Goal: Task Accomplishment & Management: Use online tool/utility

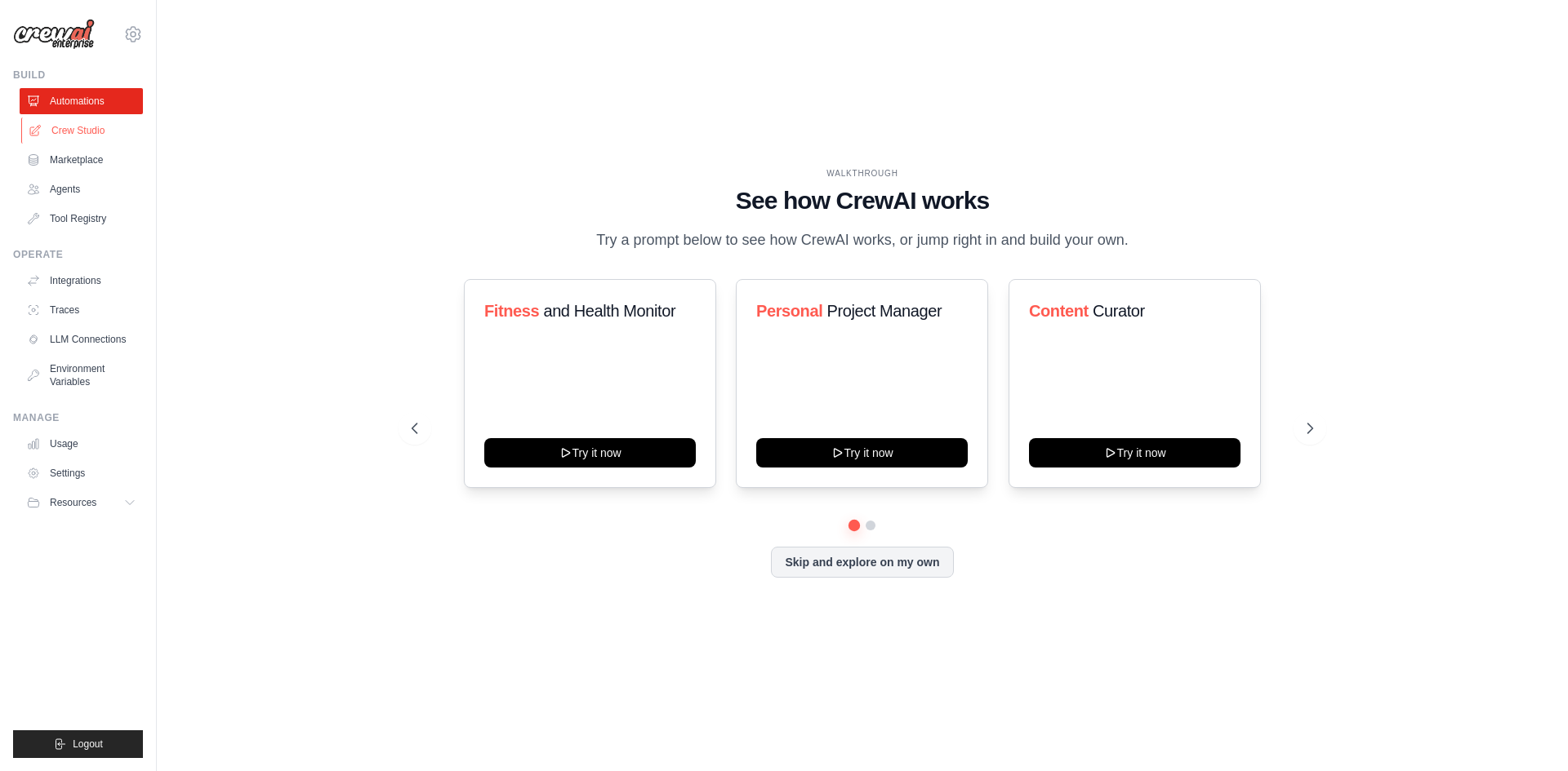
click at [89, 125] on link "Crew Studio" at bounding box center [82, 131] width 124 height 26
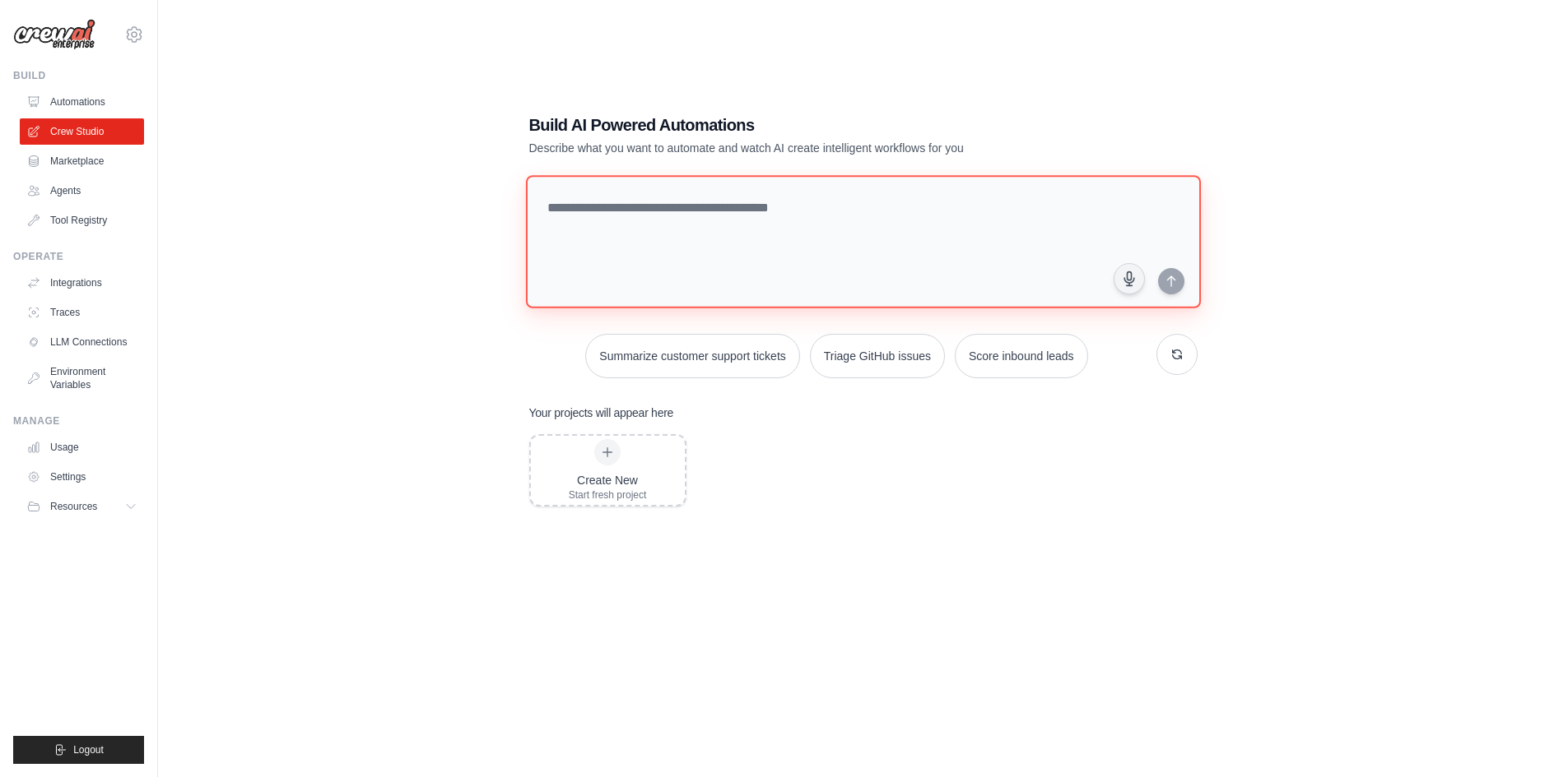
click at [739, 249] on textarea at bounding box center [862, 241] width 675 height 133
type textarea "**********"
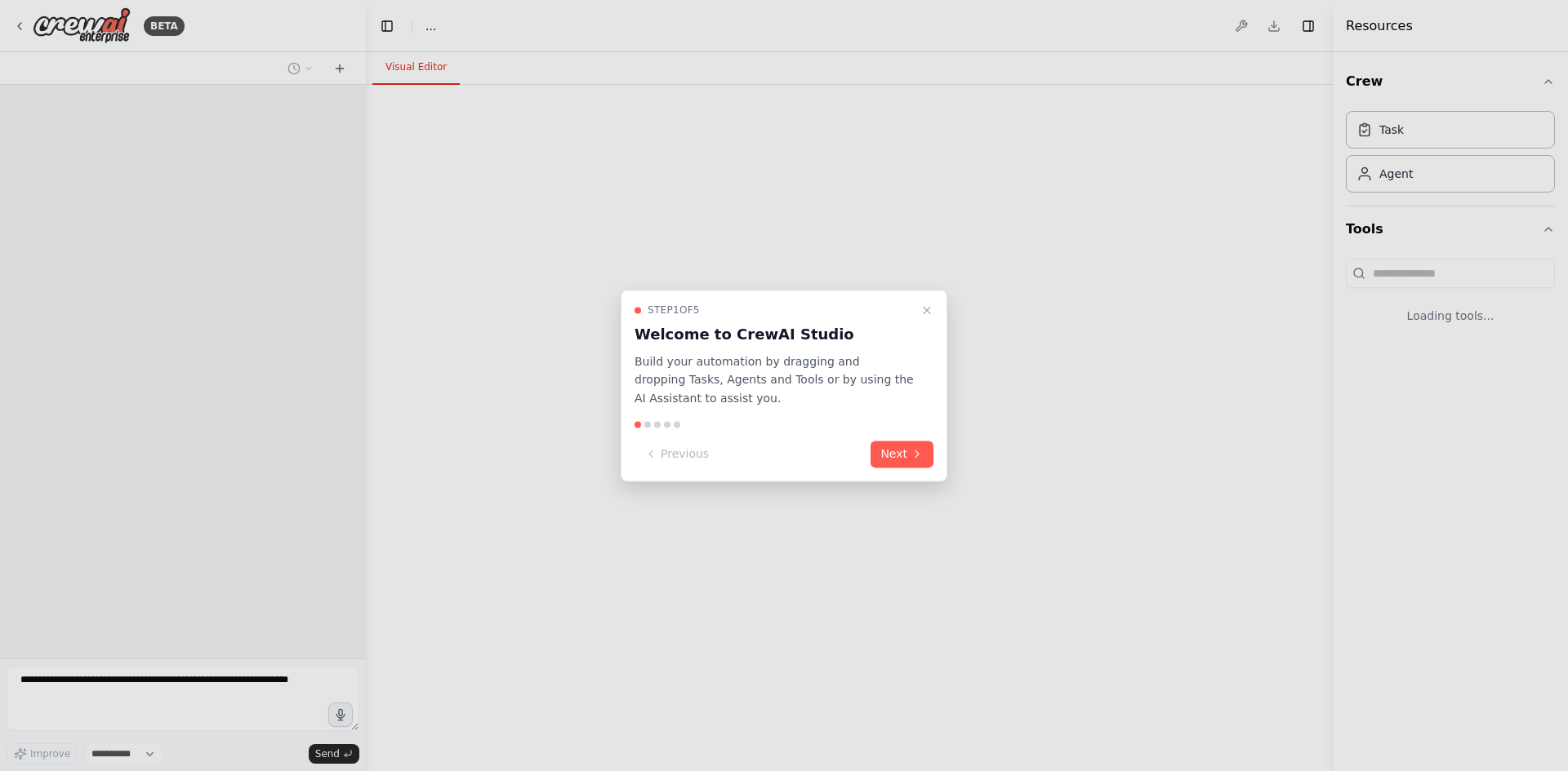
select select "****"
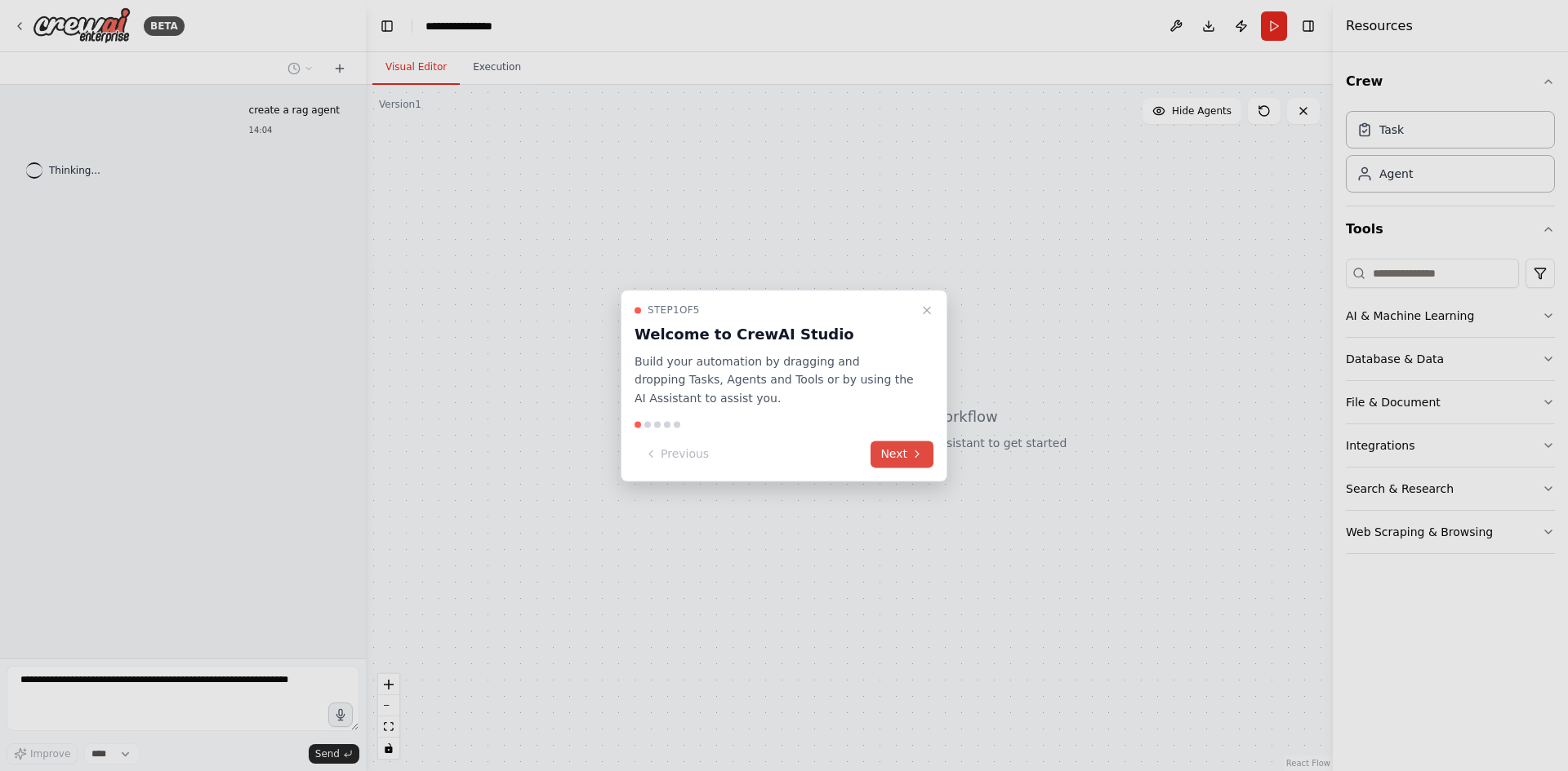
click at [894, 449] on button "Next" at bounding box center [902, 454] width 63 height 27
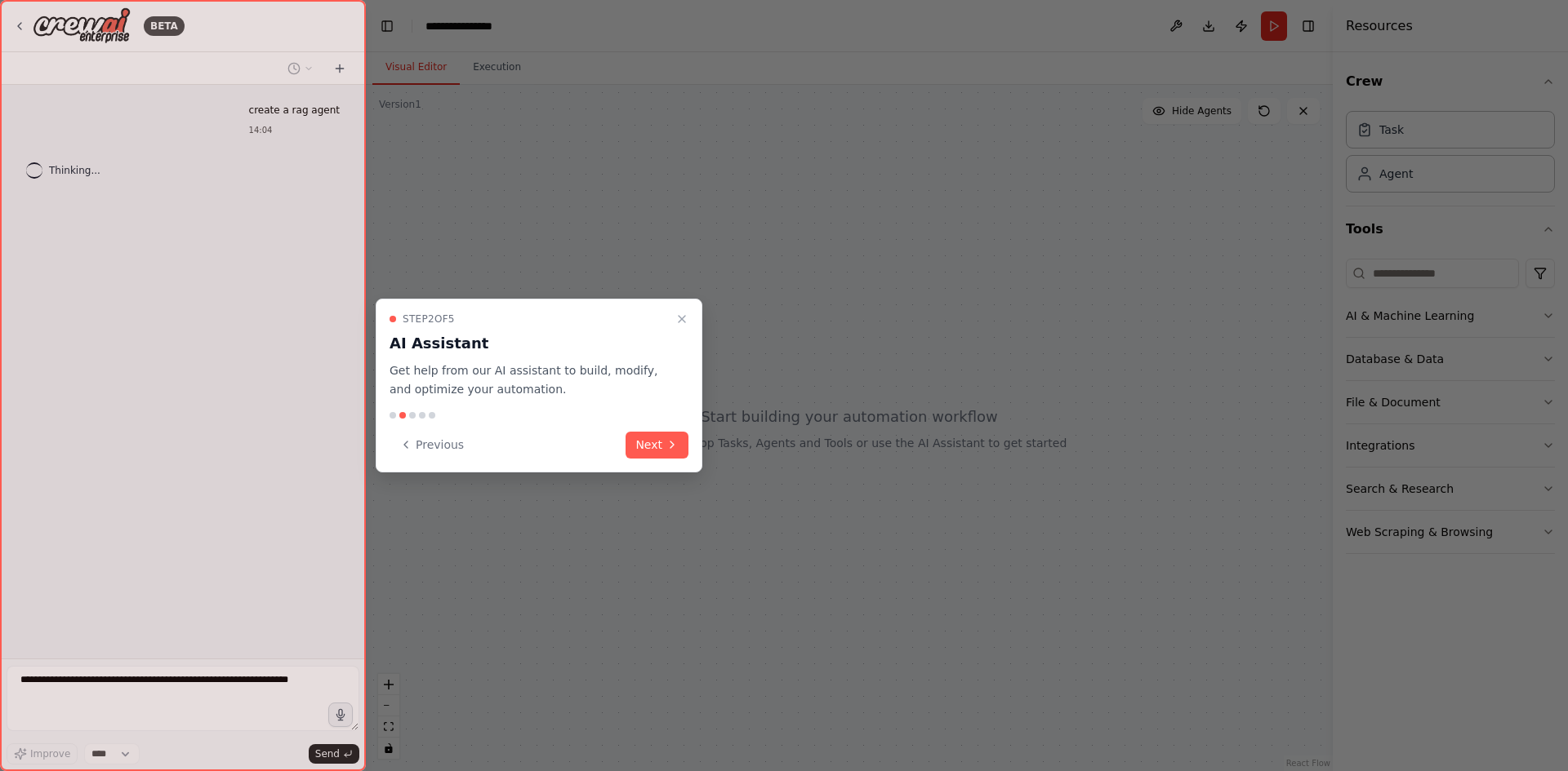
click at [894, 449] on div at bounding box center [784, 386] width 1568 height 771
click at [657, 445] on button "Next" at bounding box center [657, 445] width 63 height 27
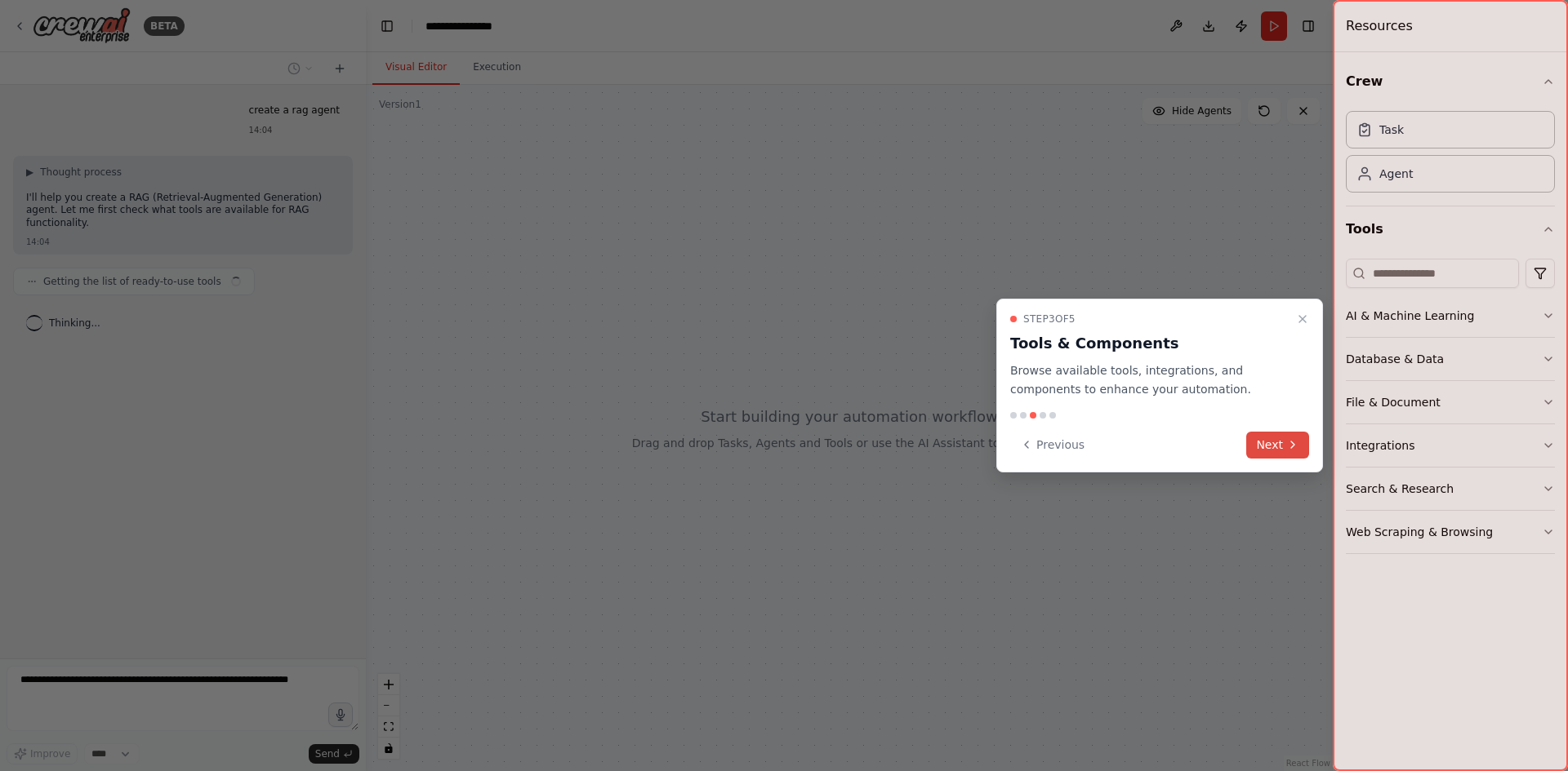
click at [1272, 436] on button "Next" at bounding box center [1278, 445] width 63 height 27
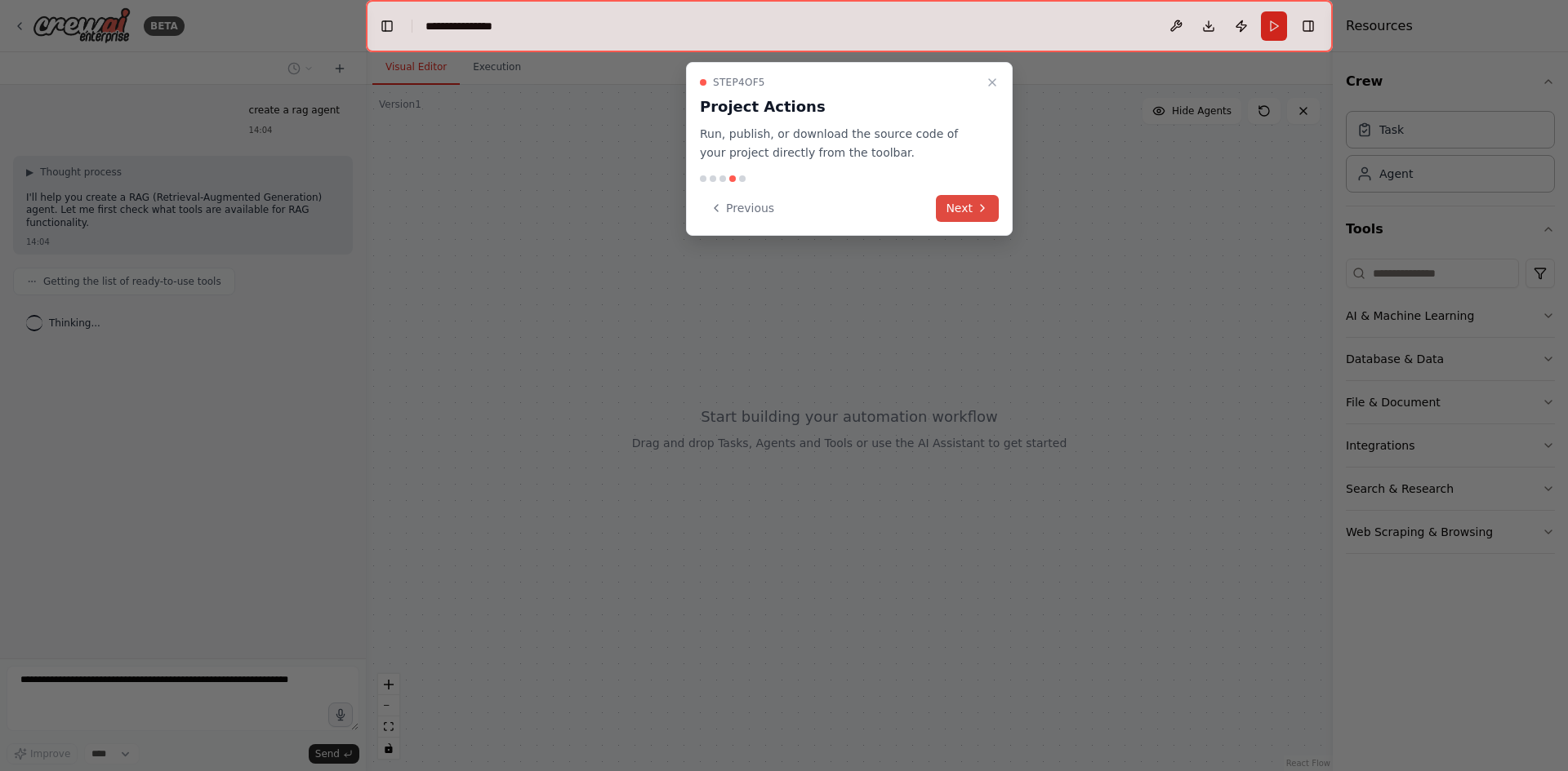
click at [967, 213] on button "Next" at bounding box center [968, 209] width 63 height 27
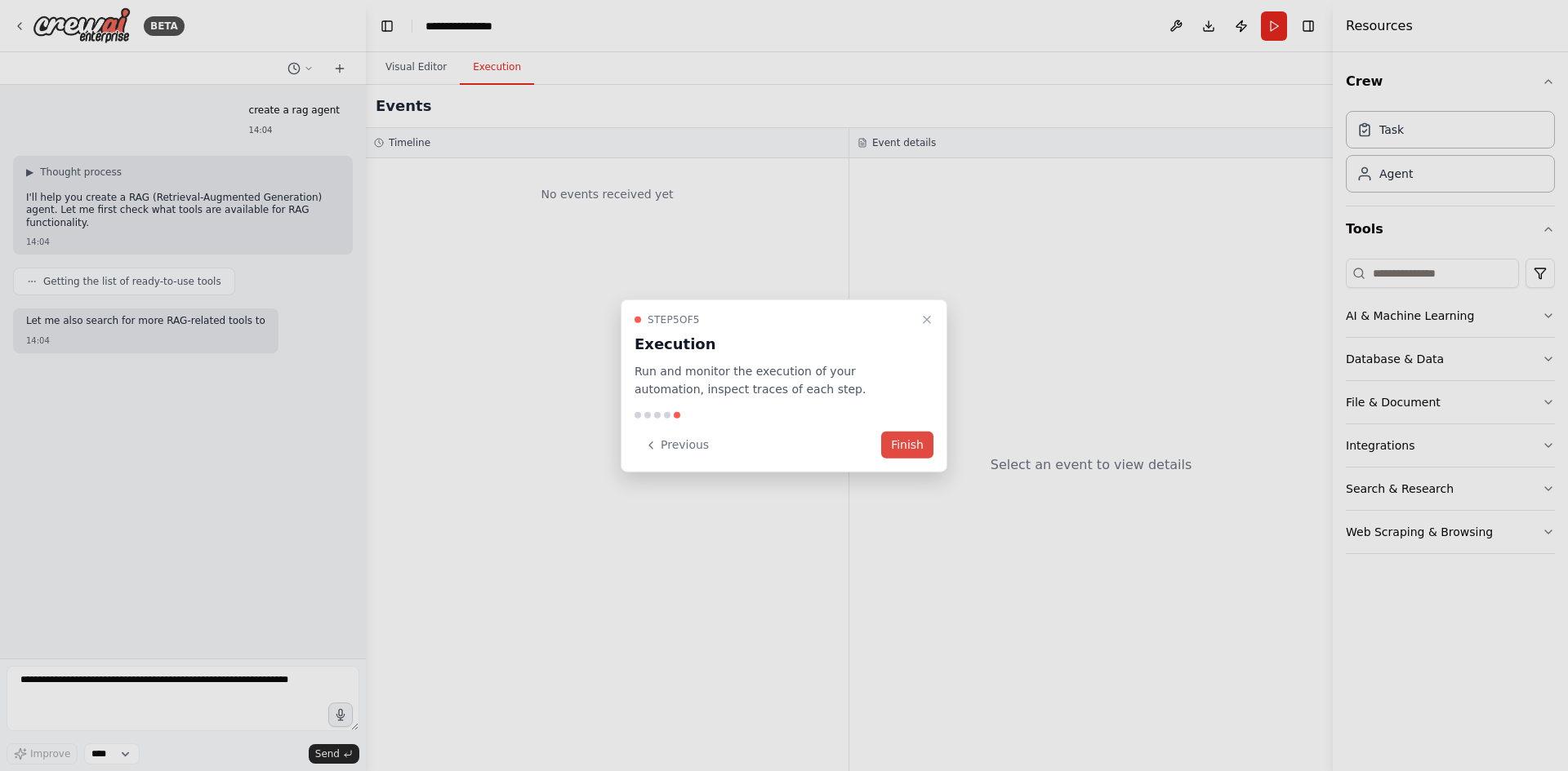
click at [923, 453] on button "Finish" at bounding box center [907, 445] width 53 height 27
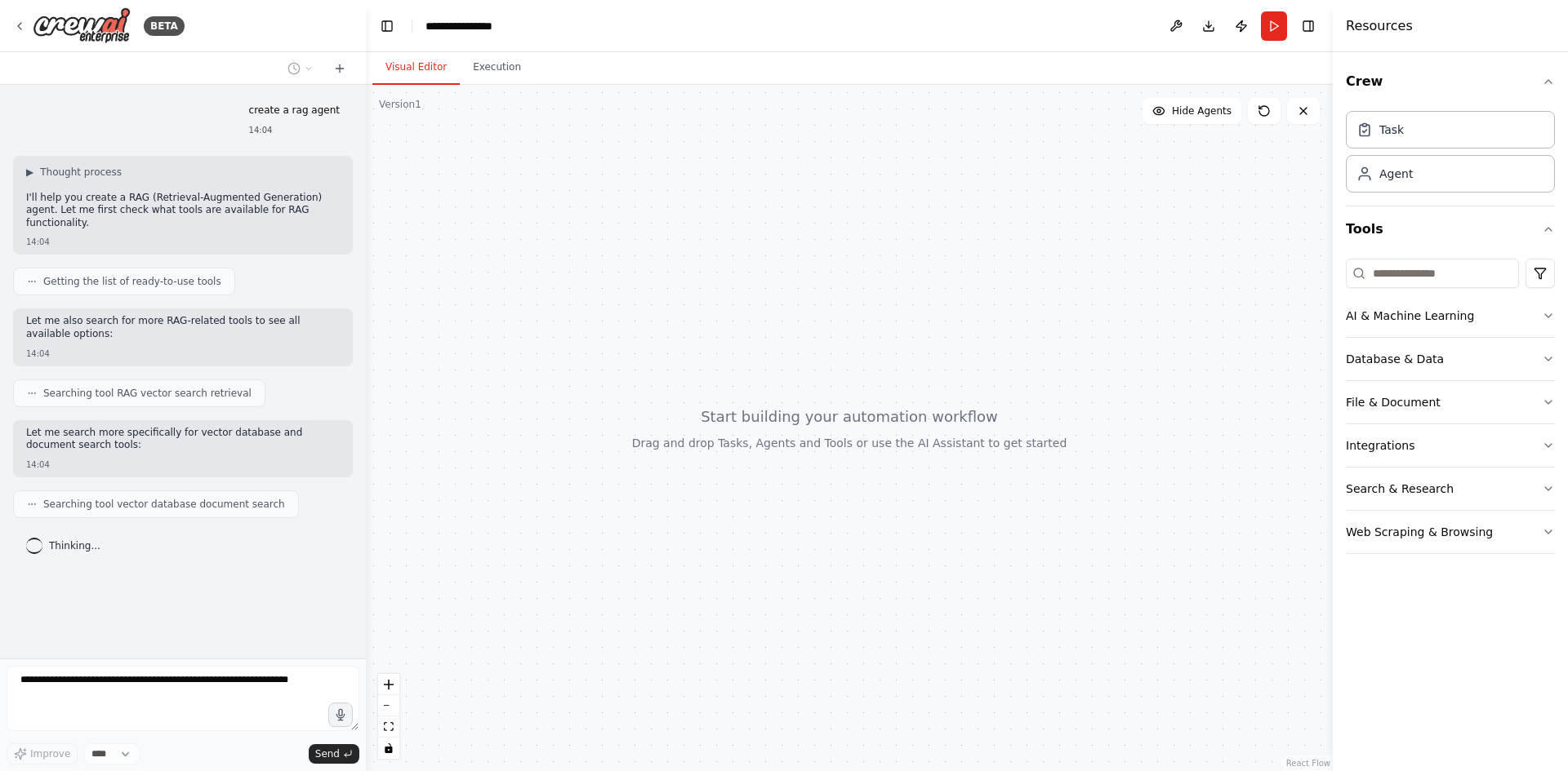
click at [187, 387] on span "Searching tool RAG vector search retrieval" at bounding box center [147, 393] width 209 height 13
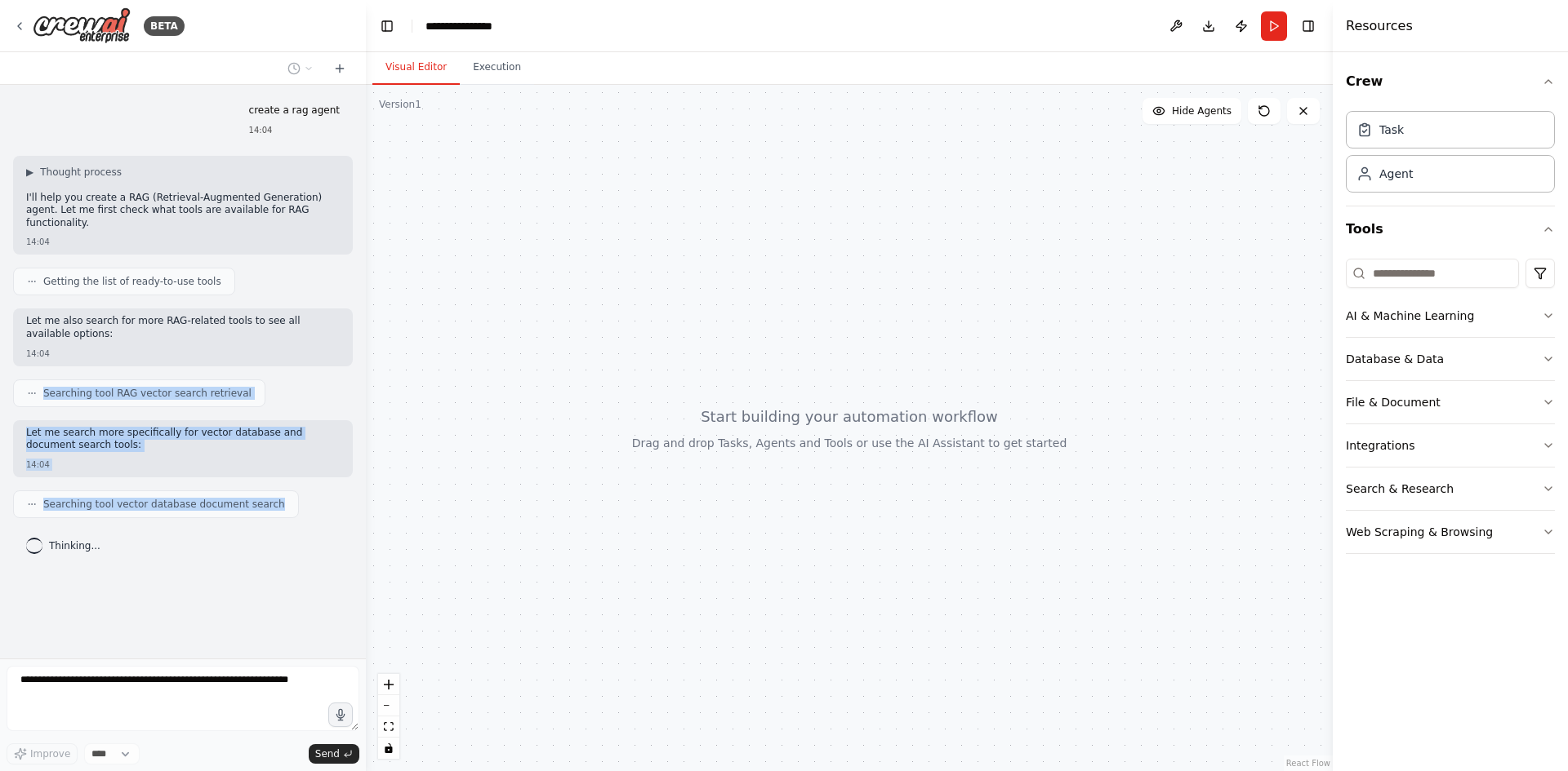
drag, startPoint x: 187, startPoint y: 376, endPoint x: 221, endPoint y: 483, distance: 112.3
click at [221, 483] on div "create a rag agent 14:04 ▶ Thought process I'll help you create a RAG (Retrieva…" at bounding box center [182, 371] width 365 height 574
click at [221, 491] on div "Searching tool vector database document search" at bounding box center [156, 505] width 286 height 28
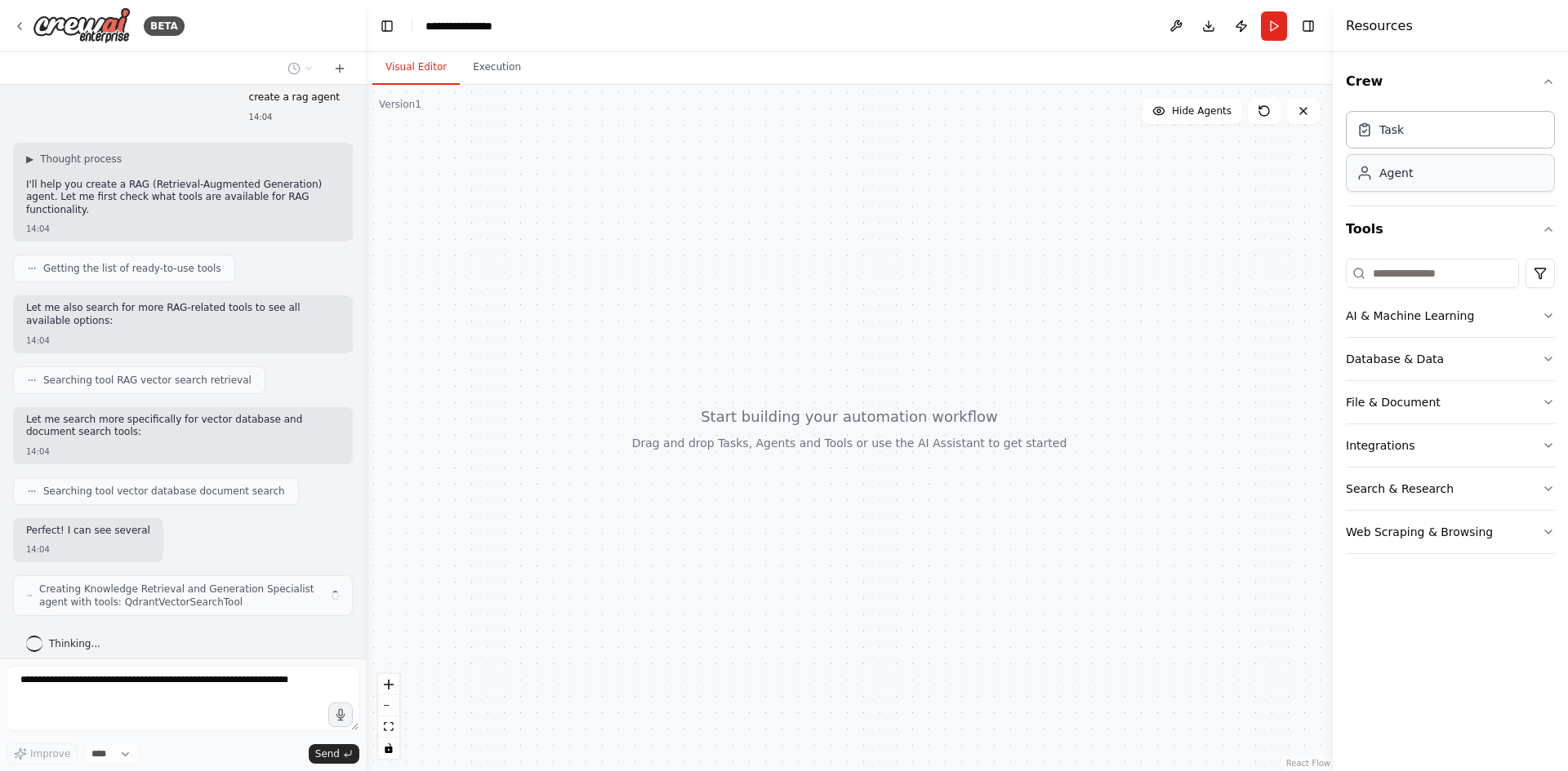
click at [1397, 180] on div "Agent" at bounding box center [1396, 173] width 33 height 17
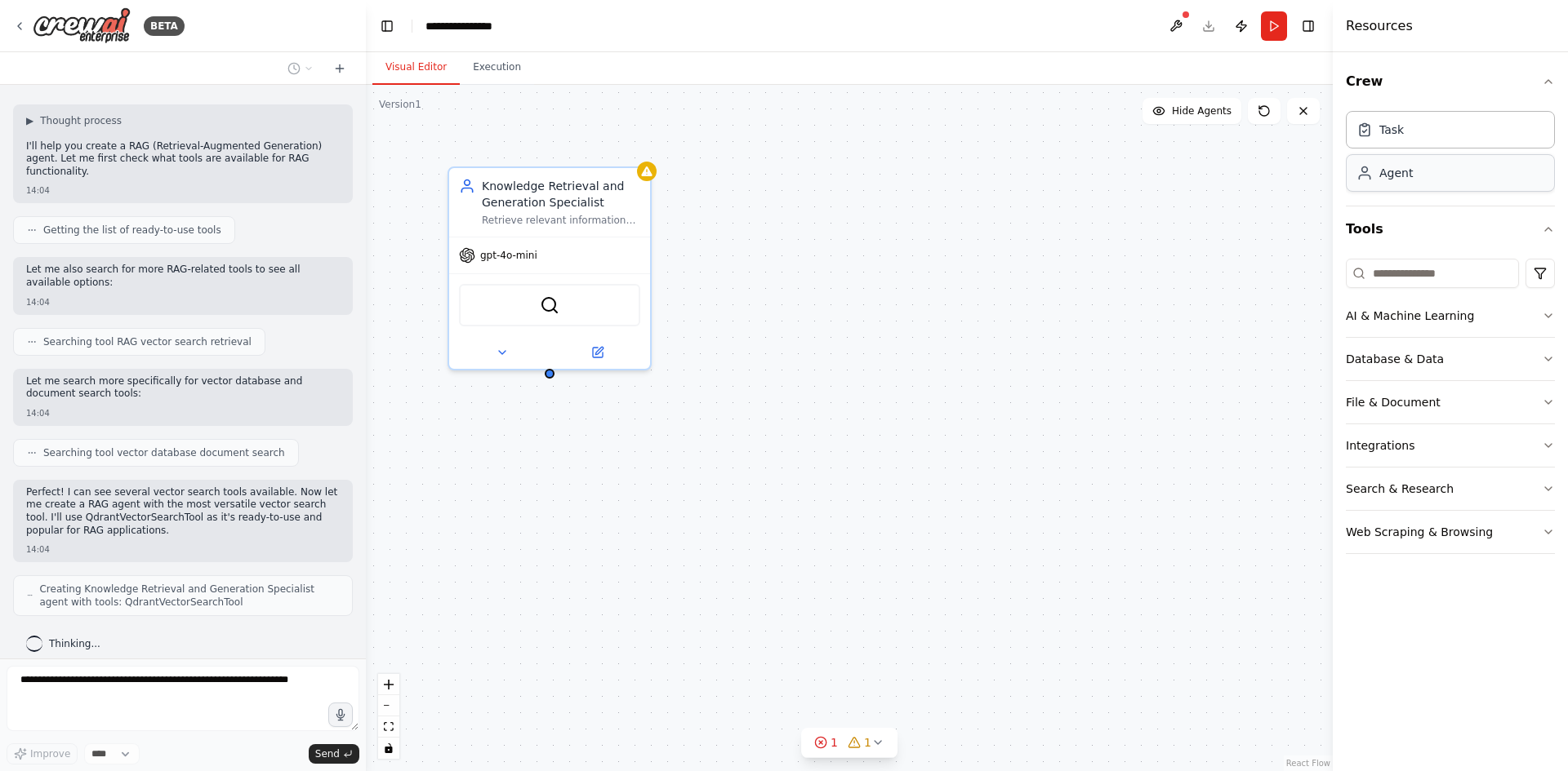
scroll to position [149, 0]
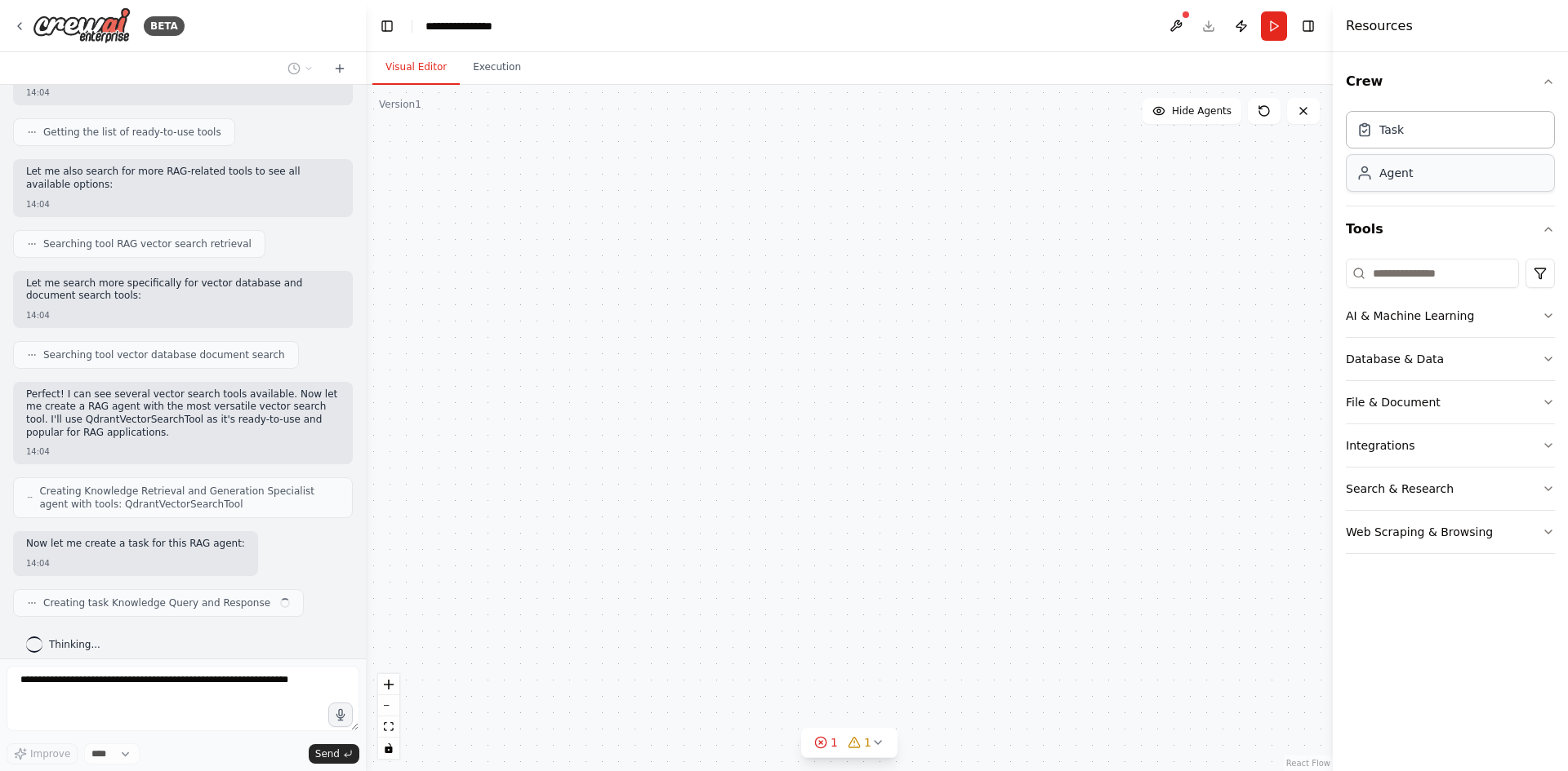
click at [1415, 177] on div "Agent" at bounding box center [1450, 173] width 209 height 38
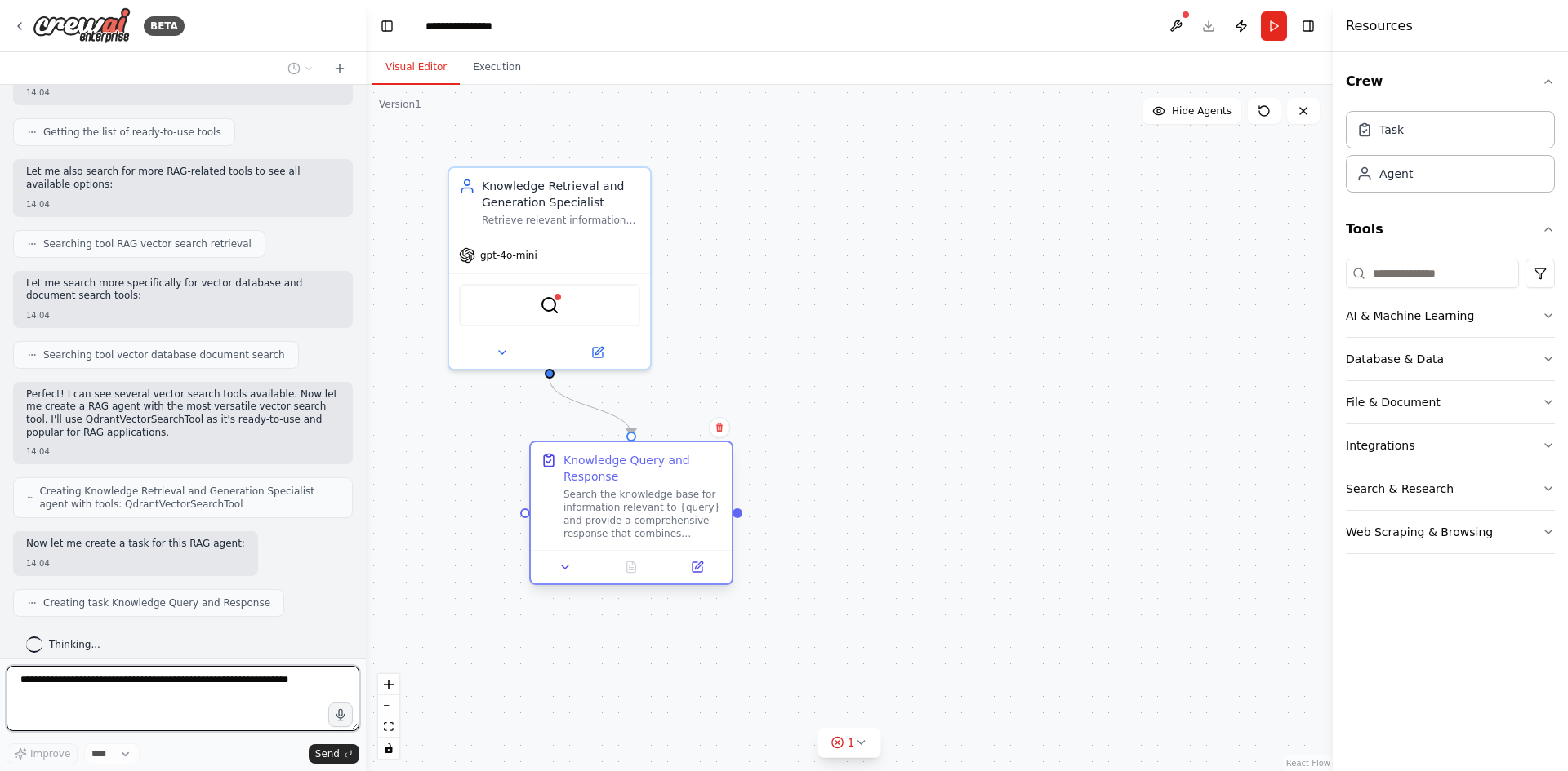
drag, startPoint x: 590, startPoint y: 537, endPoint x: 700, endPoint y: 460, distance: 134.3
click at [700, 488] on div "Search the knowledge base for information relevant to {query} and provide a com…" at bounding box center [642, 514] width 159 height 53
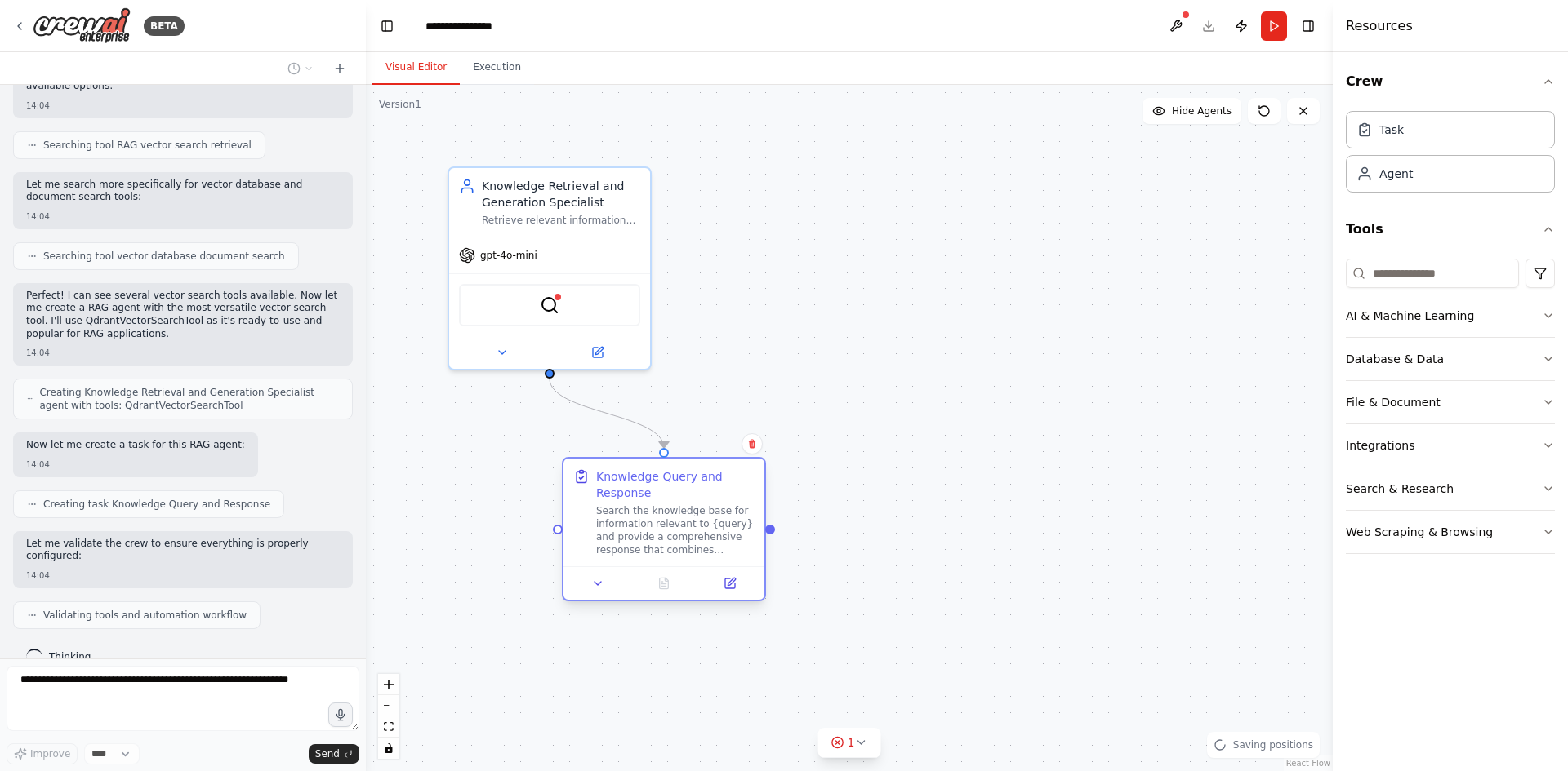
drag, startPoint x: 570, startPoint y: 522, endPoint x: 777, endPoint y: 453, distance: 218.2
click at [755, 469] on div "Knowledge Query and Response" at bounding box center [675, 485] width 159 height 32
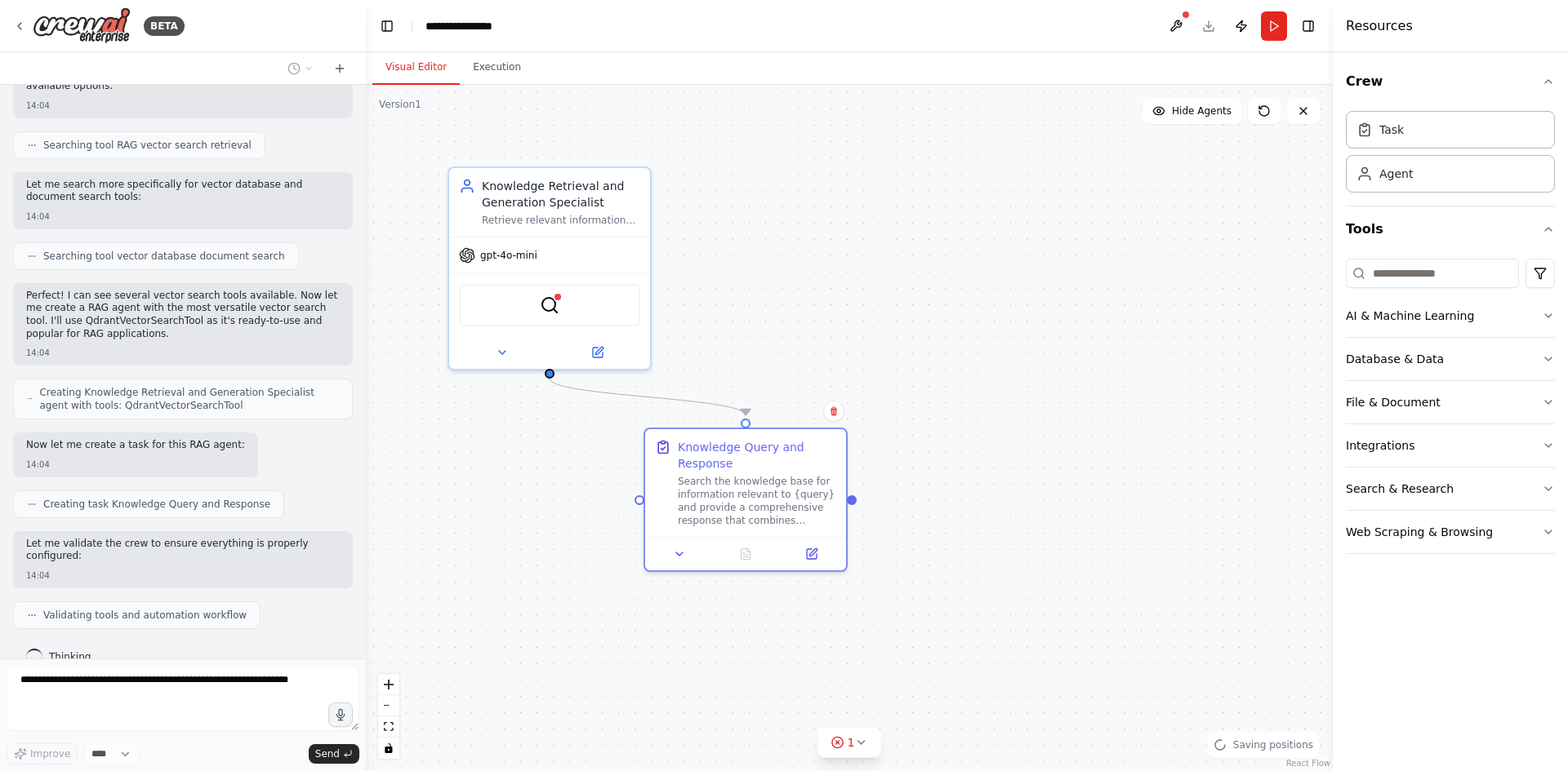
click at [938, 394] on div ".deletable-edge-delete-btn { width: 20px; height: 20px; border: 0px solid #ffff…" at bounding box center [848, 428] width 967 height 687
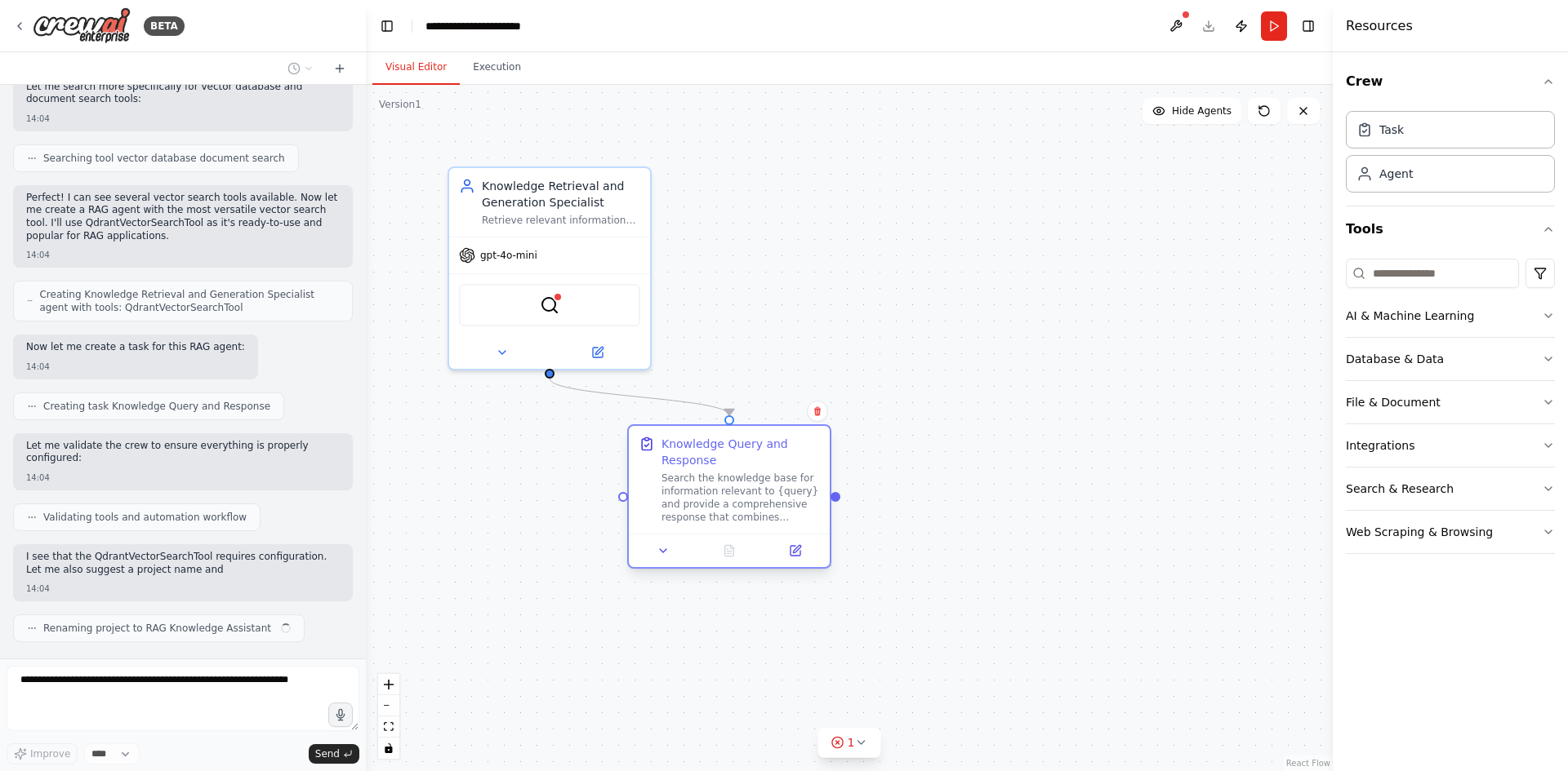
scroll to position [359, 0]
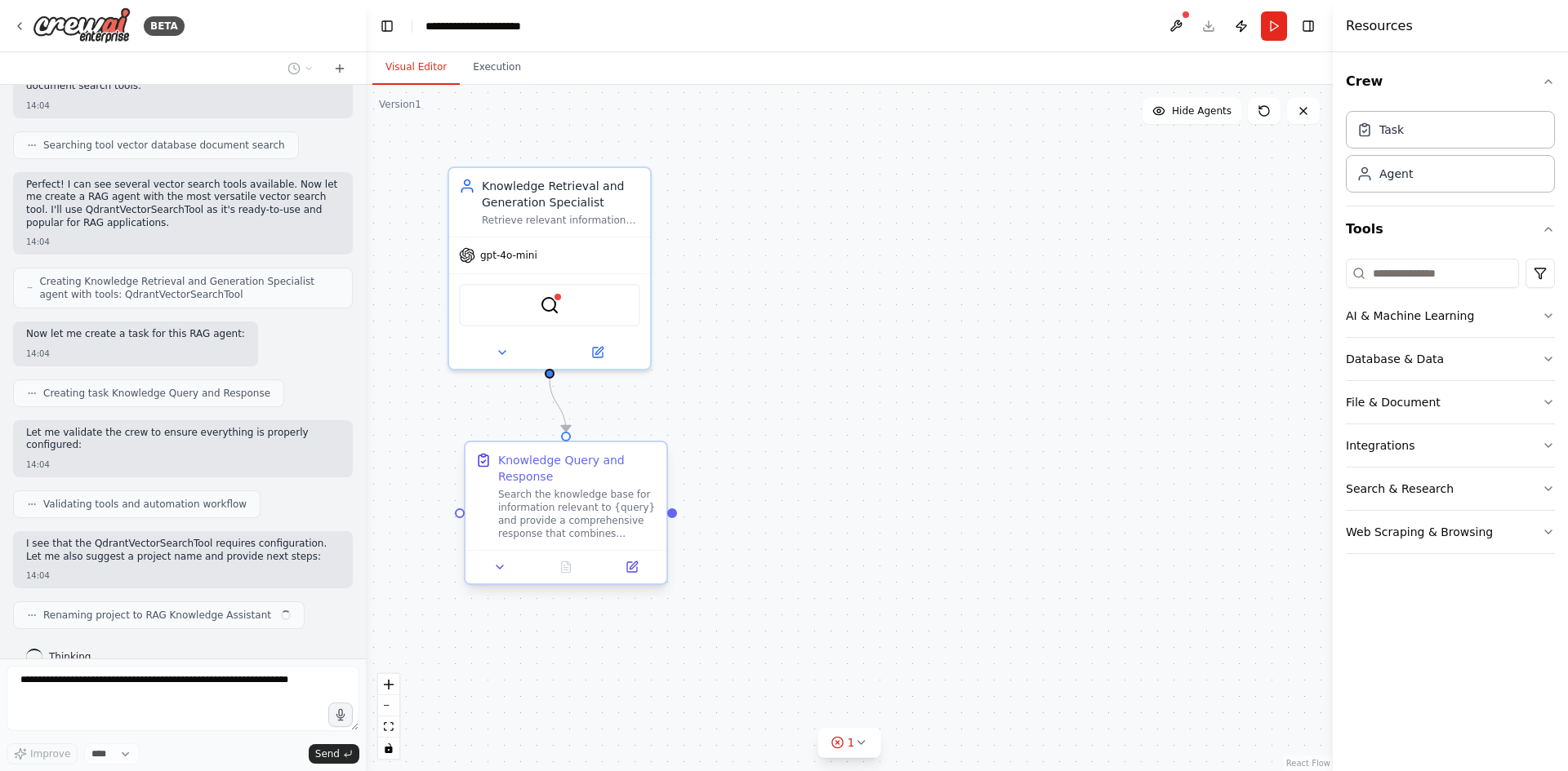
drag, startPoint x: 778, startPoint y: 503, endPoint x: 575, endPoint y: 524, distance: 204.1
click at [575, 524] on div "Search the knowledge base for information relevant to {query} and provide a com…" at bounding box center [577, 514] width 159 height 53
click at [957, 377] on div ".deletable-edge-delete-btn { width: 20px; height: 20px; border: 0px solid #ffff…" at bounding box center [848, 428] width 967 height 687
click at [1422, 183] on div "Agent" at bounding box center [1450, 173] width 209 height 38
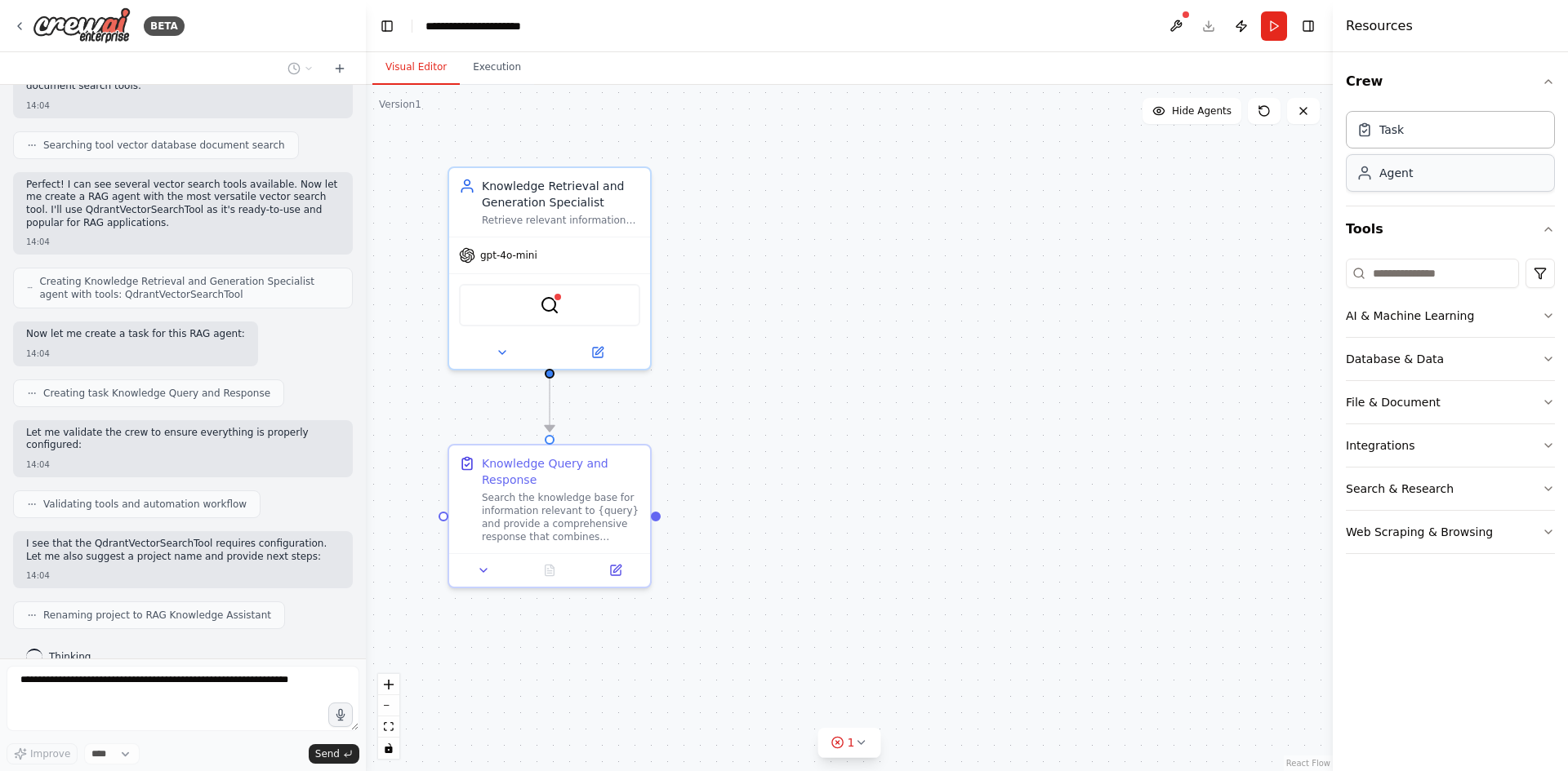
click at [1422, 183] on div "Agent" at bounding box center [1450, 173] width 209 height 38
click at [1542, 316] on icon "button" at bounding box center [1548, 315] width 13 height 13
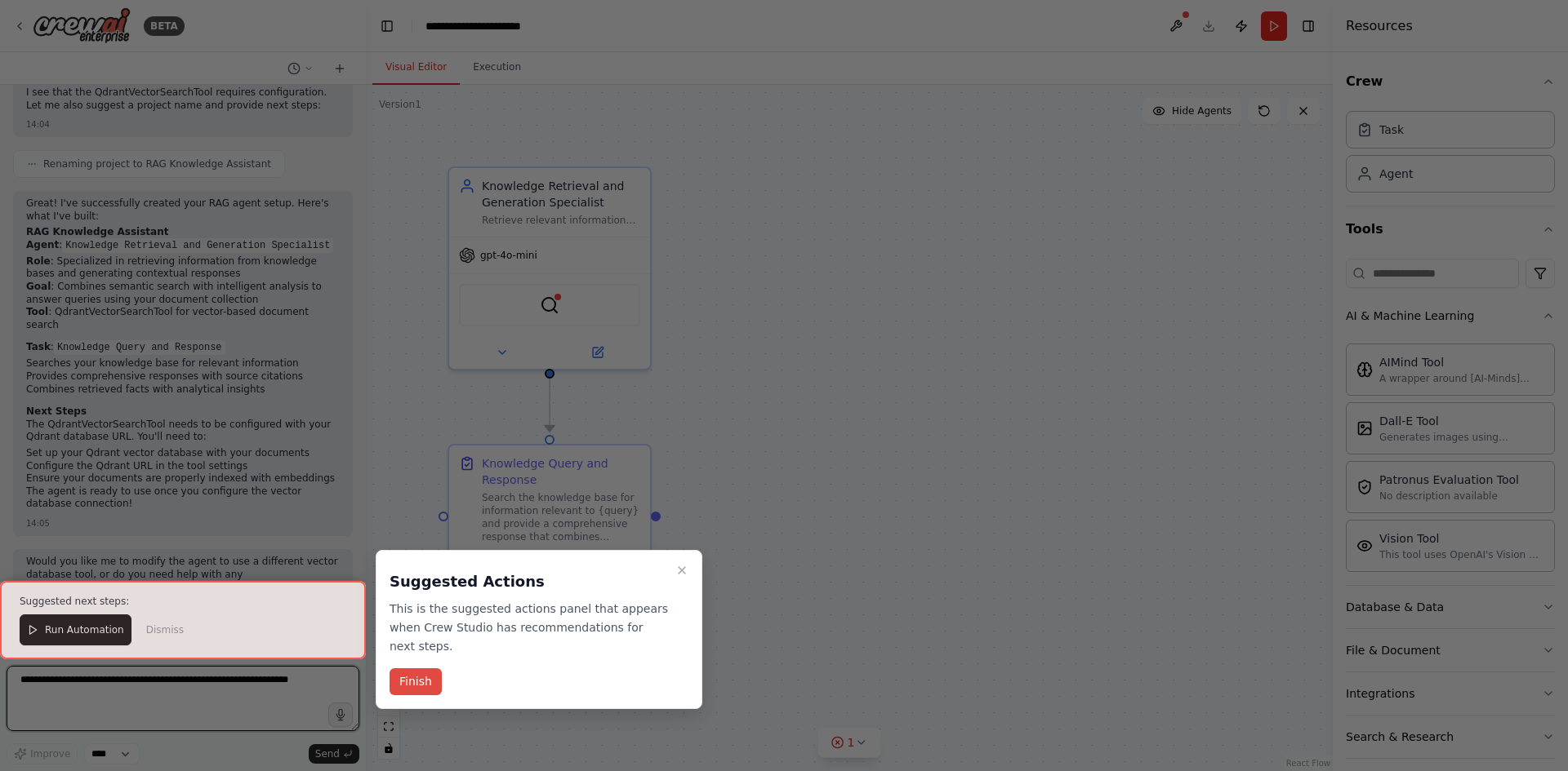
scroll to position [824, 0]
click at [414, 668] on button "Finish" at bounding box center [415, 682] width 53 height 27
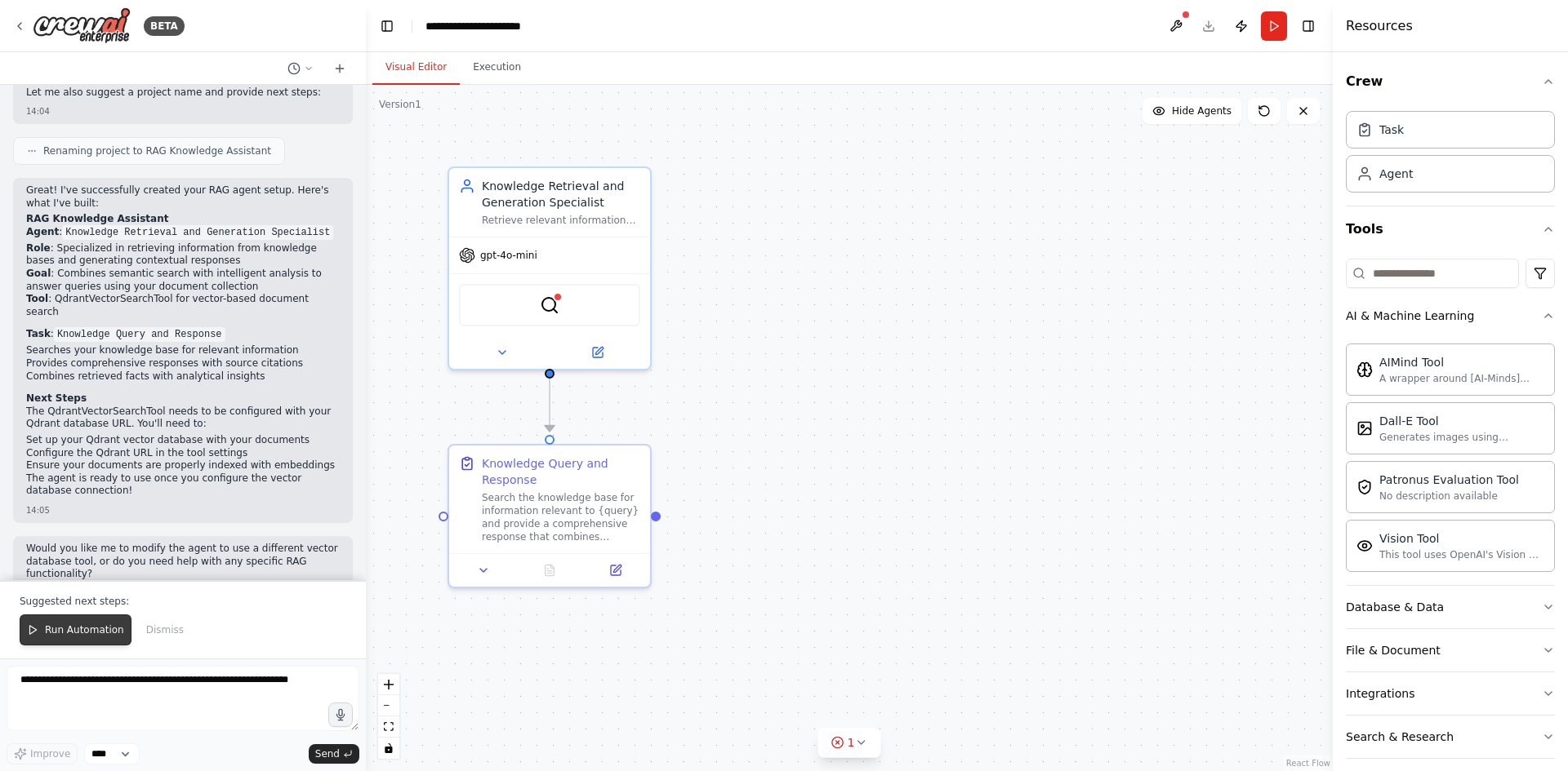
click at [82, 633] on span "Run Automation" at bounding box center [84, 630] width 79 height 13
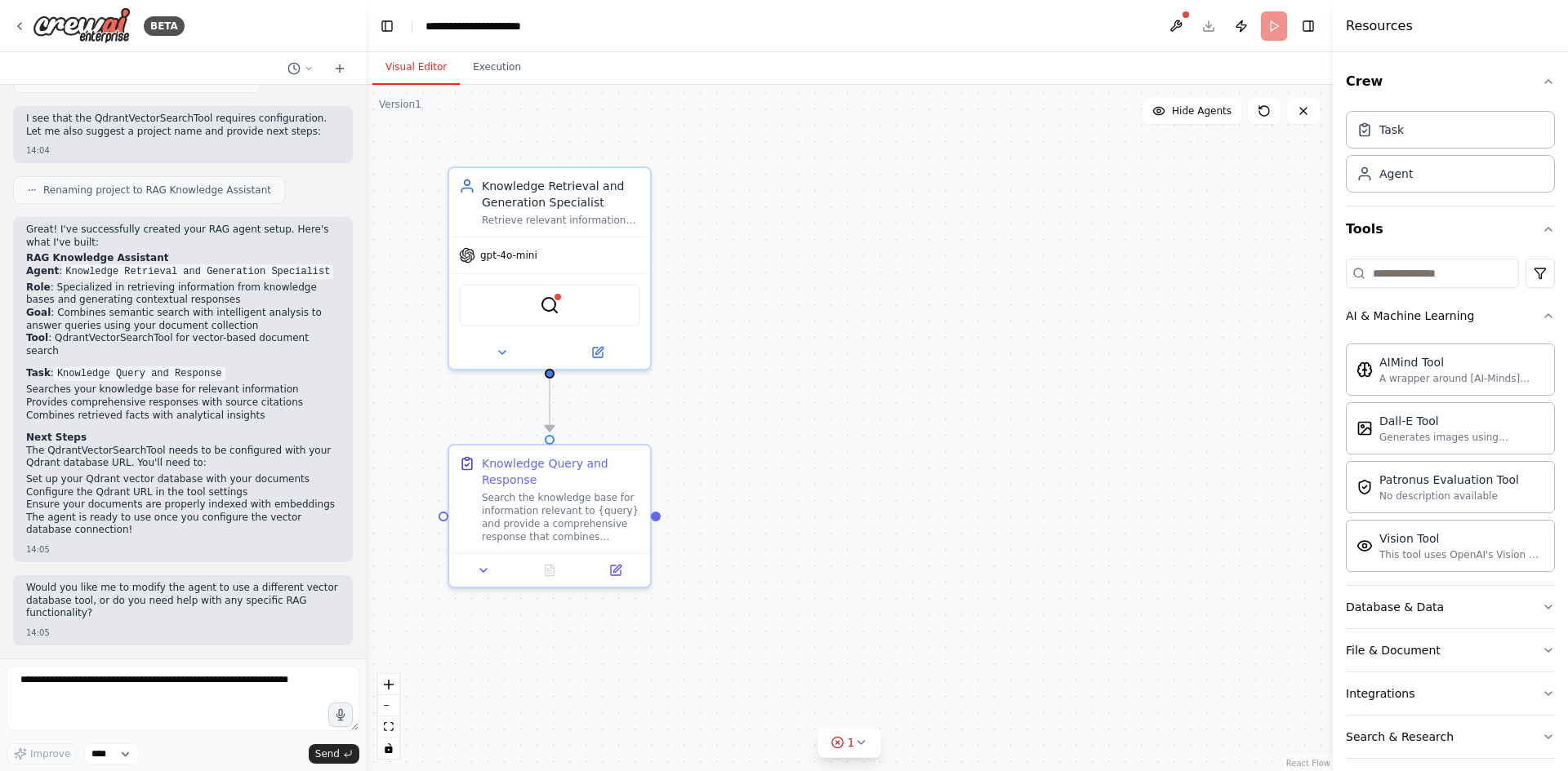
scroll to position [746, 0]
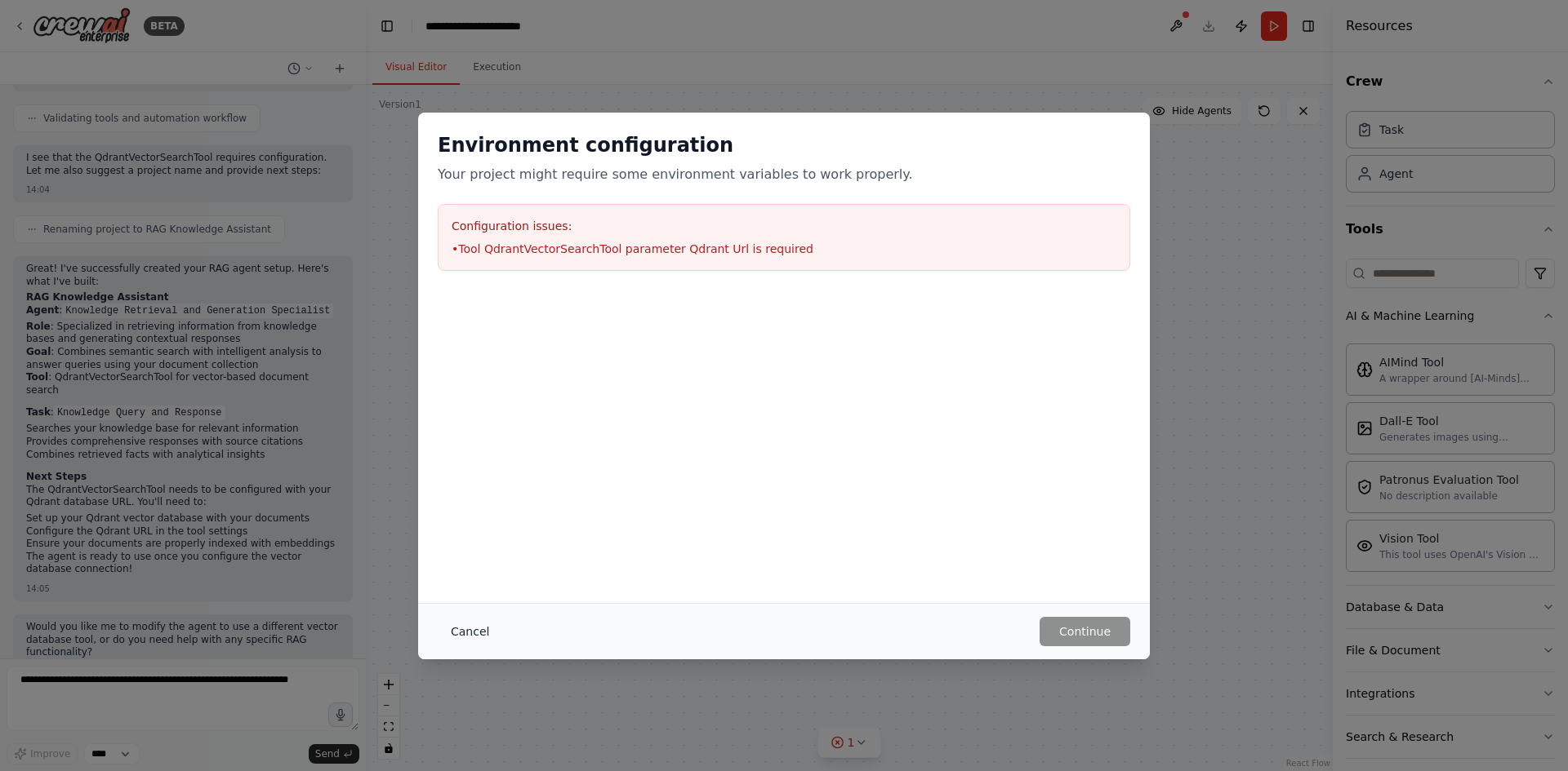
click at [470, 625] on button "Cancel" at bounding box center [470, 632] width 65 height 30
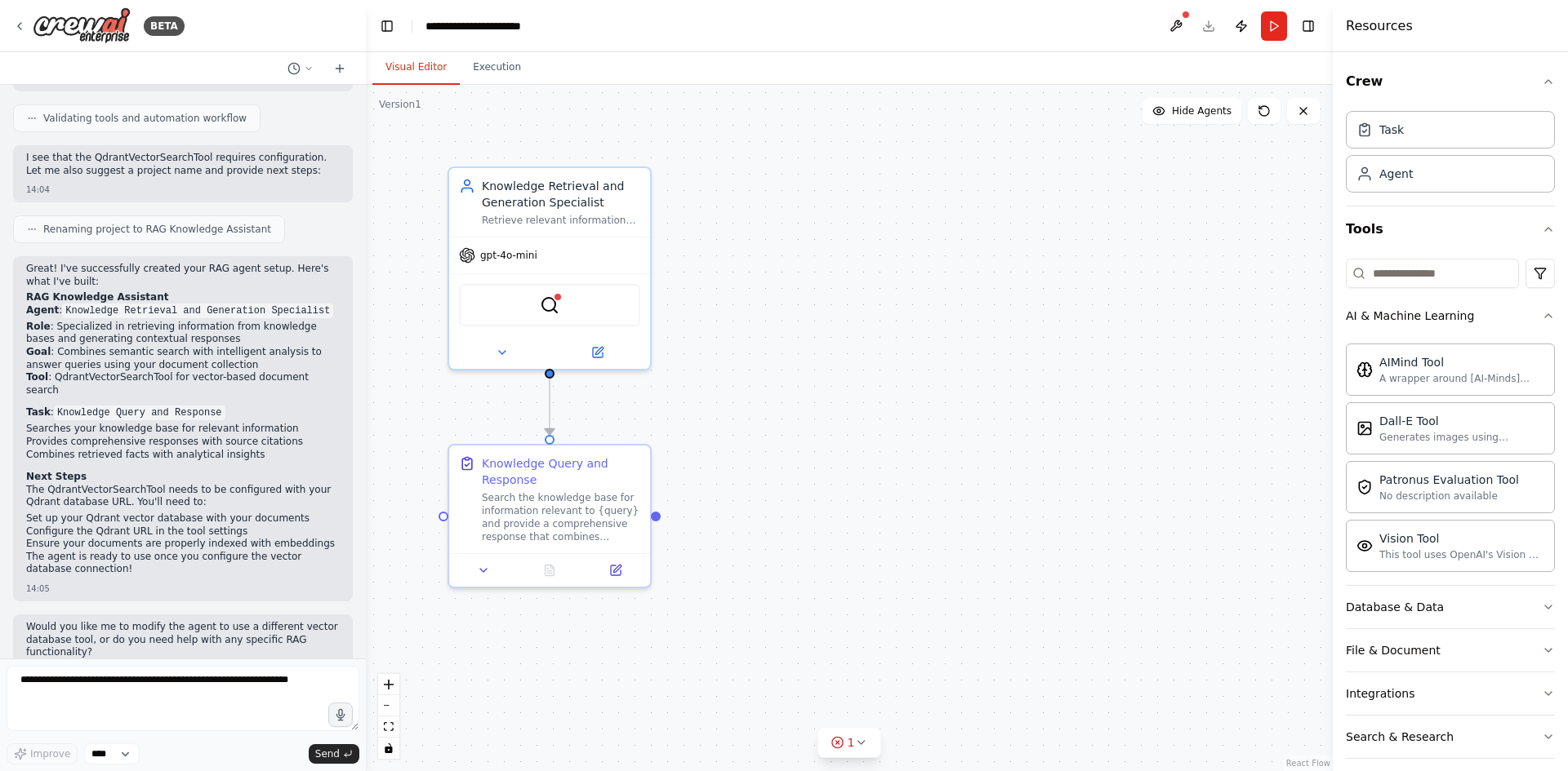
click at [74, 292] on strong "RAG Knowledge Assistant" at bounding box center [97, 297] width 142 height 11
drag, startPoint x: 74, startPoint y: 276, endPoint x: 94, endPoint y: 305, distance: 35.2
click at [90, 301] on div "Great! I've successfully created your RAG agent setup. Here's what I've built: …" at bounding box center [183, 421] width 314 height 316
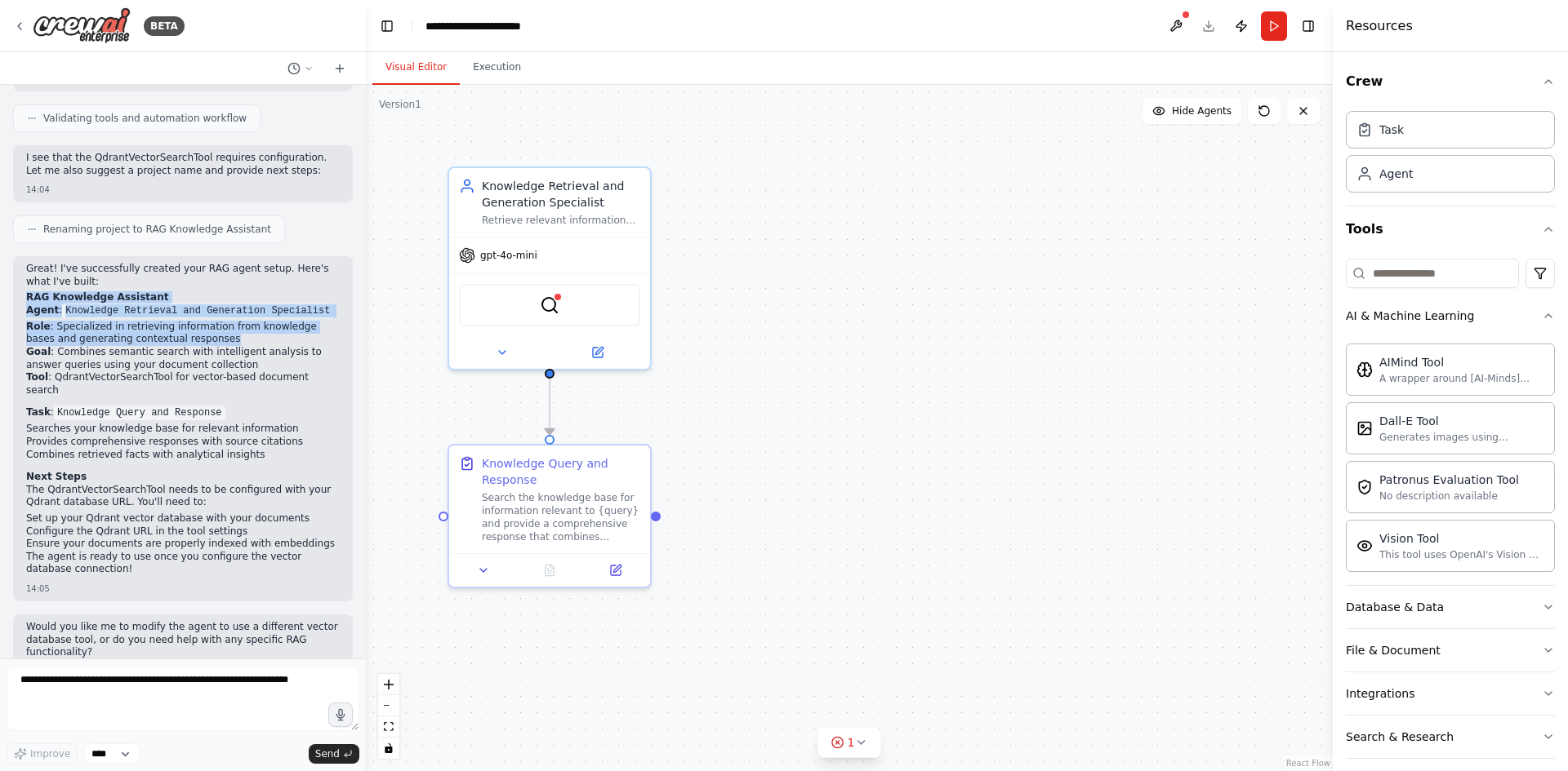
click at [102, 321] on li "Role : Specialized in retrieving information from knowledge bases and generatin…" at bounding box center [183, 333] width 314 height 25
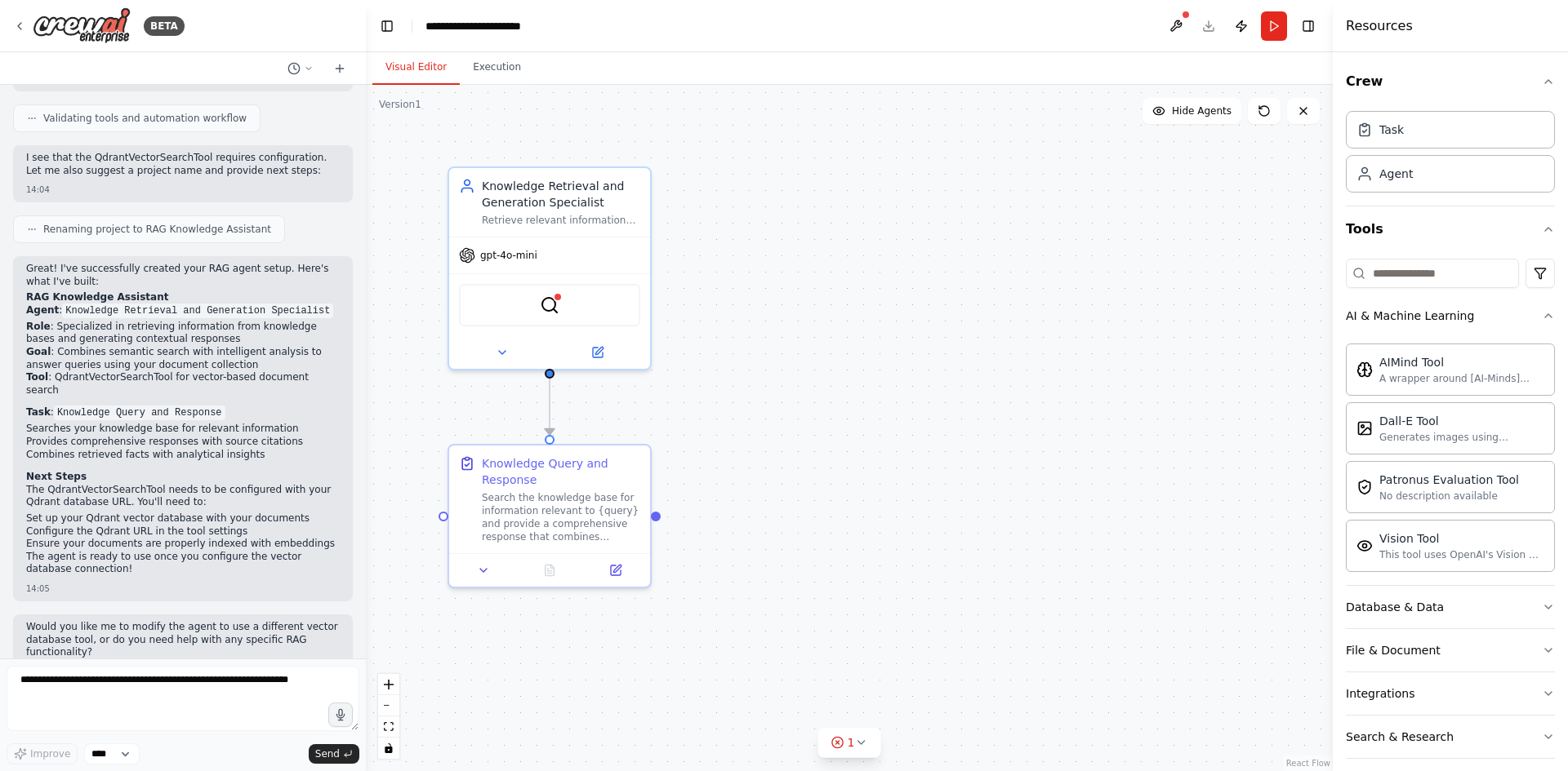
click at [97, 304] on code "Knowledge Retrieval and Generation Specialist" at bounding box center [197, 311] width 271 height 15
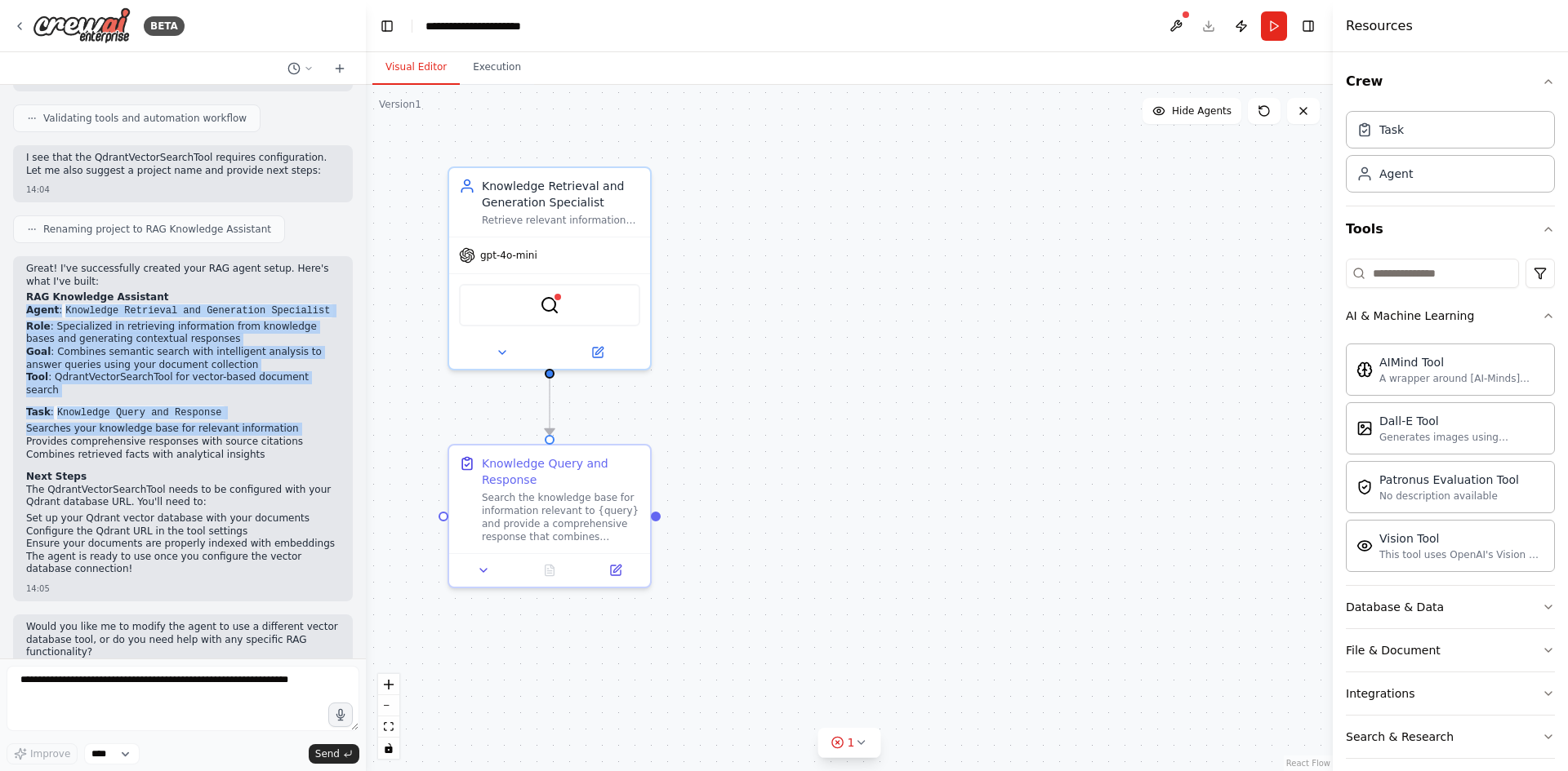
drag, startPoint x: 97, startPoint y: 285, endPoint x: 116, endPoint y: 359, distance: 76.4
click at [116, 377] on div "Great! I've successfully created your RAG agent setup. Here's what I've built: …" at bounding box center [183, 421] width 314 height 316
click at [118, 346] on li "Goal : Combines semantic search with intelligent analysis to answer queries usi…" at bounding box center [183, 358] width 314 height 25
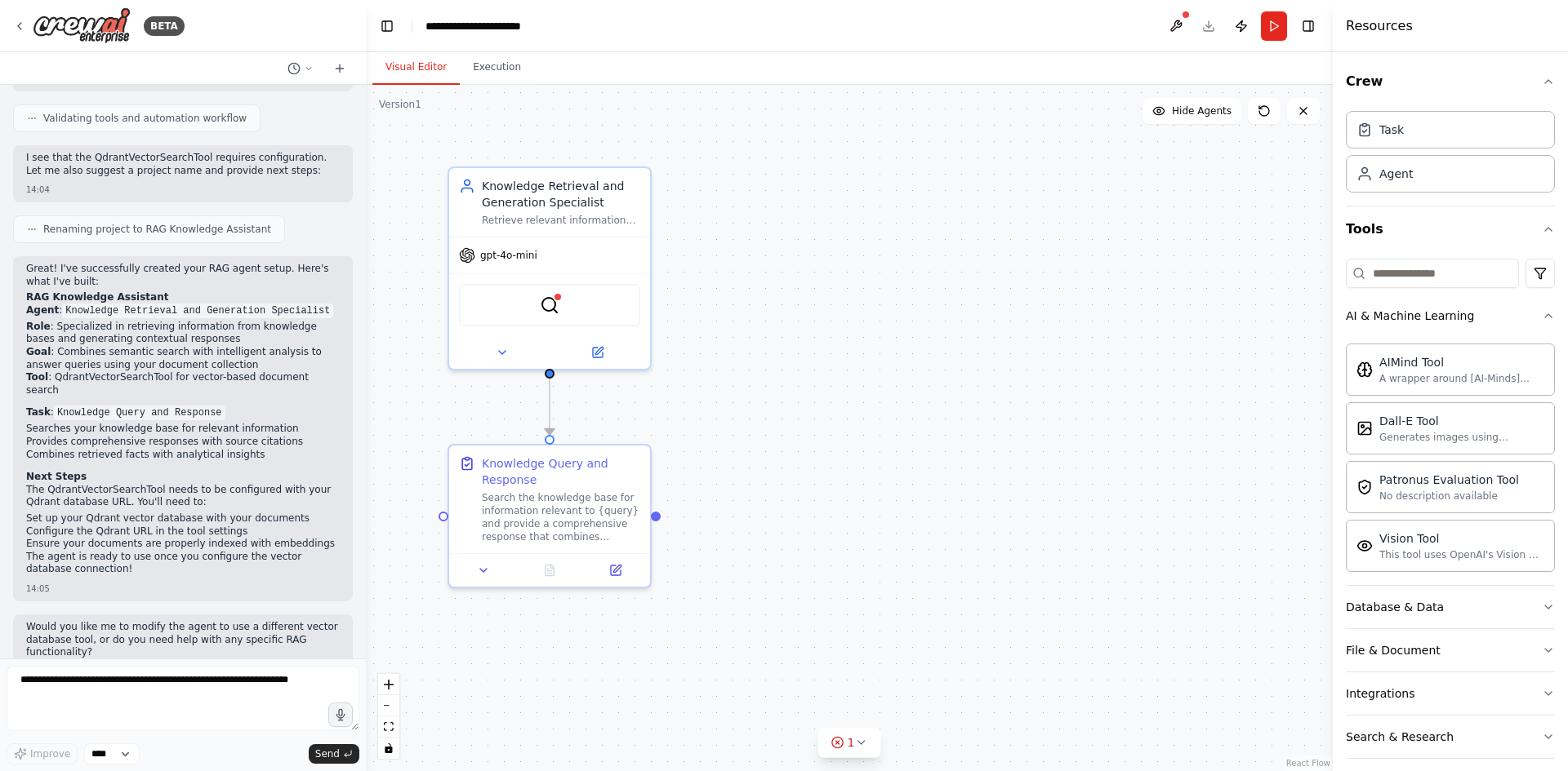
click at [165, 621] on p "Would you like me to modify the agent to use a different vector database tool, …" at bounding box center [183, 640] width 314 height 39
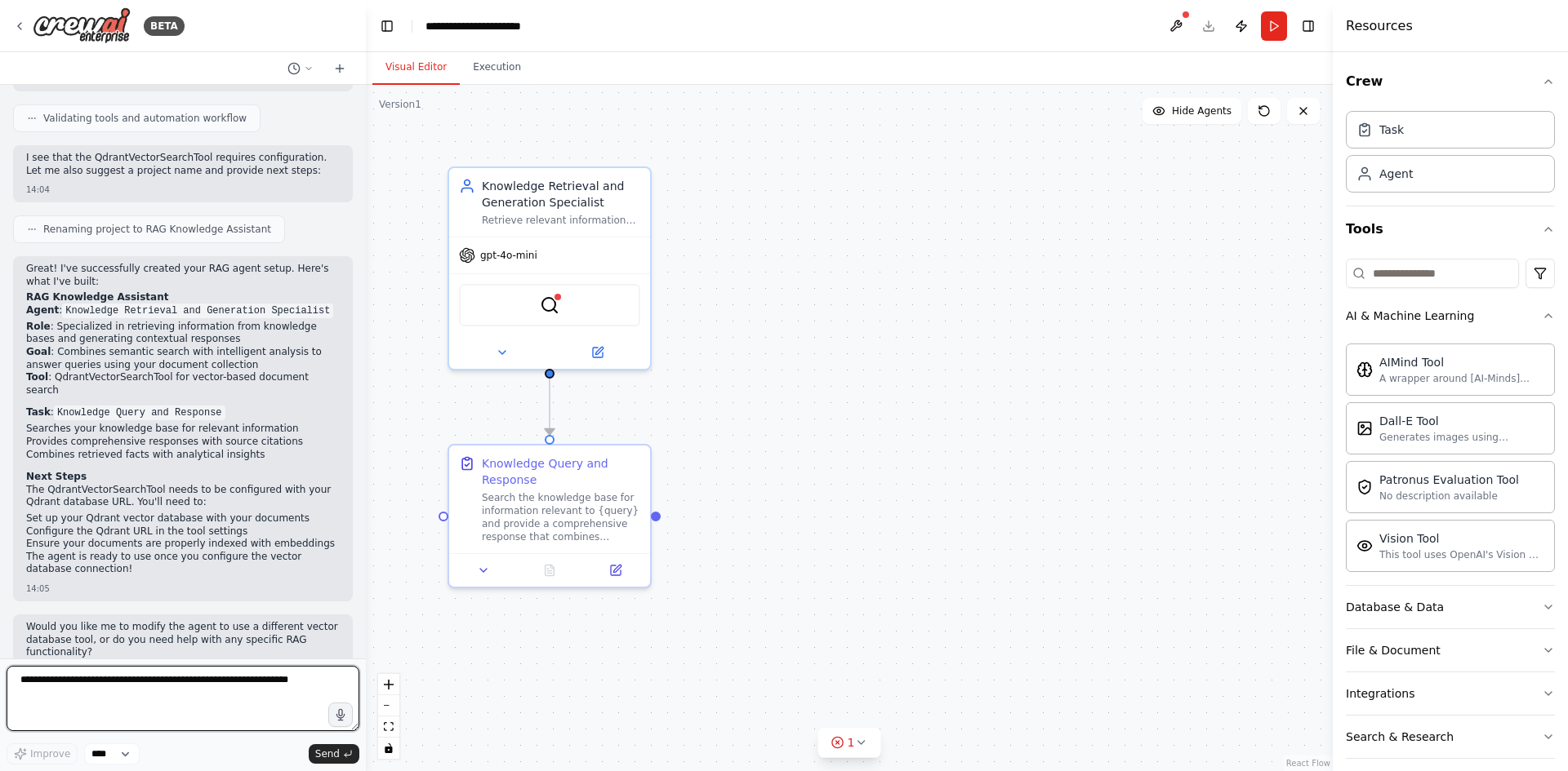
click at [173, 694] on textarea at bounding box center [182, 698] width 352 height 66
type textarea "**********"
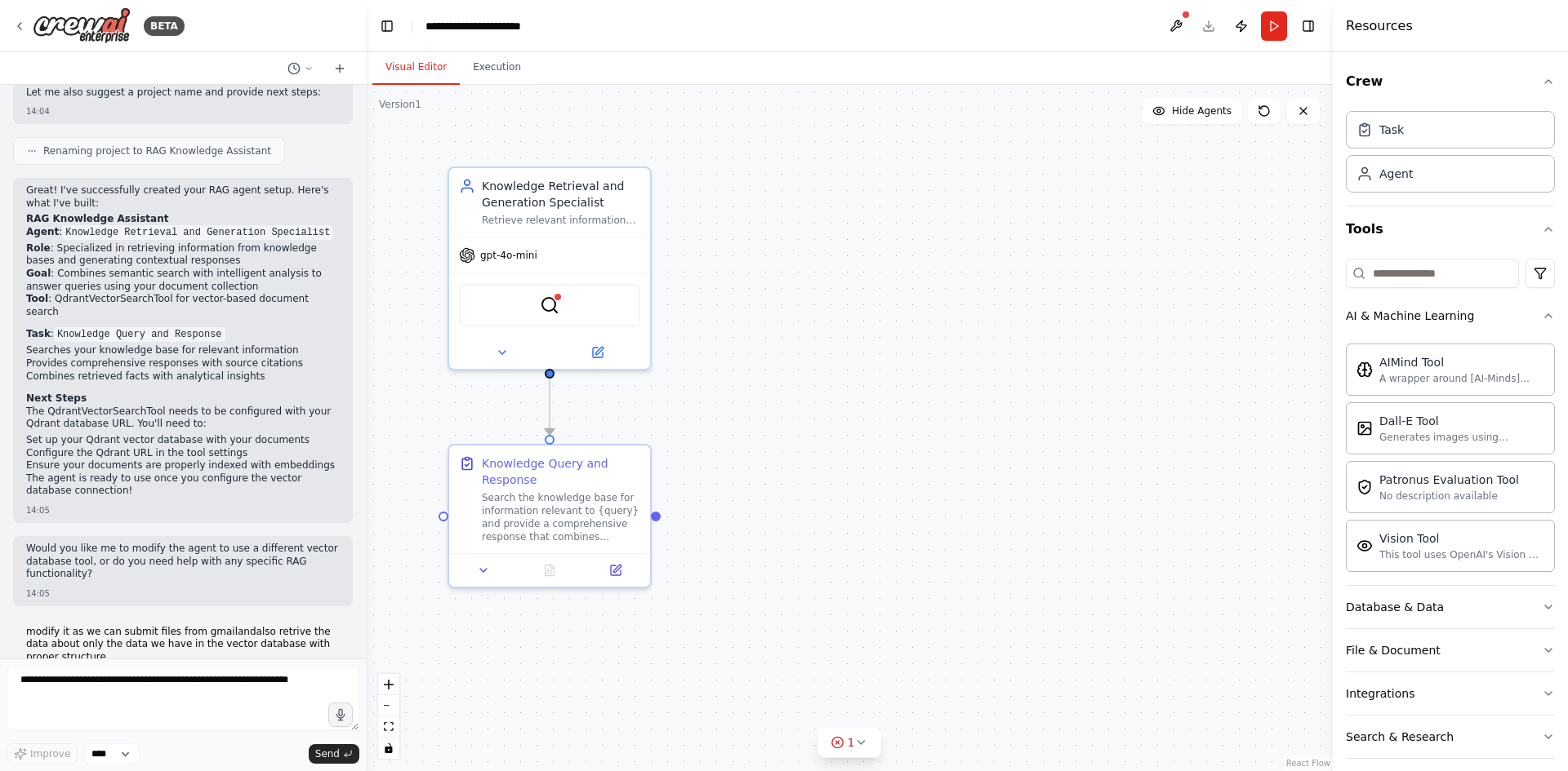
scroll to position [871, 0]
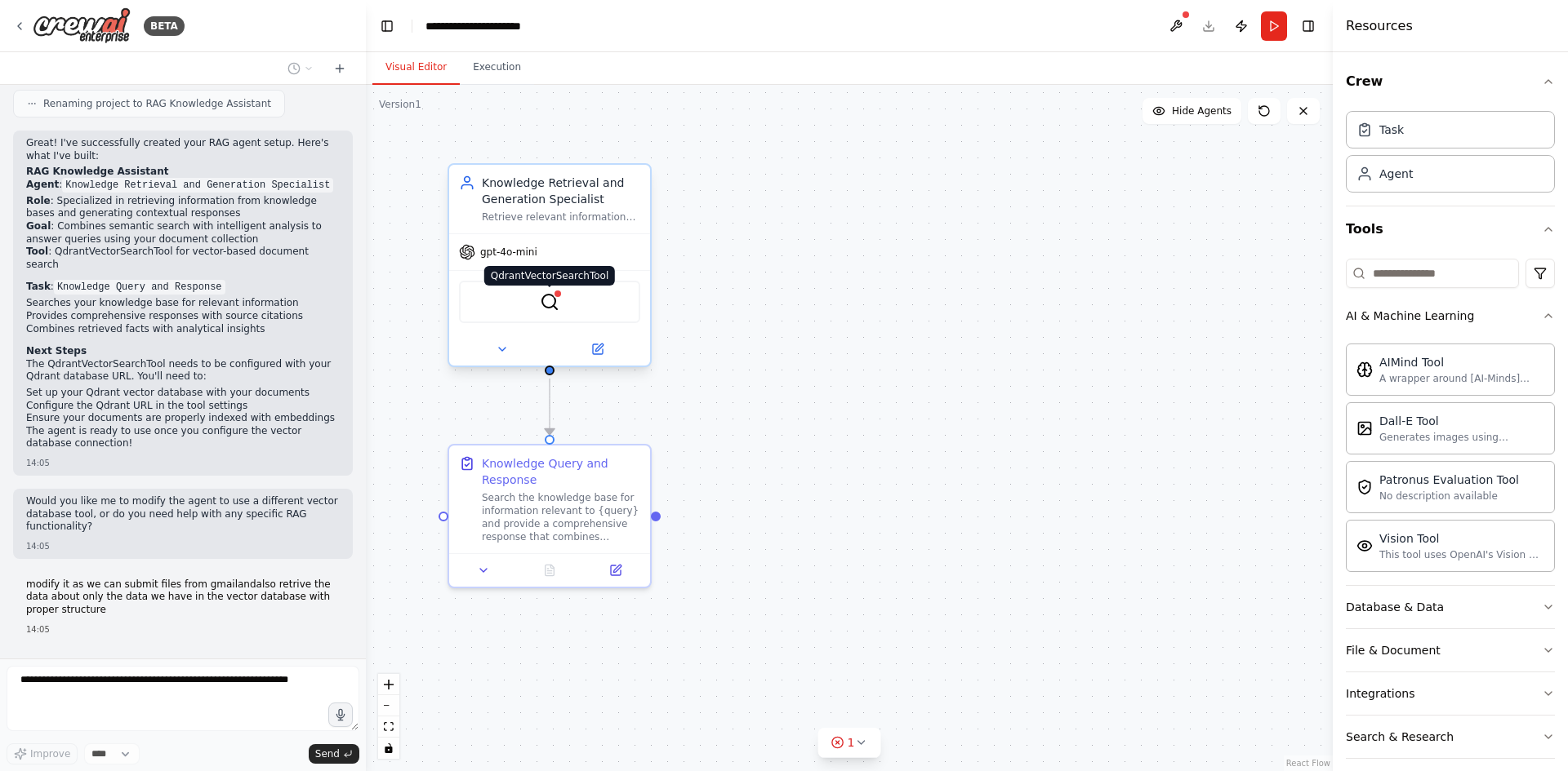
click at [542, 308] on img at bounding box center [550, 302] width 19 height 19
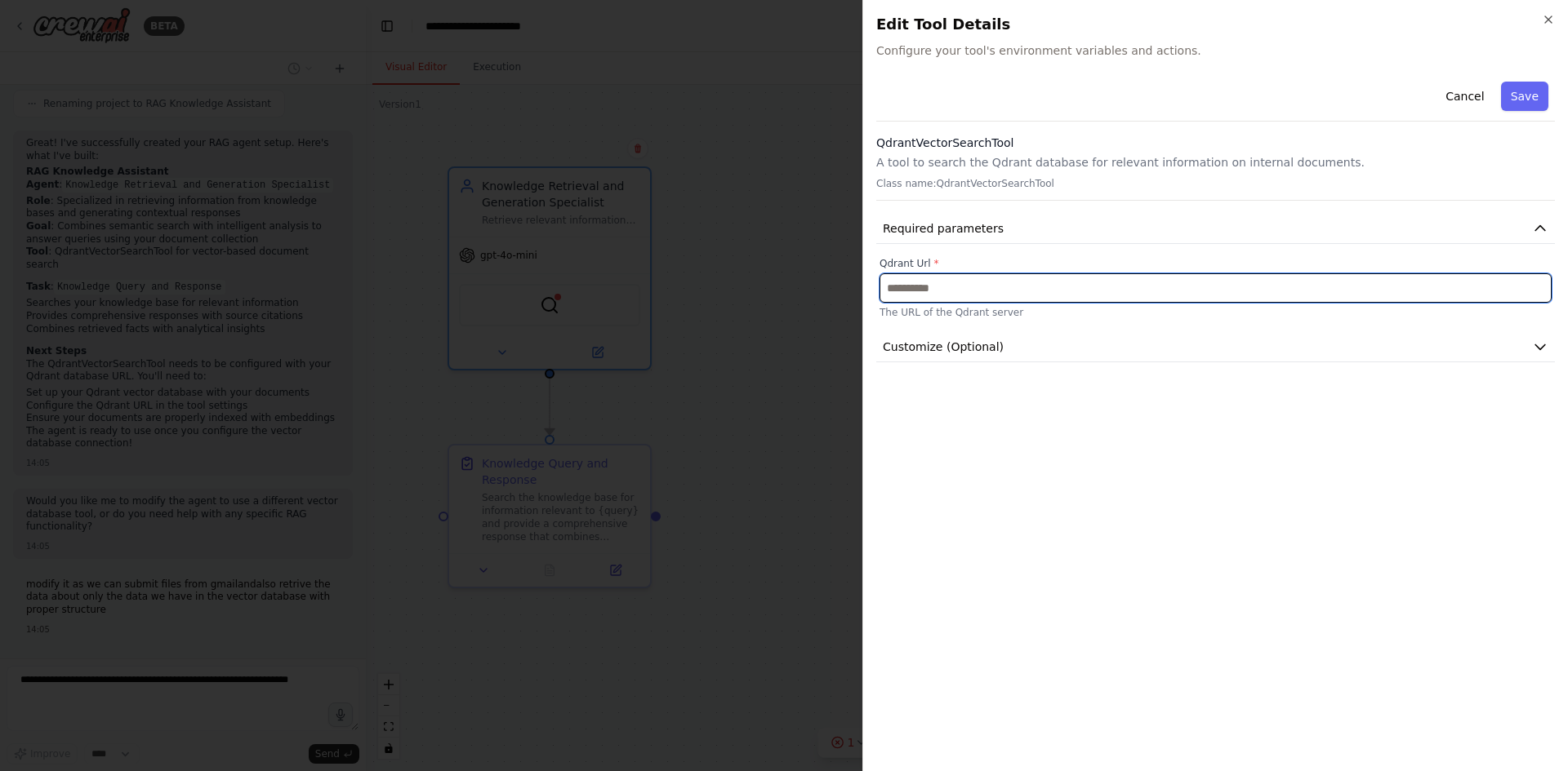
click at [1094, 286] on input "text" at bounding box center [1215, 288] width 672 height 30
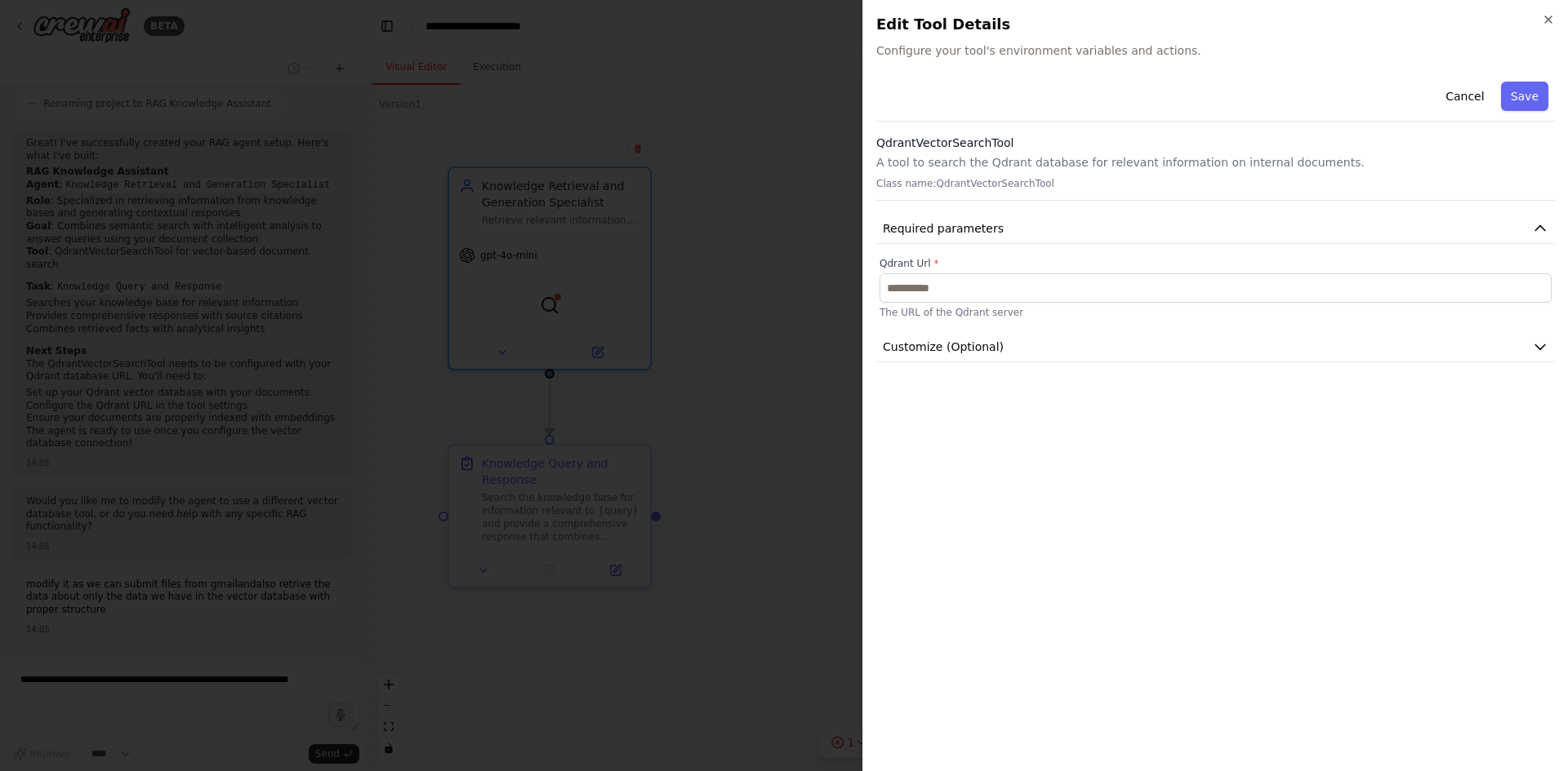
click at [940, 203] on div "Cancel Save QdrantVectorSearchTool A tool to search the Qdrant database for rel…" at bounding box center [1216, 219] width 678 height 287
click at [1548, 23] on icon "button" at bounding box center [1548, 19] width 13 height 13
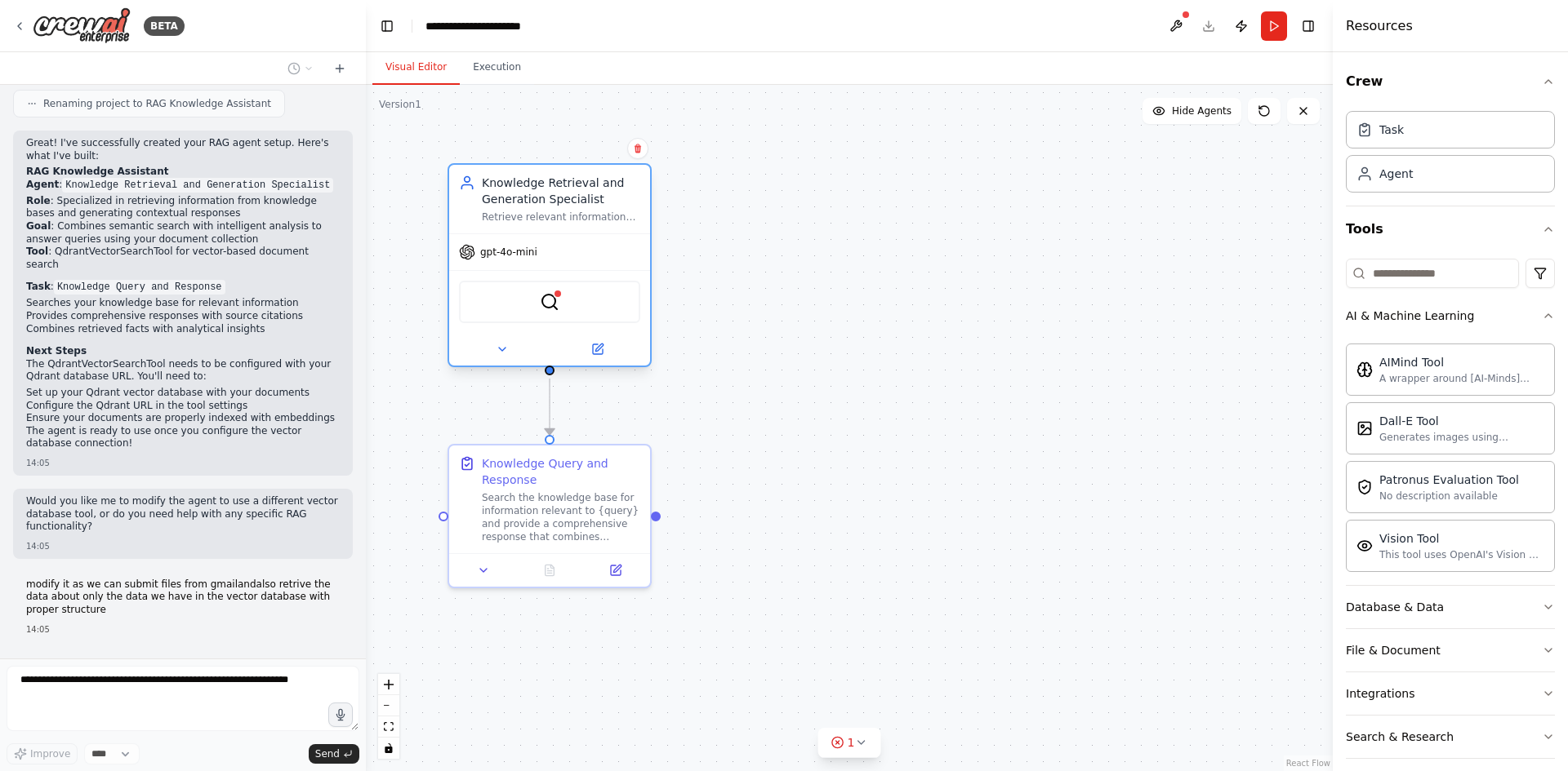
click at [482, 252] on span "gpt-4o-mini" at bounding box center [508, 251] width 57 height 13
click at [1267, 19] on button "Run" at bounding box center [1274, 26] width 26 height 30
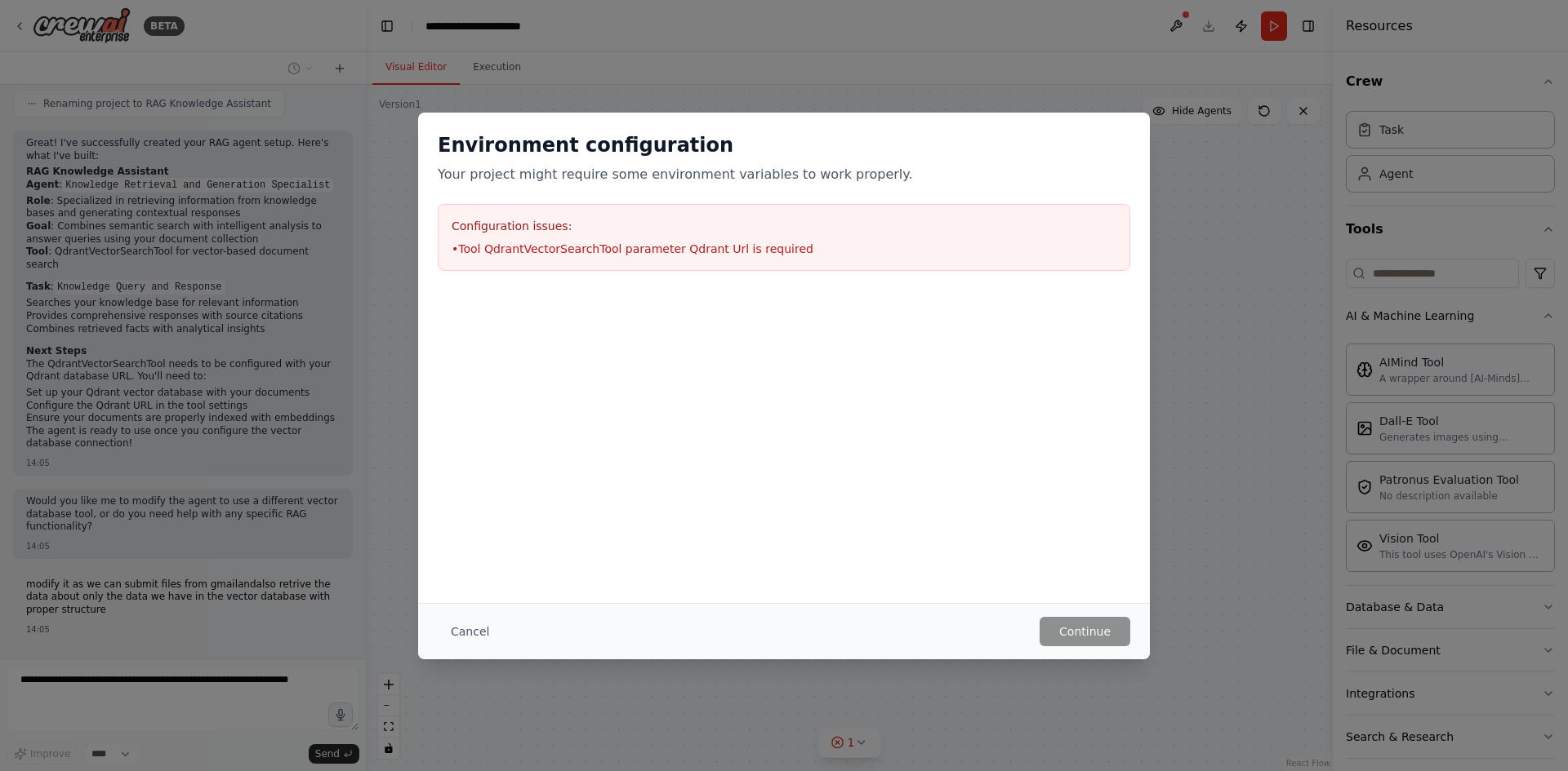
click at [689, 254] on li "• Tool QdrantVectorSearchTool parameter Qdrant Url is required" at bounding box center [784, 249] width 664 height 17
drag, startPoint x: 689, startPoint y: 254, endPoint x: 728, endPoint y: 321, distance: 77.5
click at [728, 321] on div "Environment configuration Your project might require some environment variables…" at bounding box center [784, 283] width 732 height 341
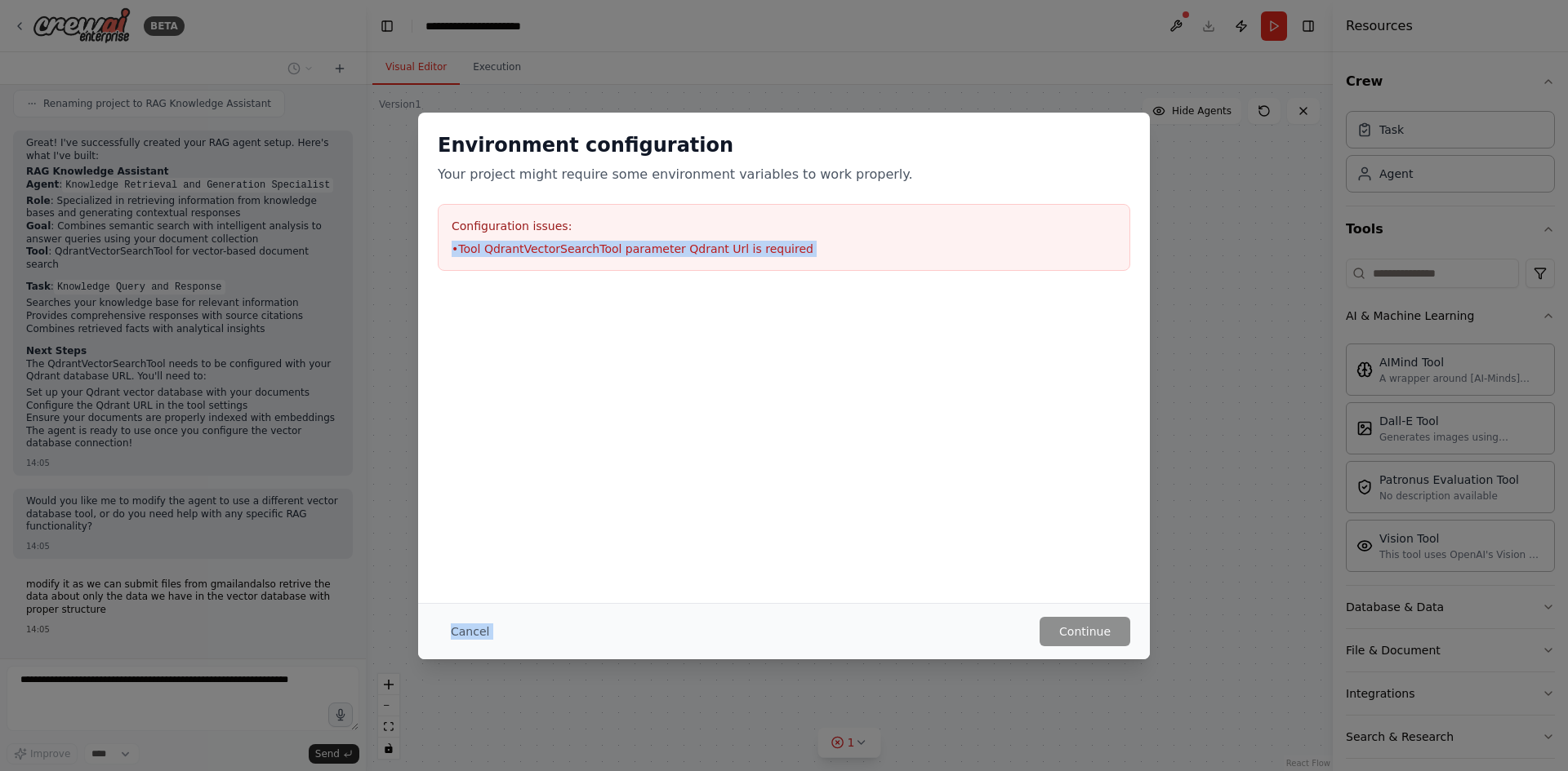
click at [728, 321] on div at bounding box center [784, 372] width 732 height 163
click at [461, 631] on button "Cancel" at bounding box center [470, 632] width 65 height 30
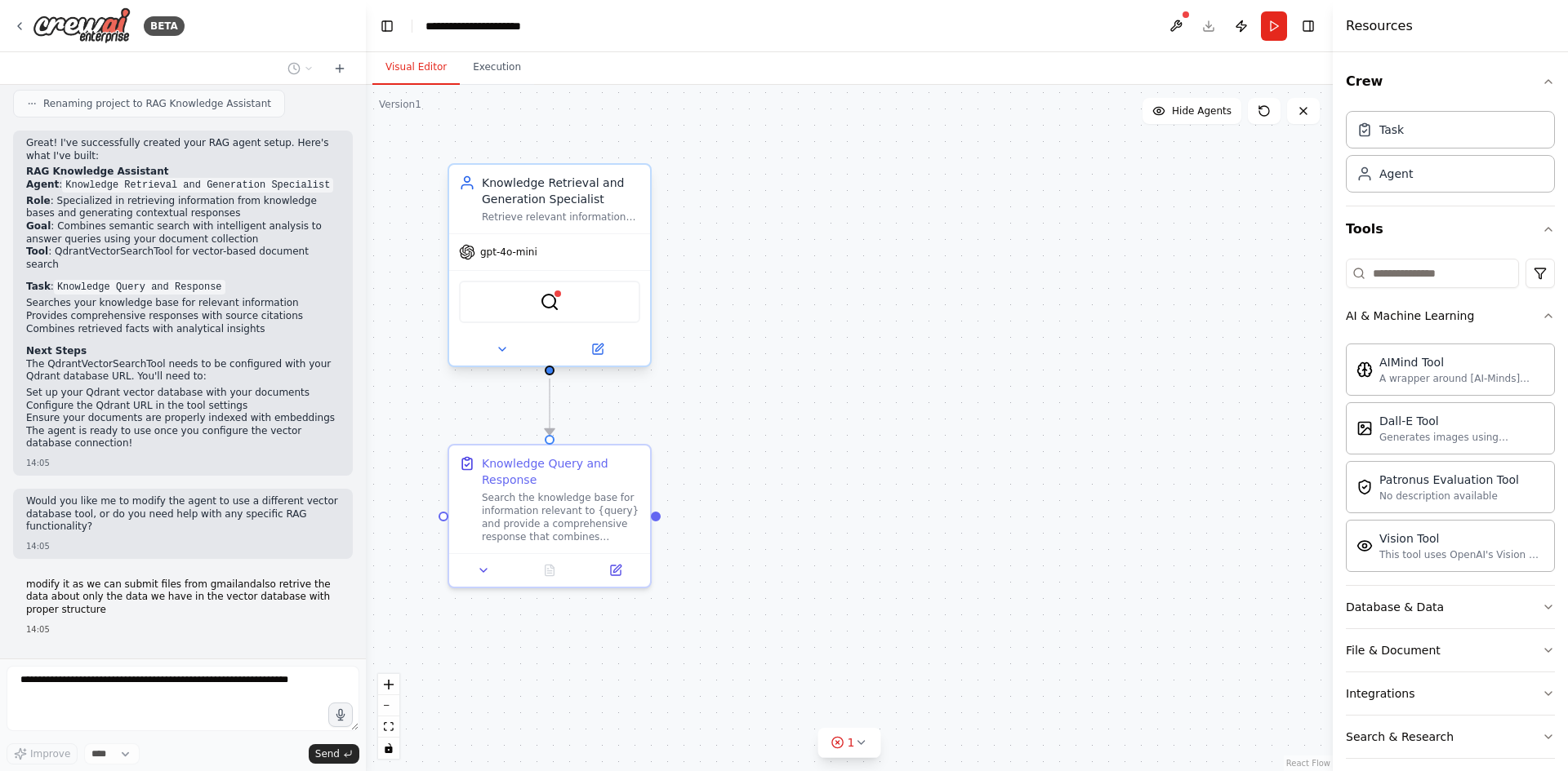
click at [532, 265] on div "gpt-4o-mini" at bounding box center [549, 251] width 201 height 36
click at [557, 258] on div "gpt-4o-mini" at bounding box center [549, 251] width 201 height 36
click at [1179, 21] on button at bounding box center [1176, 26] width 26 height 30
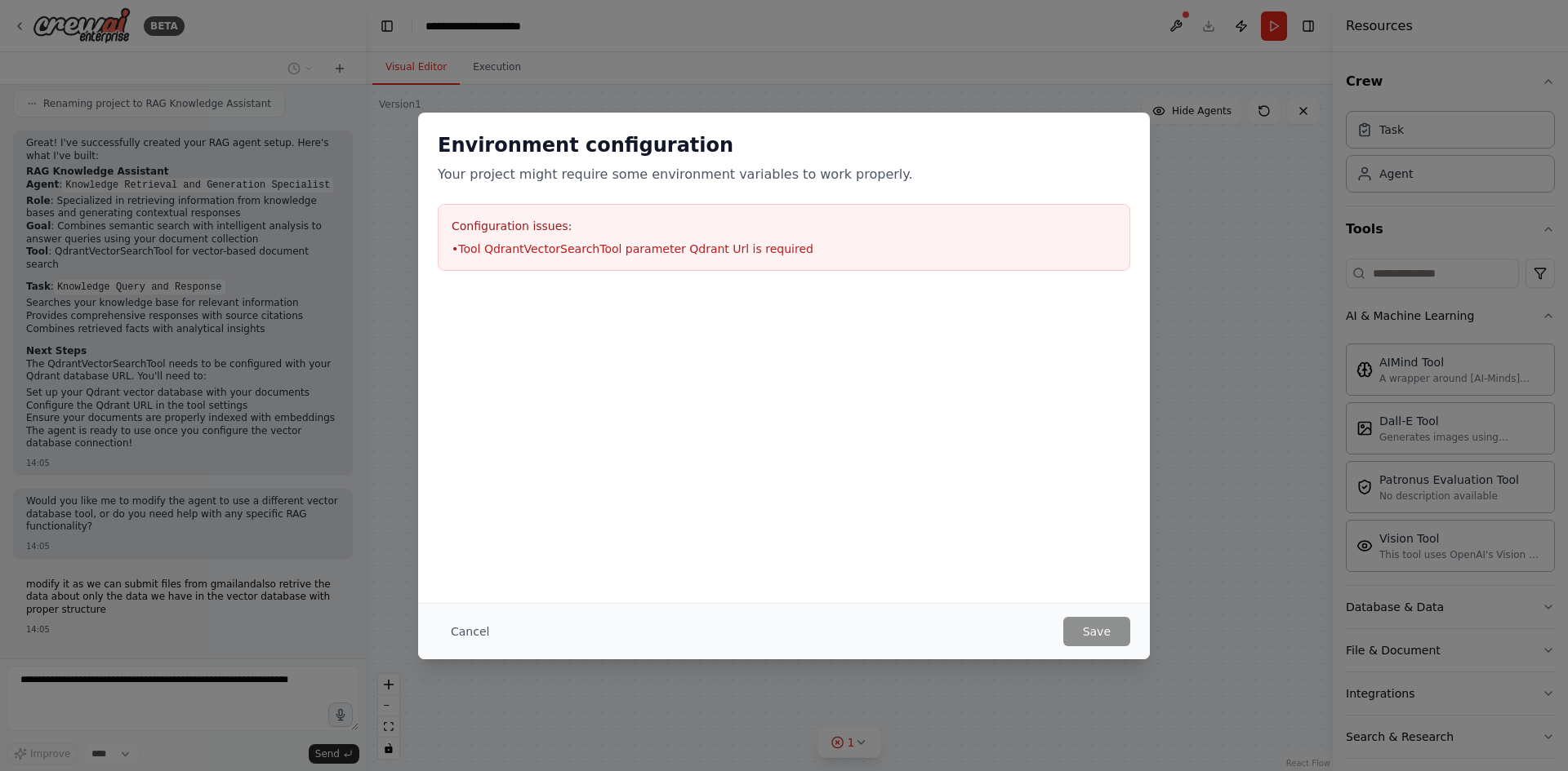
click at [671, 244] on li "• Tool QdrantVectorSearchTool parameter Qdrant Url is required" at bounding box center [784, 249] width 664 height 17
click at [475, 635] on button "Cancel" at bounding box center [470, 632] width 65 height 30
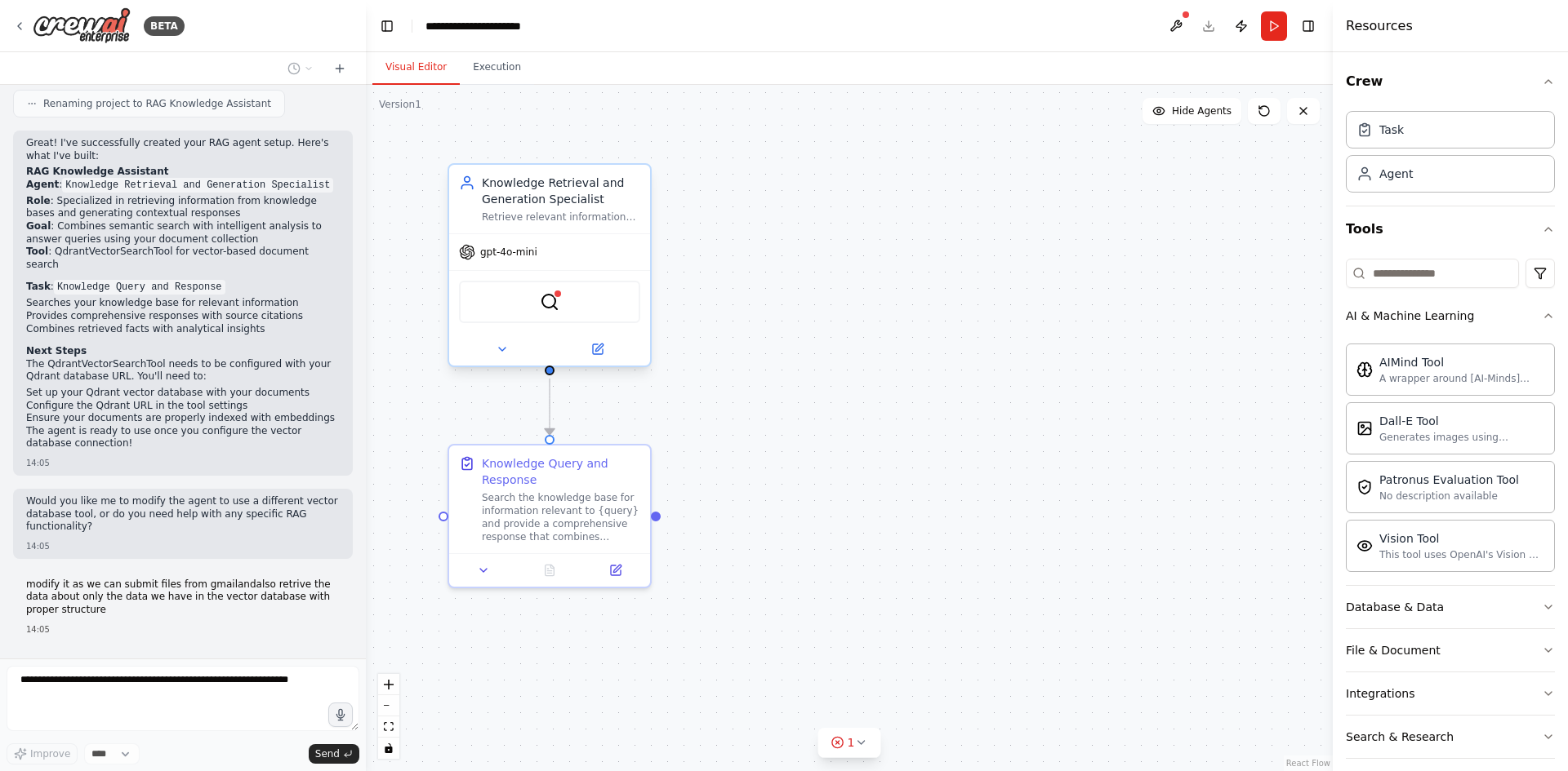
click at [520, 250] on span "gpt-4o-mini" at bounding box center [508, 251] width 57 height 13
click at [458, 187] on div "Knowledge Retrieval and Generation Specialist Retrieve relevant information fro…" at bounding box center [549, 199] width 201 height 68
click at [594, 350] on icon at bounding box center [597, 349] width 10 height 10
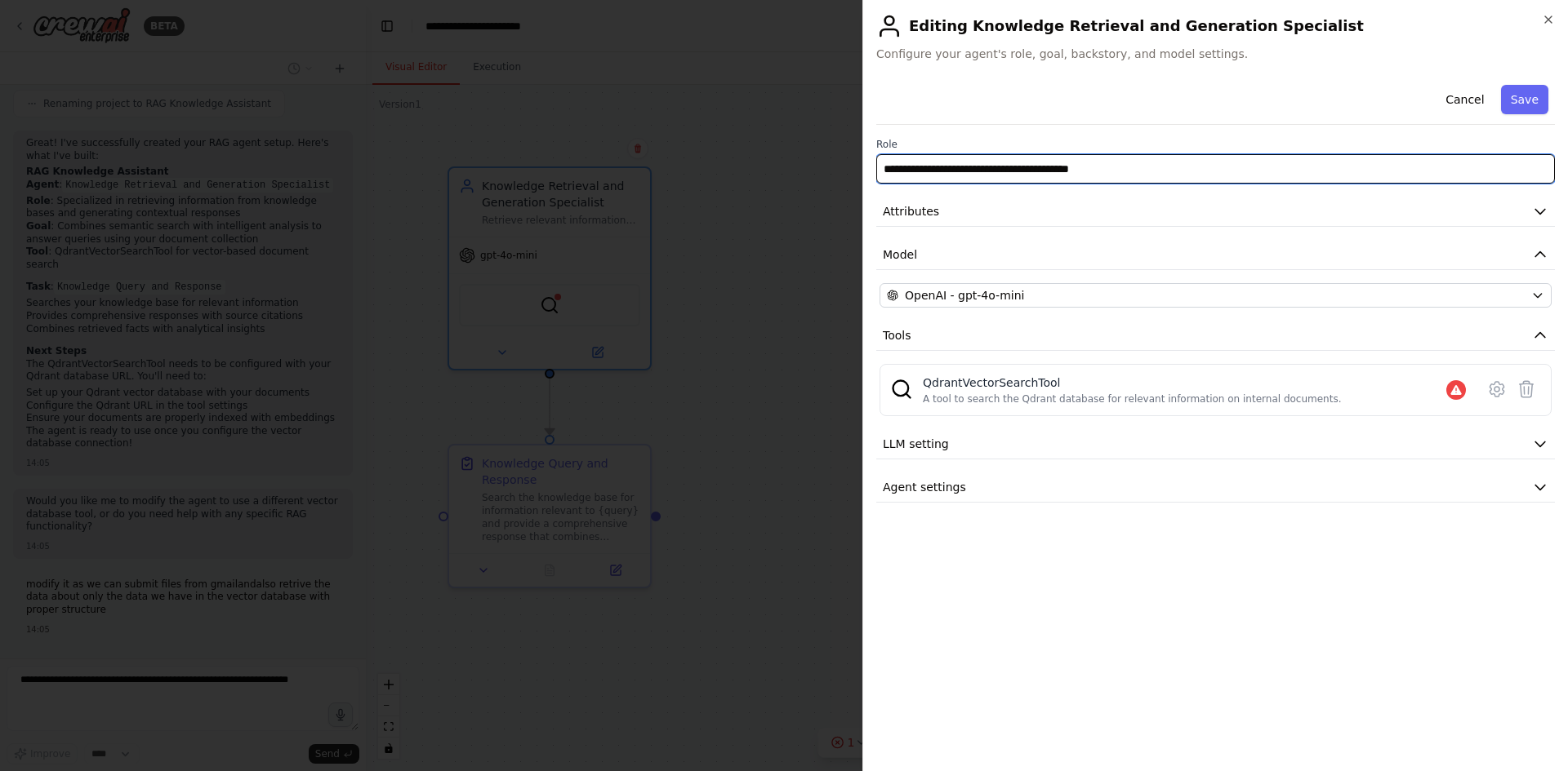
click at [939, 176] on input "**********" at bounding box center [1216, 169] width 678 height 30
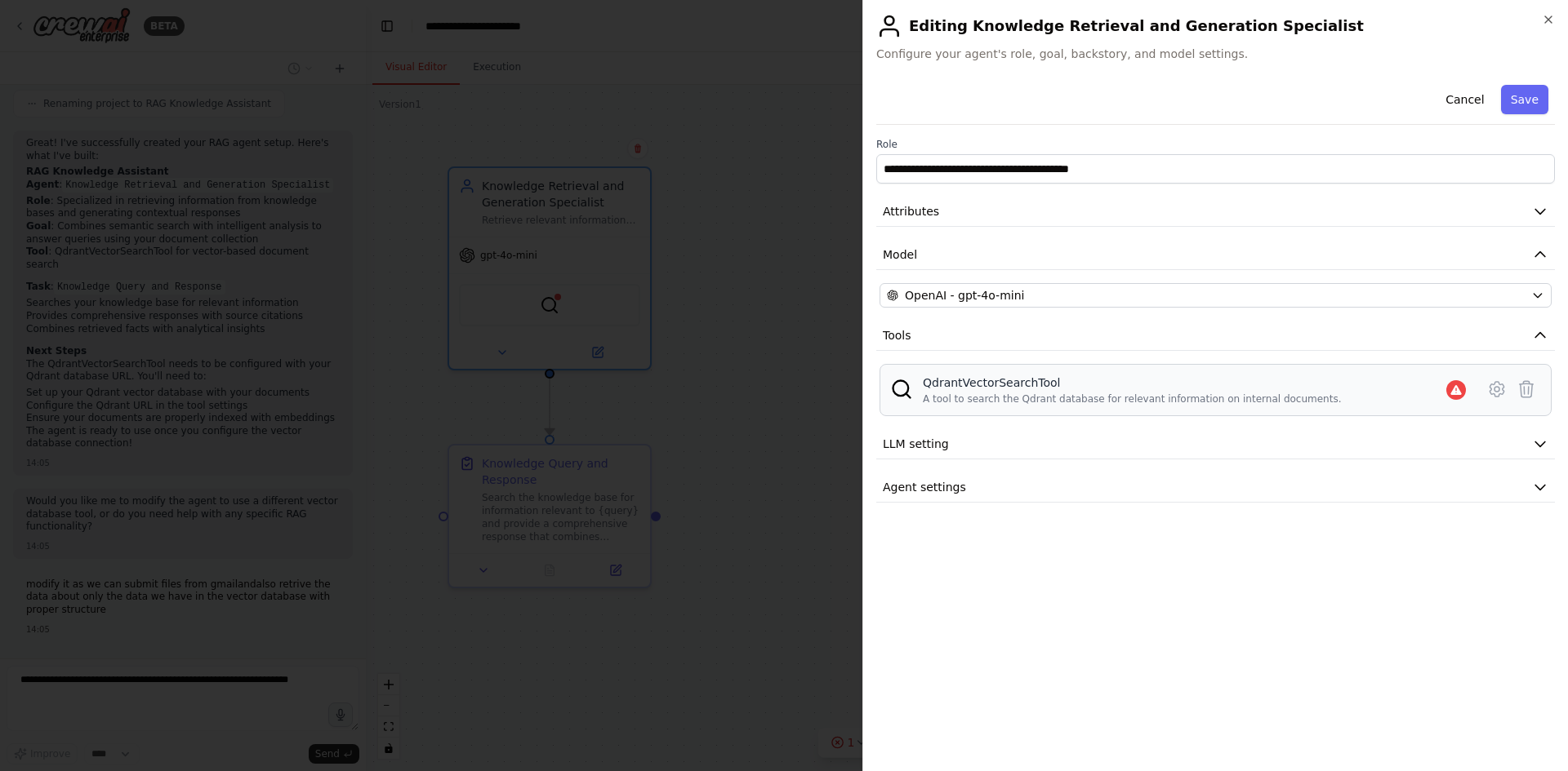
click at [968, 382] on div "QdrantVectorSearchTool" at bounding box center [1132, 383] width 419 height 17
click at [1498, 393] on icon at bounding box center [1497, 389] width 19 height 19
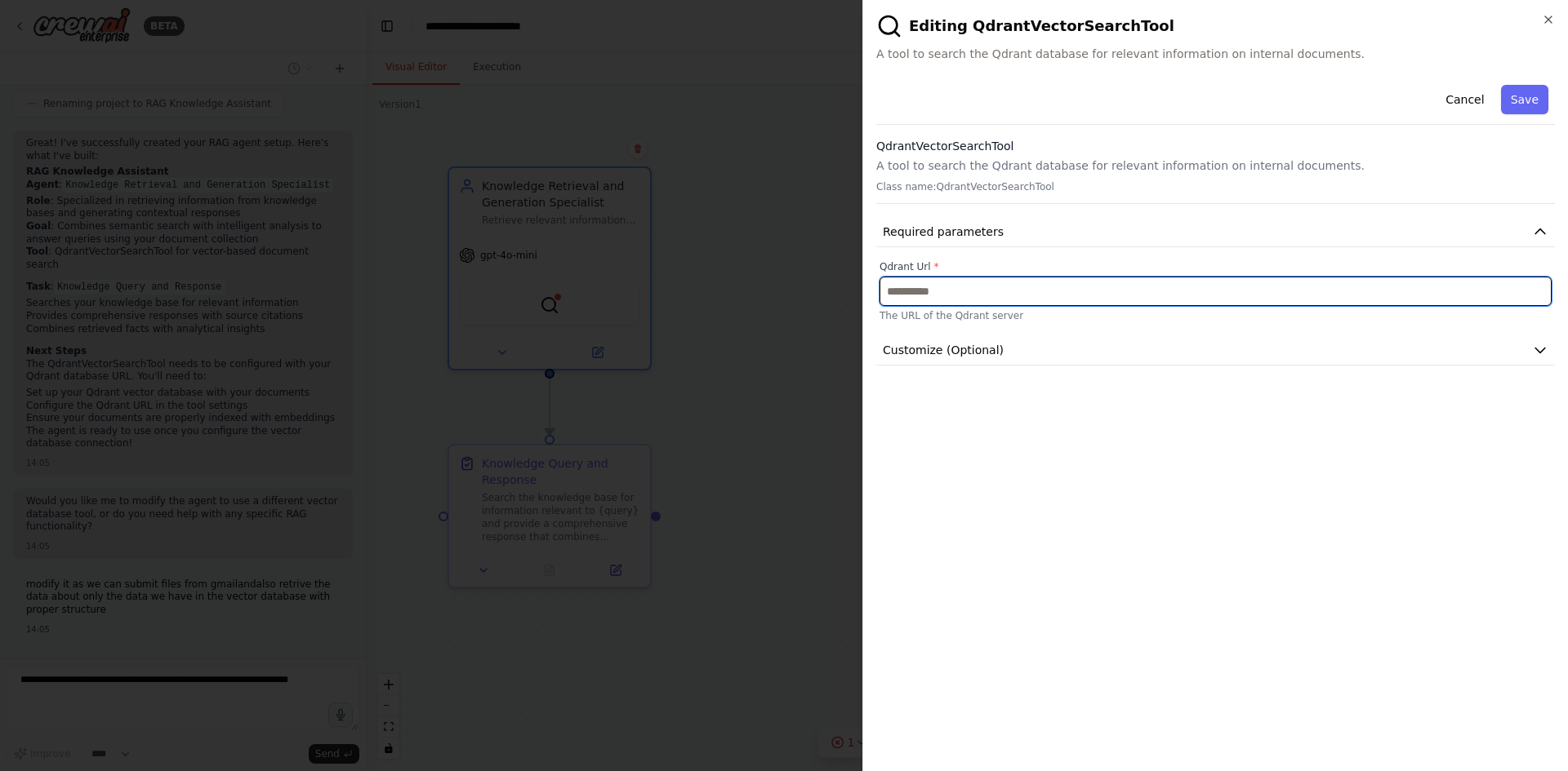
click at [951, 301] on input "text" at bounding box center [1215, 292] width 672 height 30
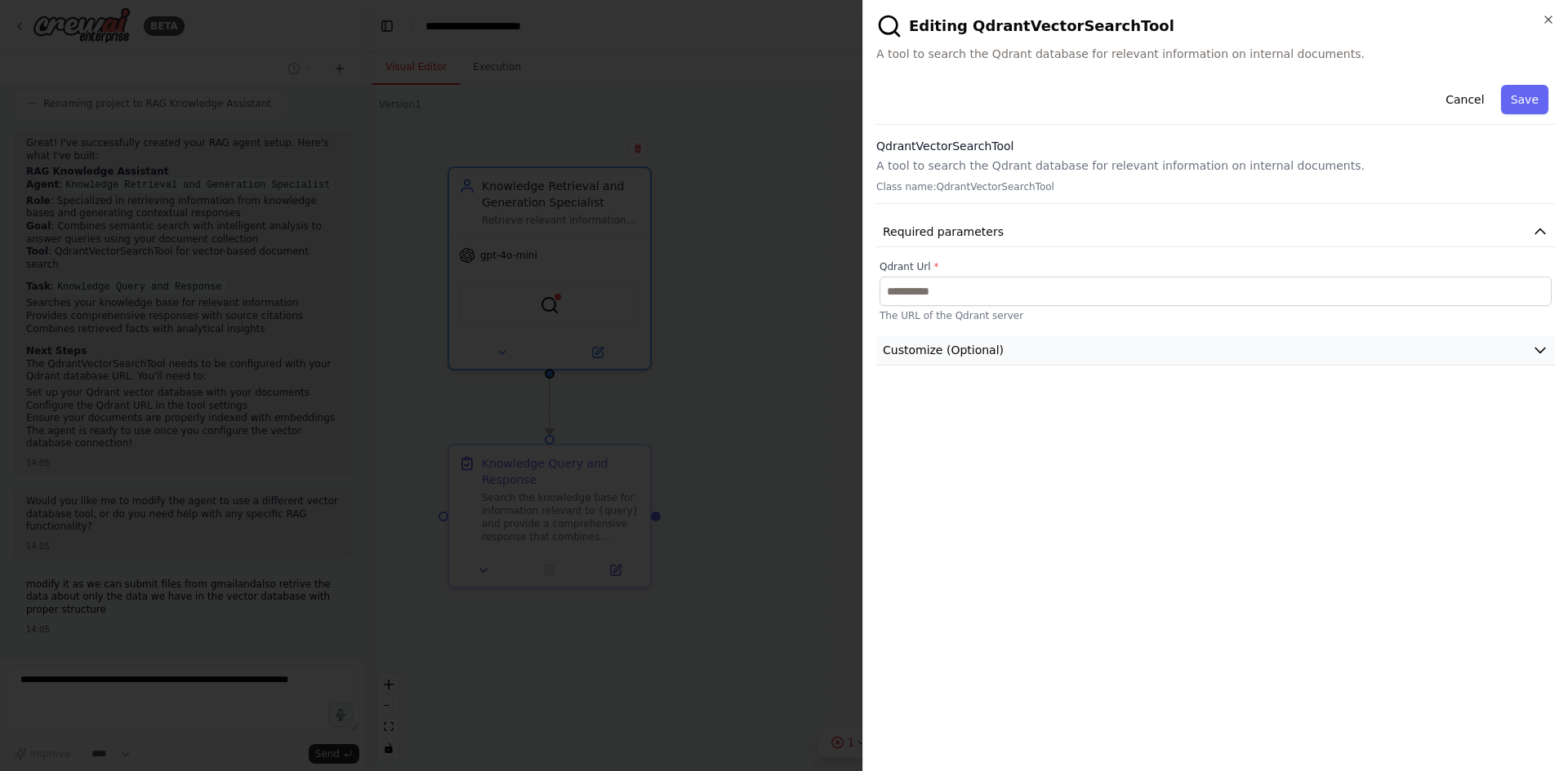
click at [992, 347] on span "Customize (Optional)" at bounding box center [943, 350] width 121 height 17
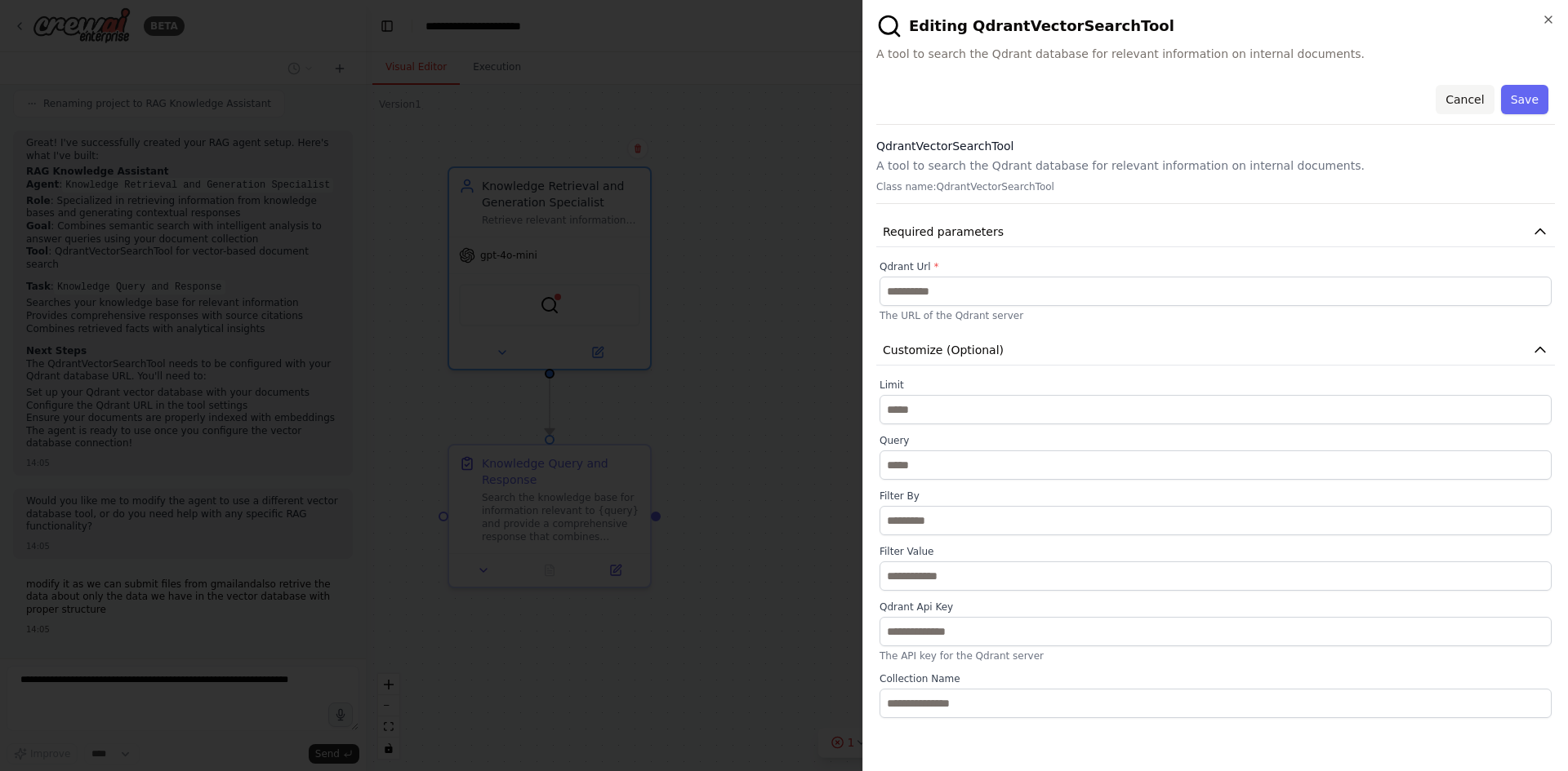
click at [1478, 101] on button "Cancel" at bounding box center [1465, 100] width 58 height 30
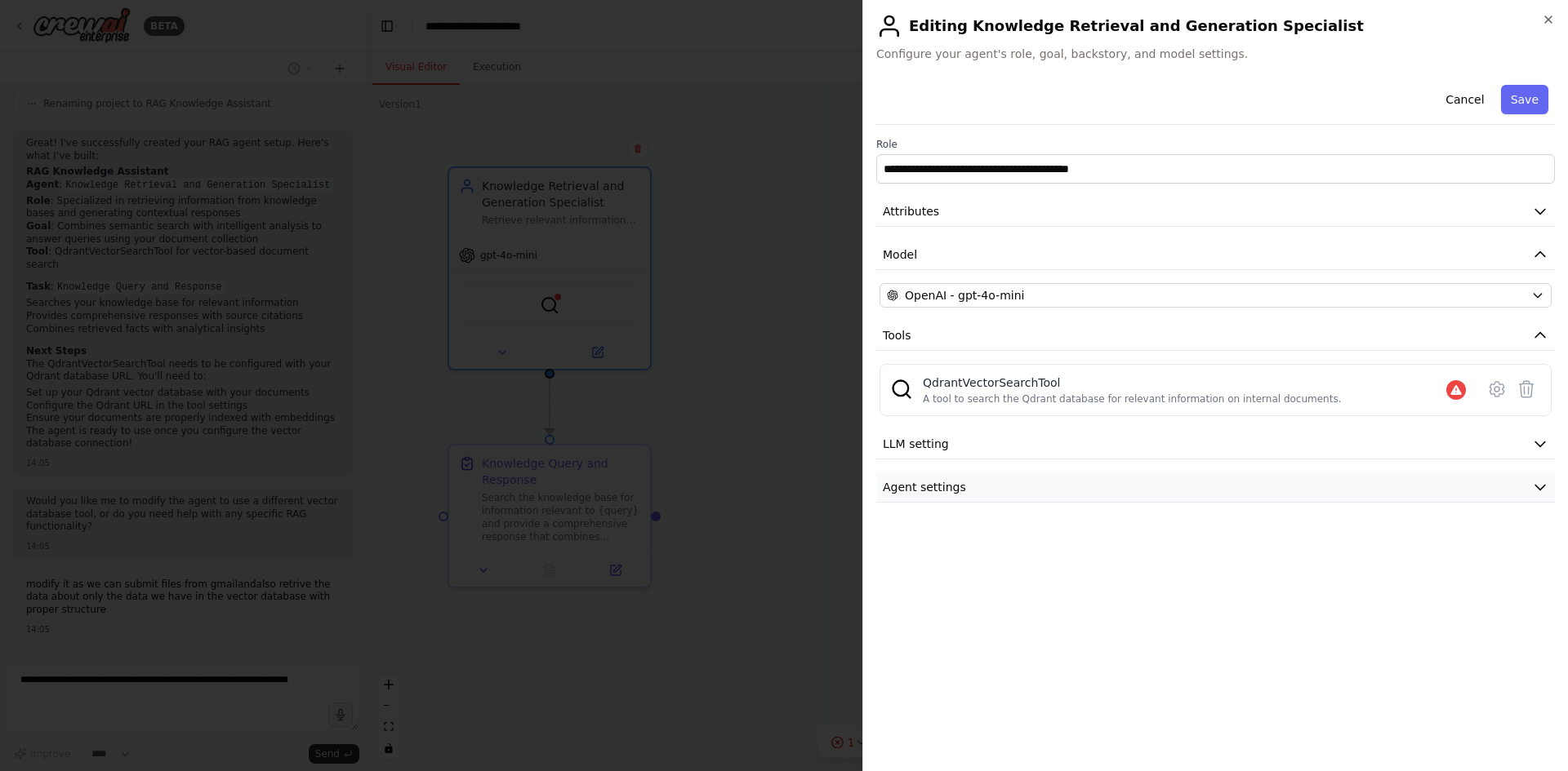
click at [1049, 477] on button "Agent settings" at bounding box center [1216, 487] width 678 height 30
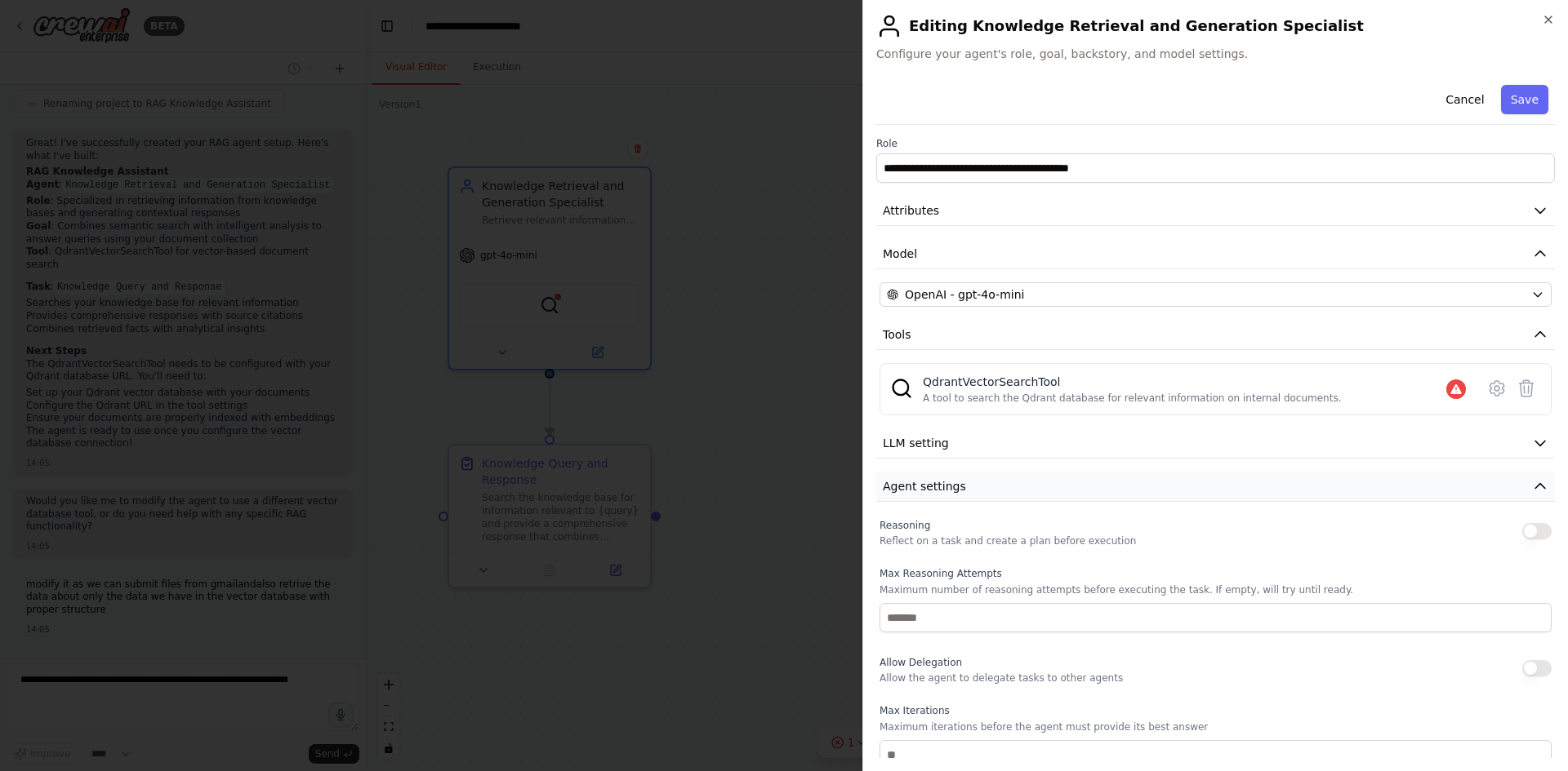
scroll to position [0, 0]
click at [1050, 477] on button "Agent settings" at bounding box center [1216, 487] width 678 height 30
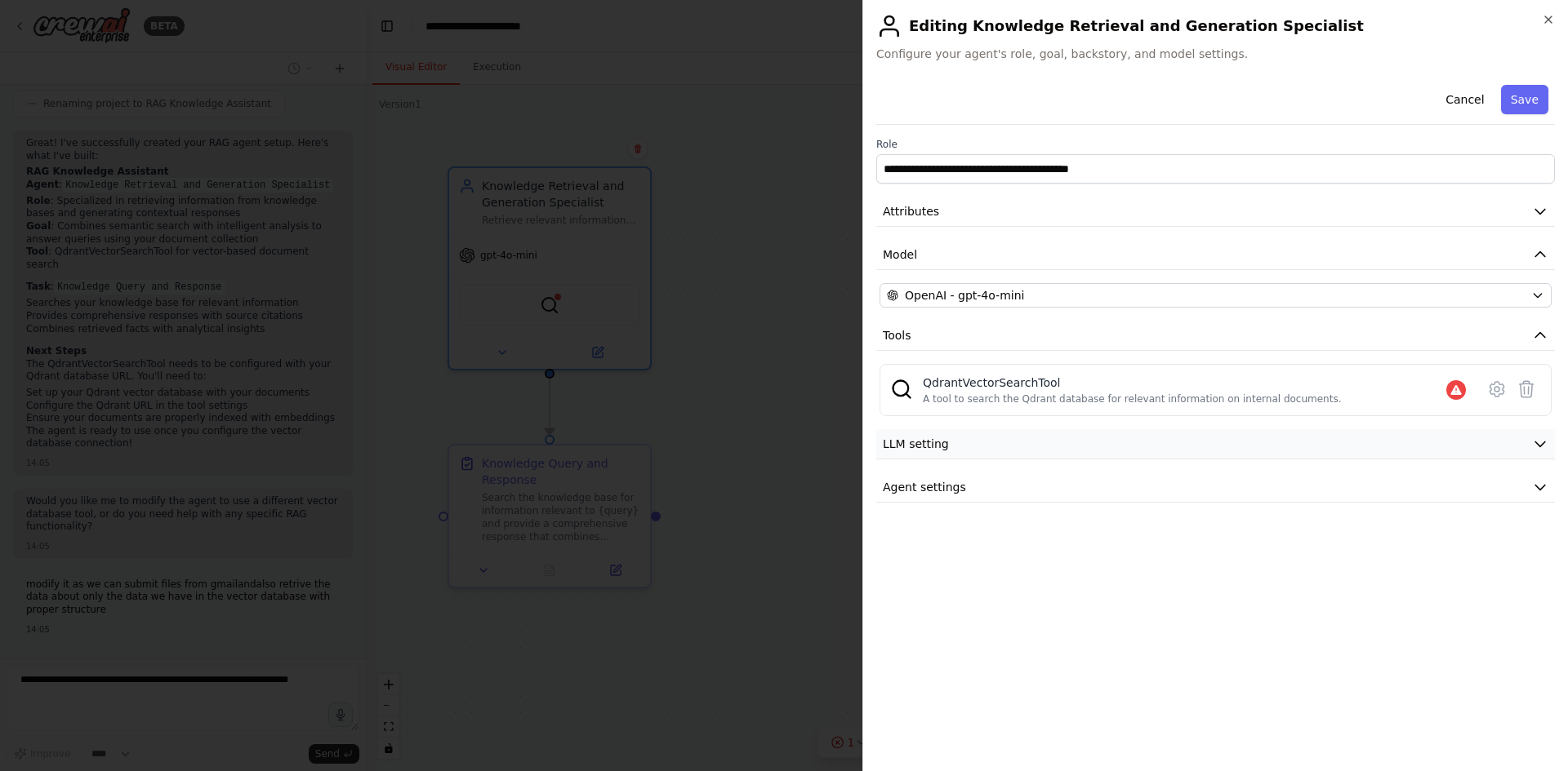
click at [1058, 448] on button "LLM setting" at bounding box center [1216, 444] width 678 height 30
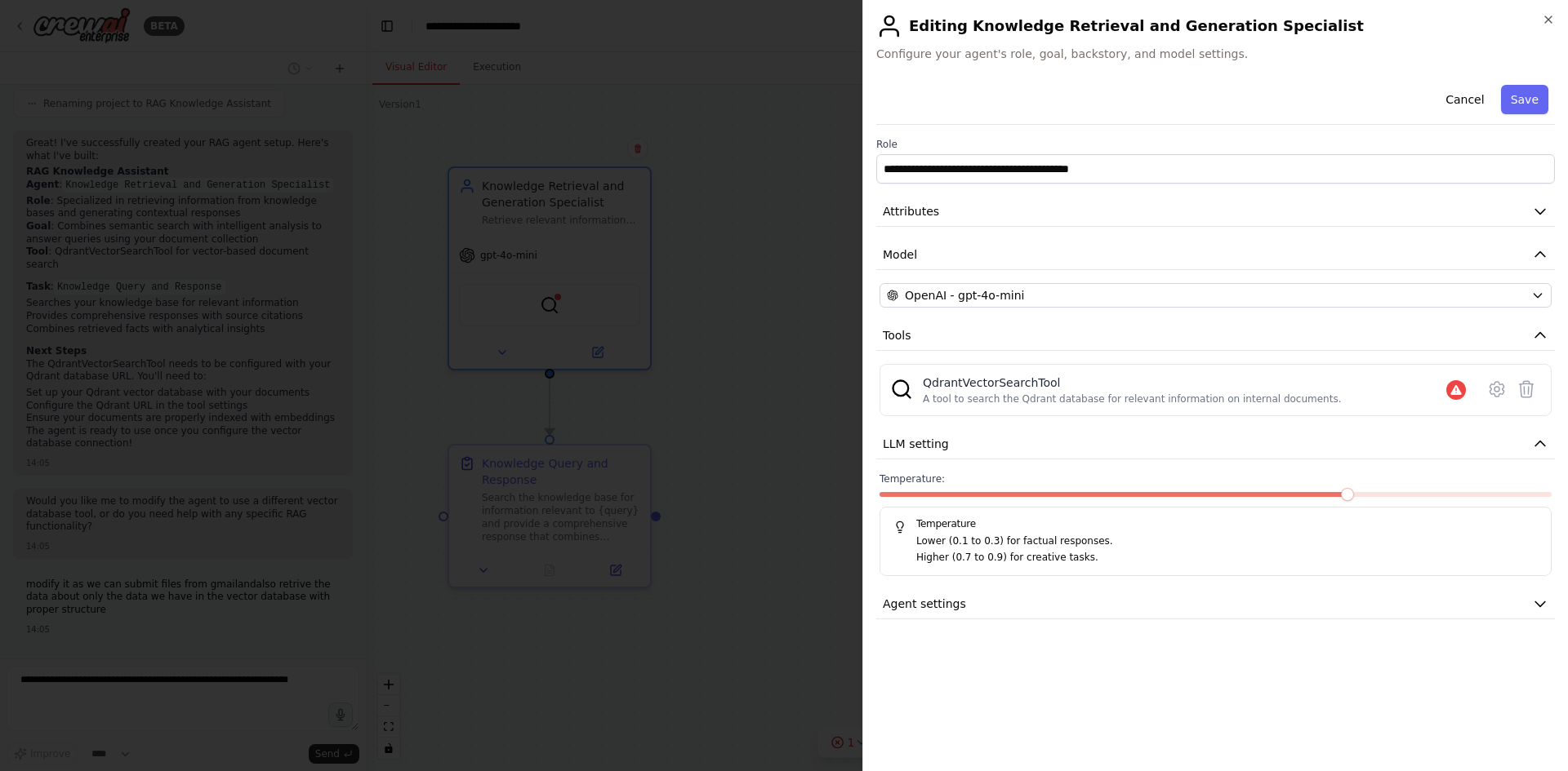
click at [1029, 528] on h5 "Temperature" at bounding box center [1215, 524] width 644 height 13
click at [1486, 97] on button "Cancel" at bounding box center [1465, 100] width 58 height 30
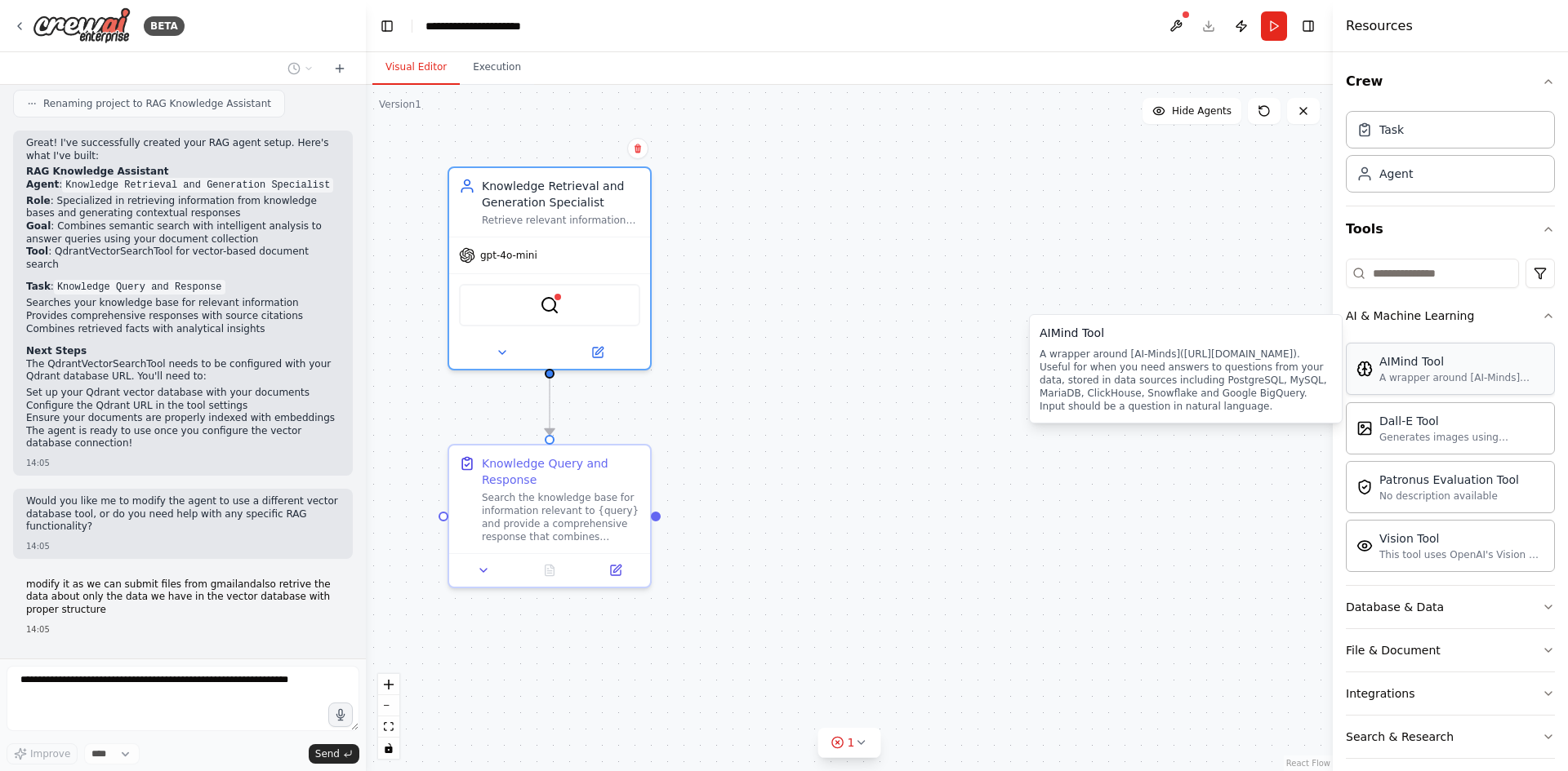
scroll to position [57, 0]
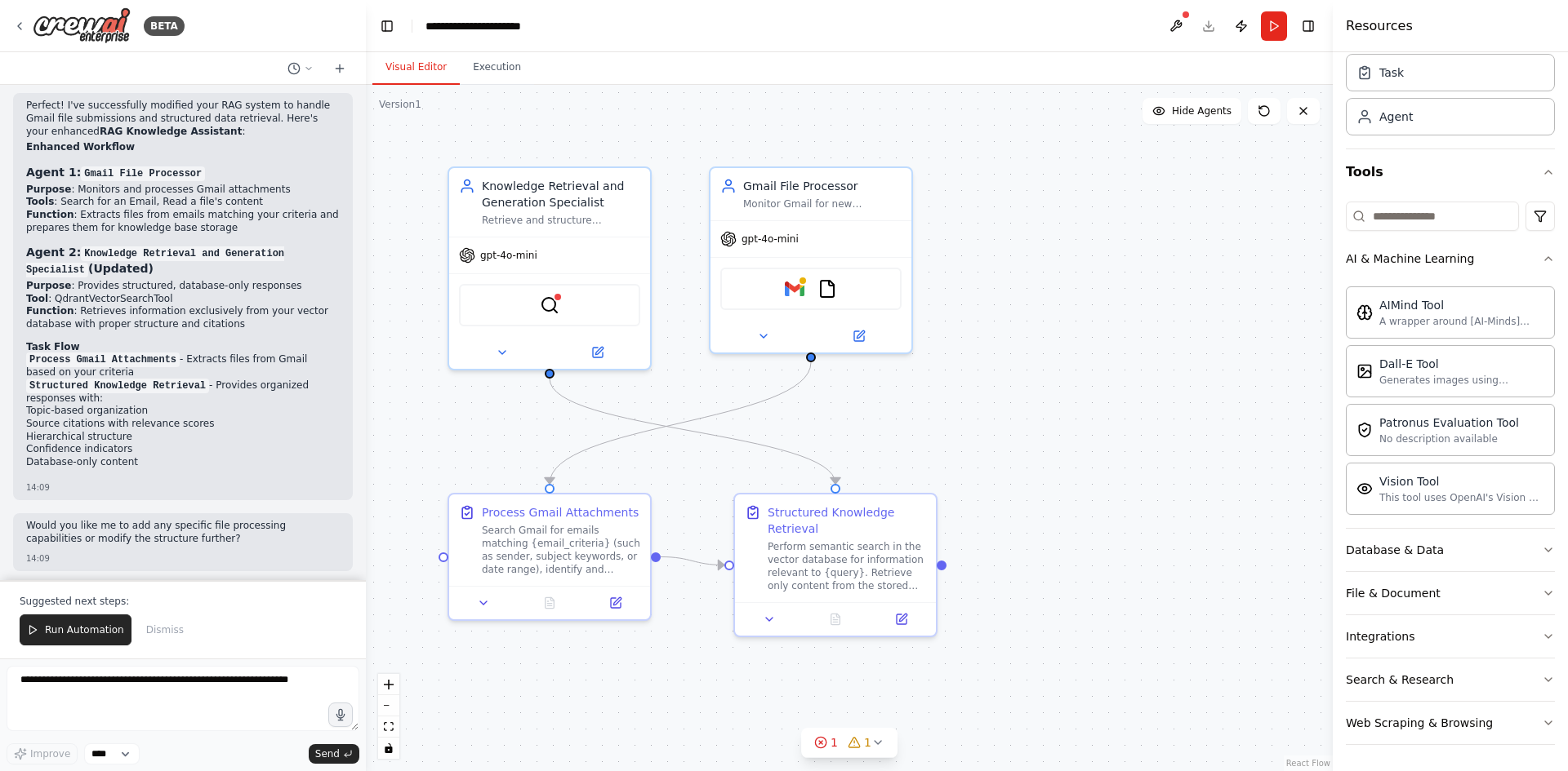
click at [1094, 390] on div ".deletable-edge-delete-btn { width: 20px; height: 20px; border: 0px solid #ffff…" at bounding box center [848, 428] width 967 height 687
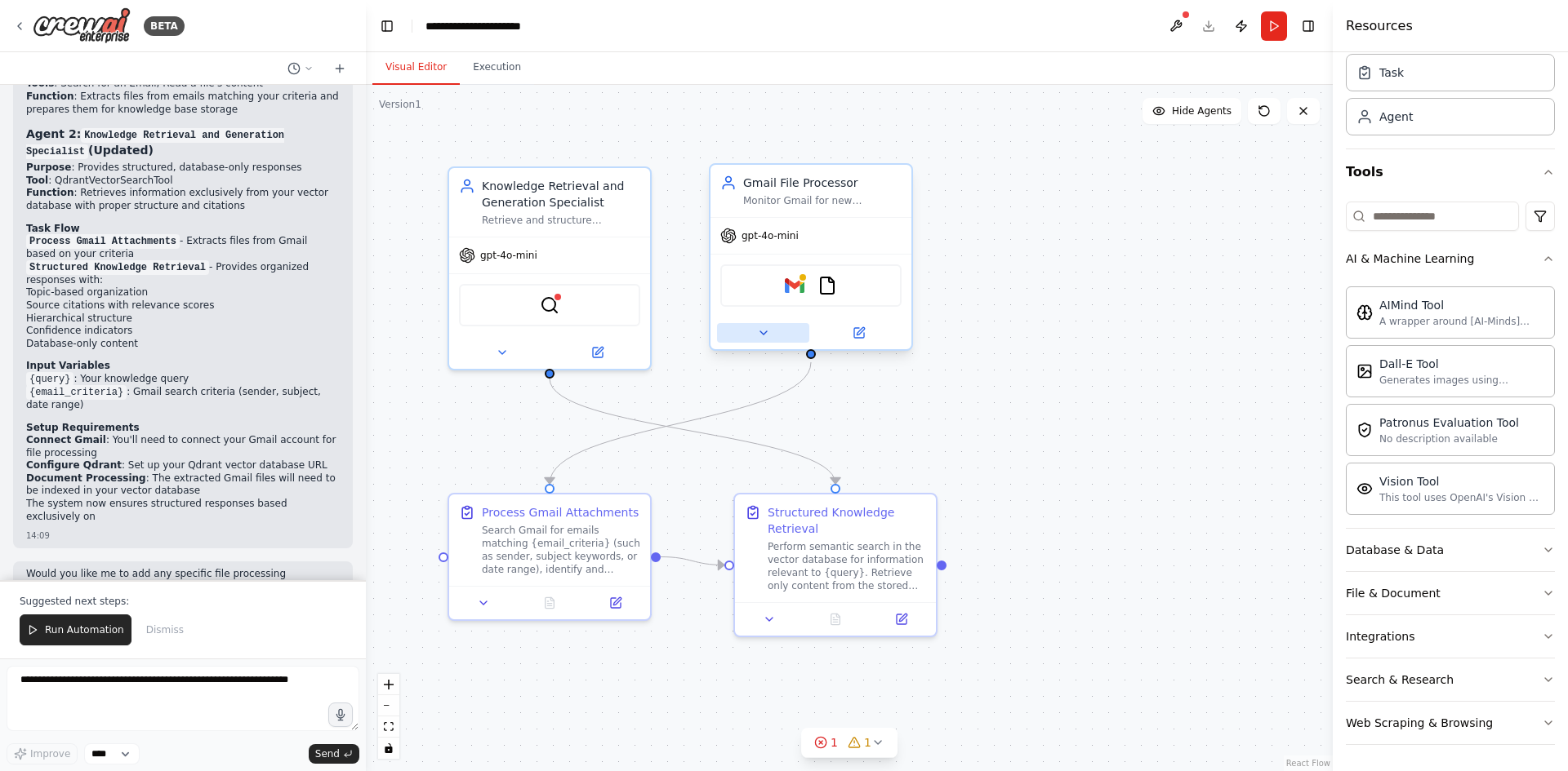
scroll to position [2634, 0]
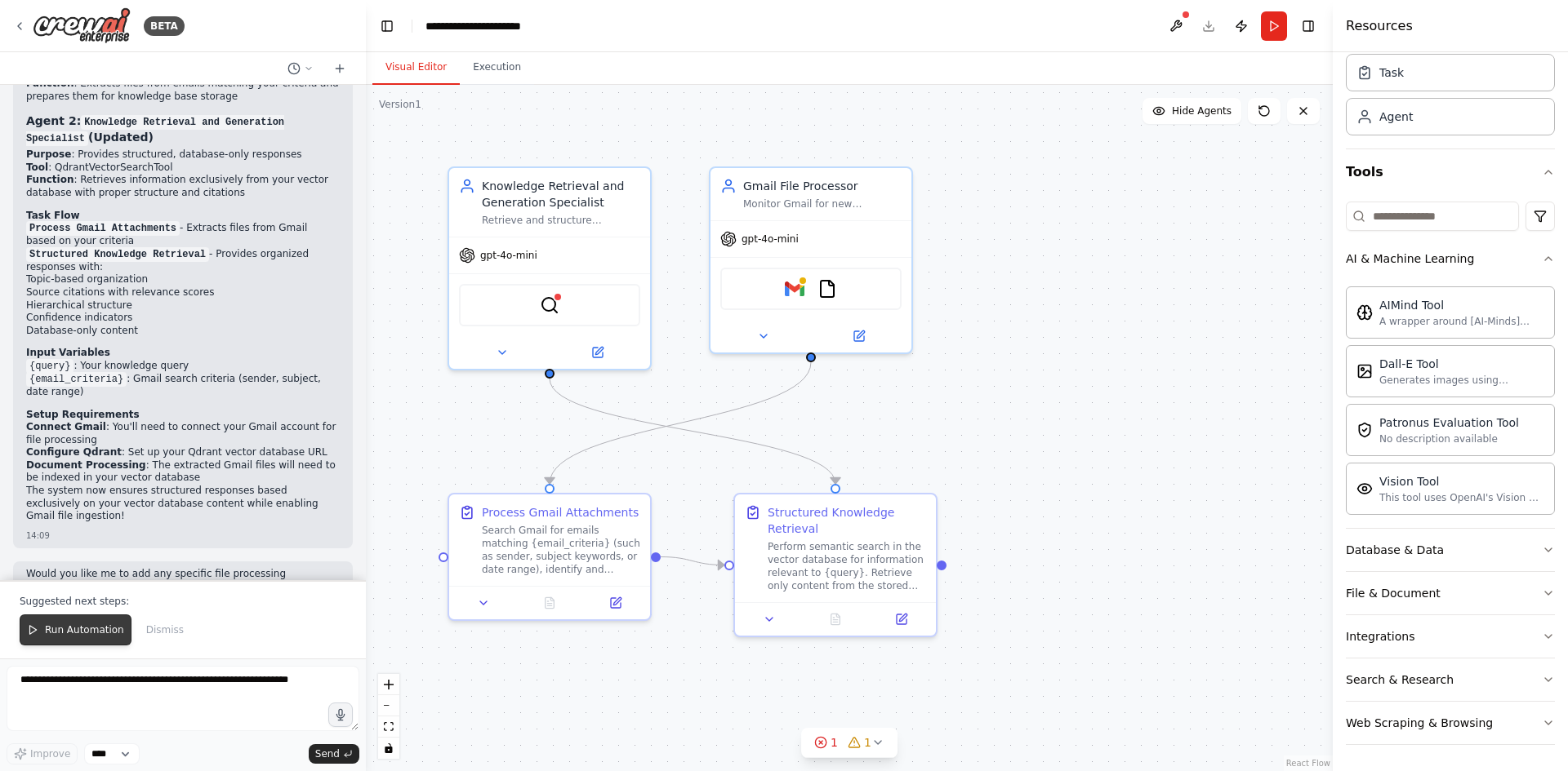
click at [67, 629] on span "Run Automation" at bounding box center [84, 630] width 79 height 13
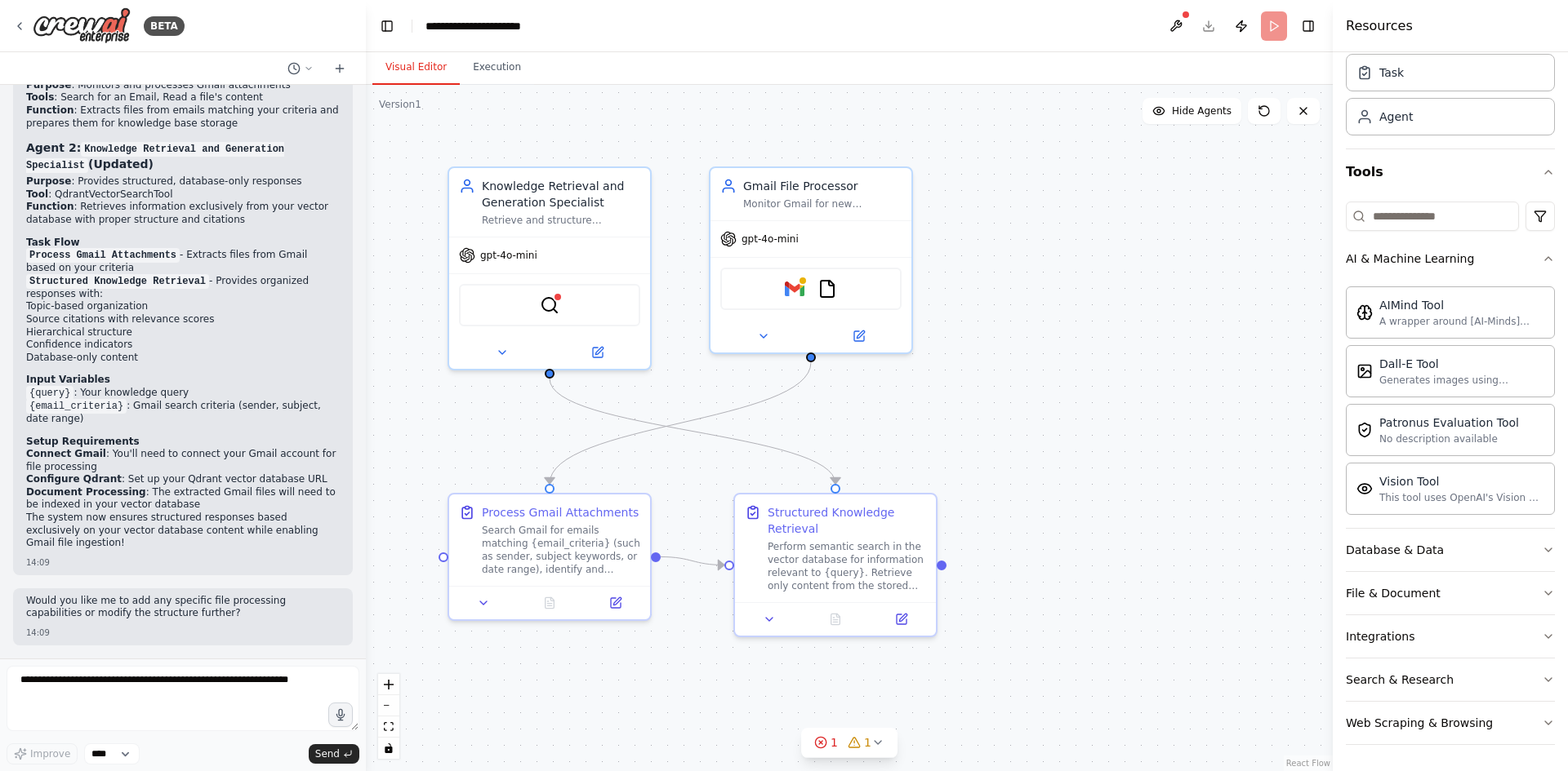
scroll to position [2555, 0]
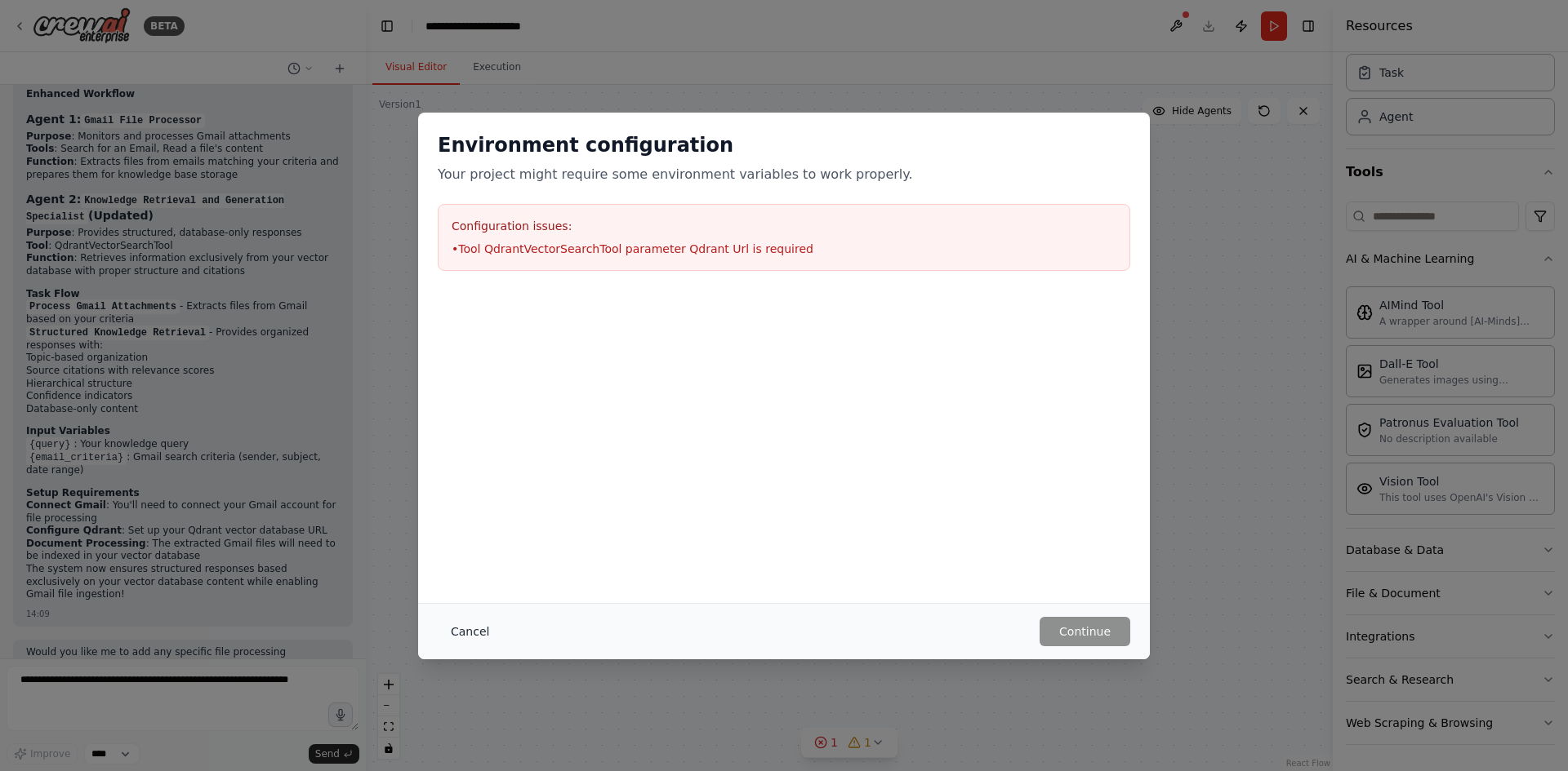
click at [471, 632] on button "Cancel" at bounding box center [470, 632] width 65 height 30
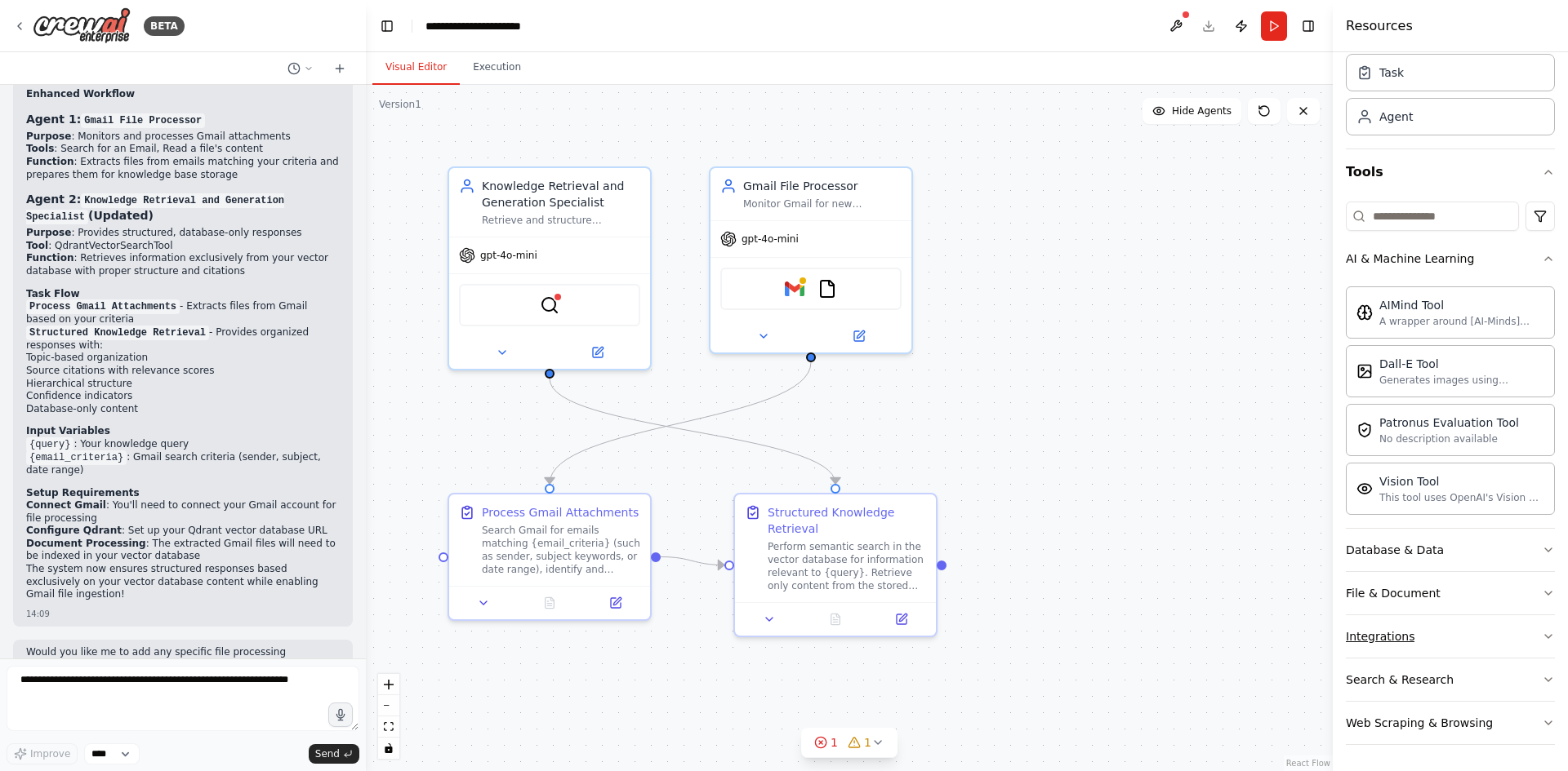
click at [1525, 633] on button "Integrations" at bounding box center [1450, 636] width 209 height 42
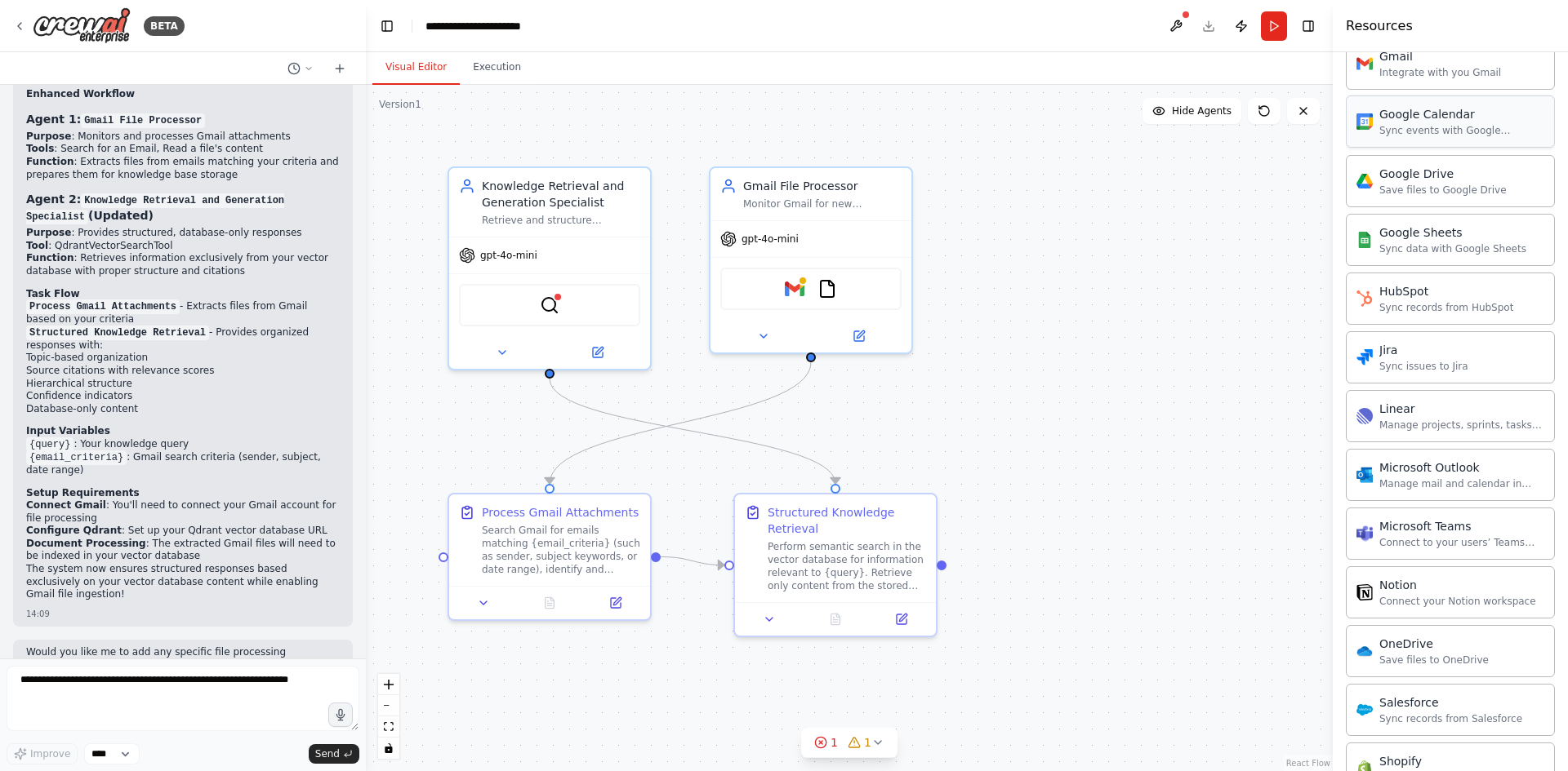
scroll to position [1305, 0]
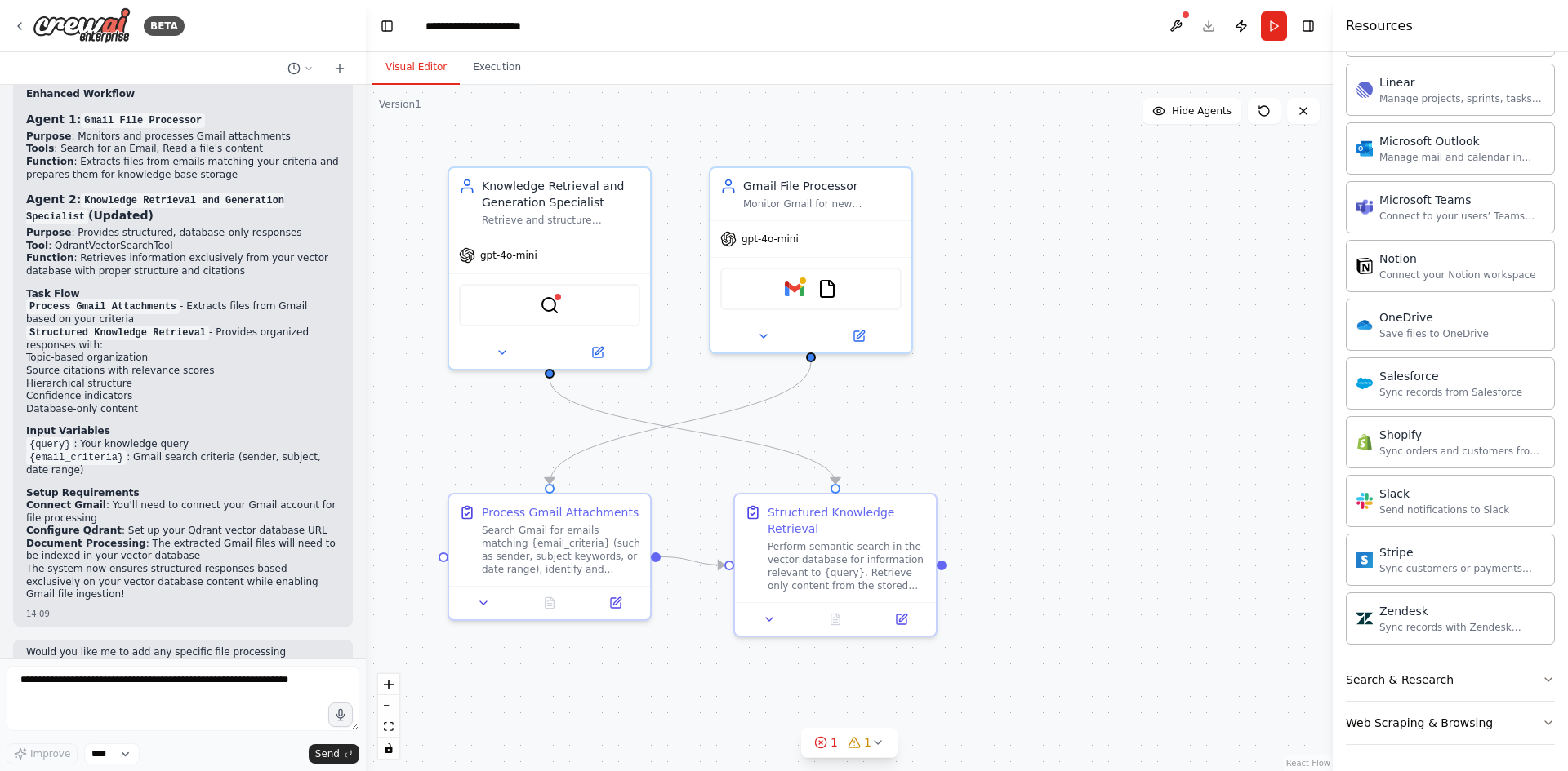
click at [1542, 675] on icon "button" at bounding box center [1548, 680] width 13 height 13
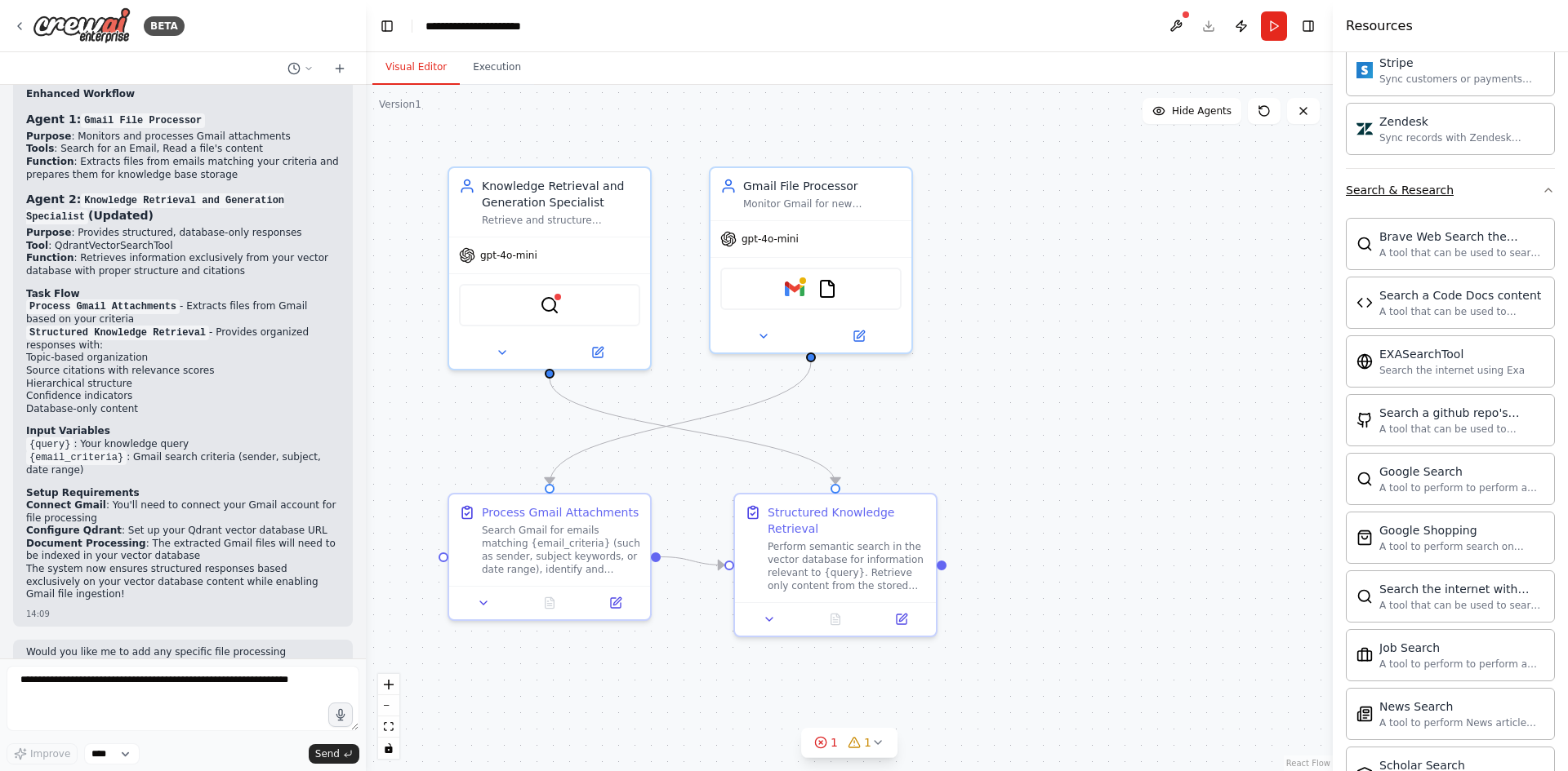
scroll to position [2140, 0]
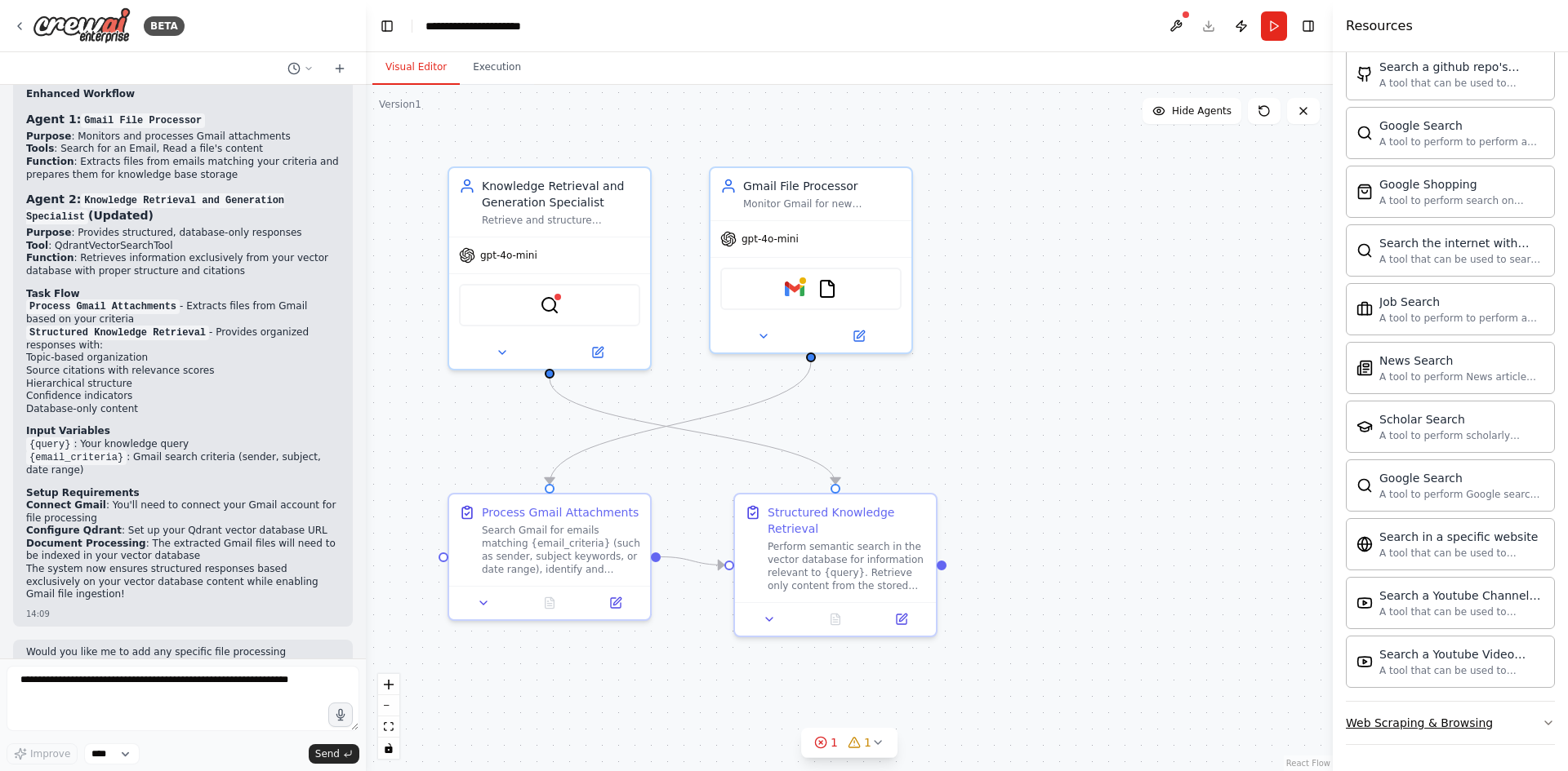
click at [1487, 718] on button "Web Scraping & Browsing" at bounding box center [1450, 723] width 209 height 42
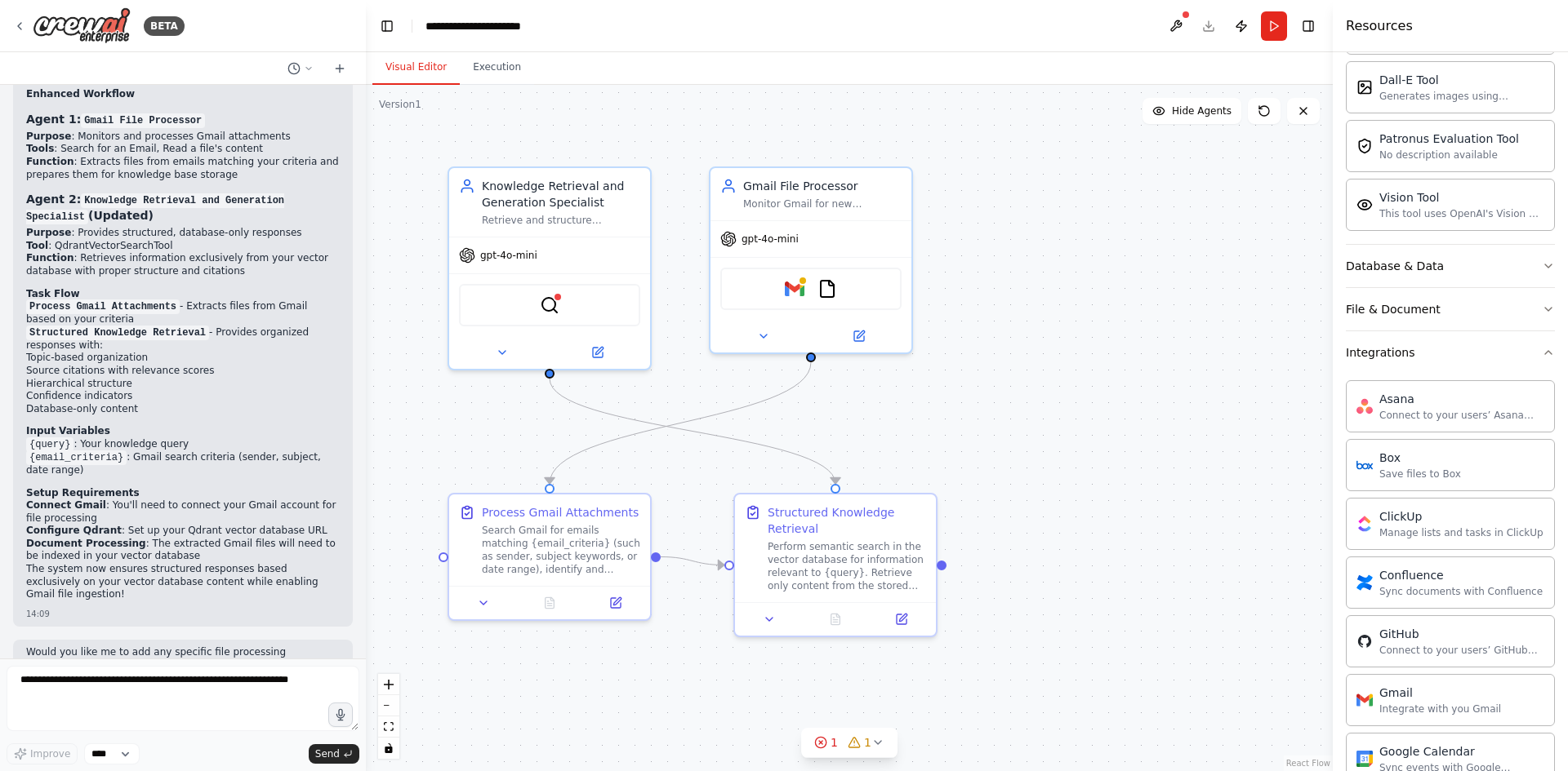
scroll to position [0, 0]
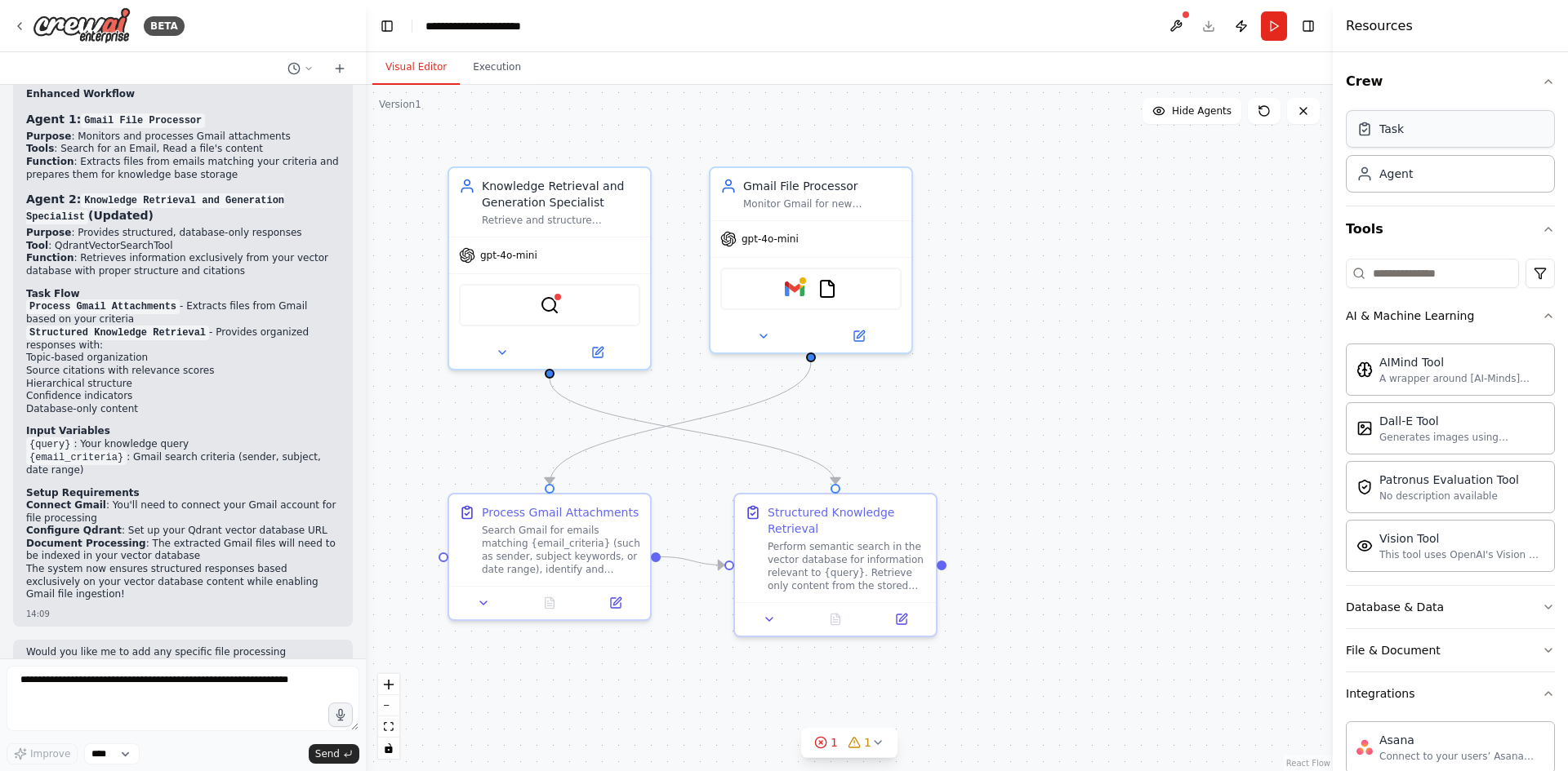
click at [1457, 138] on div "Task" at bounding box center [1450, 129] width 209 height 38
click at [1280, 30] on button "Run" at bounding box center [1274, 26] width 26 height 30
click at [1237, 29] on button "Publish" at bounding box center [1241, 26] width 26 height 30
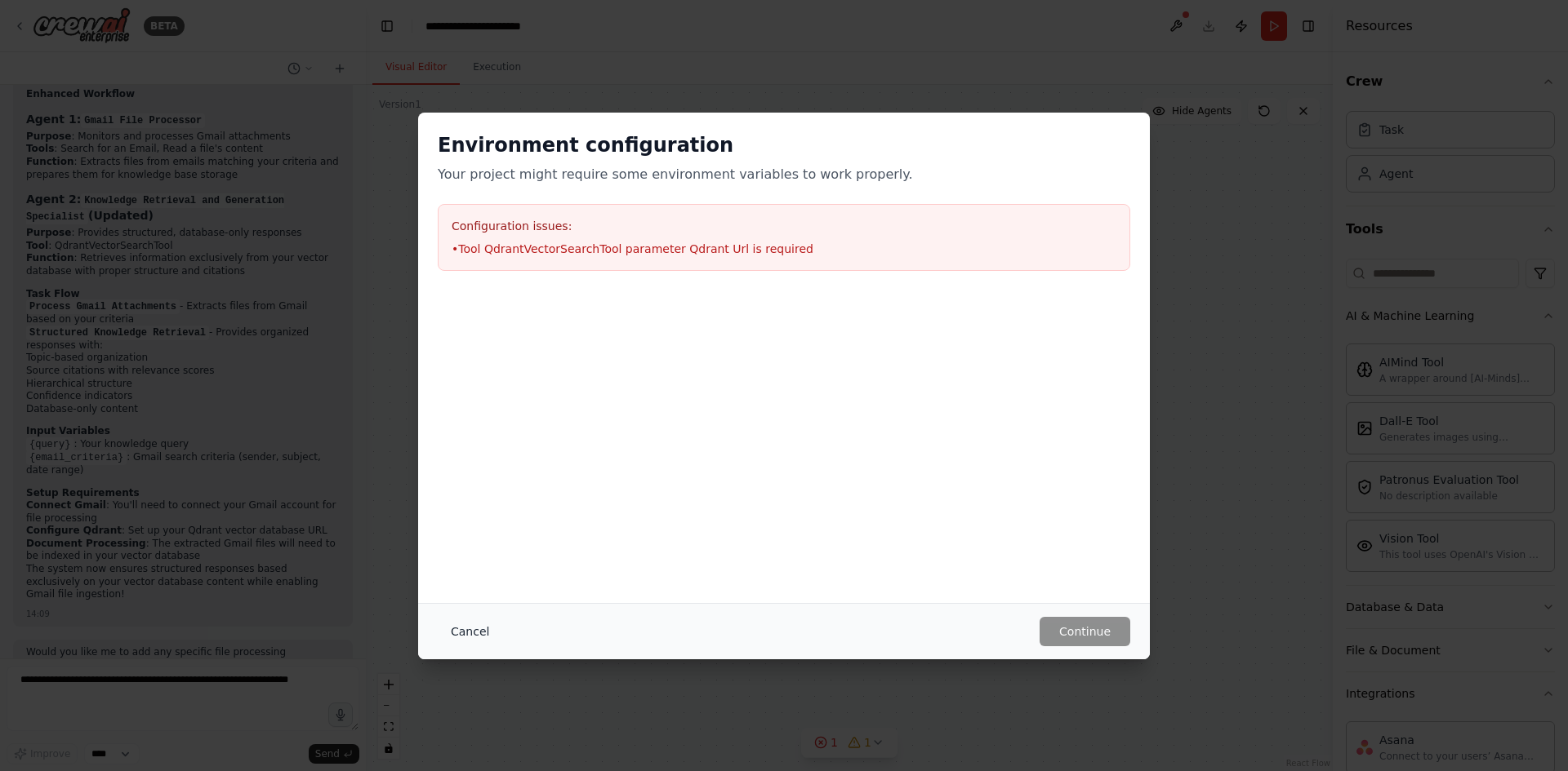
click at [465, 637] on button "Cancel" at bounding box center [470, 632] width 65 height 30
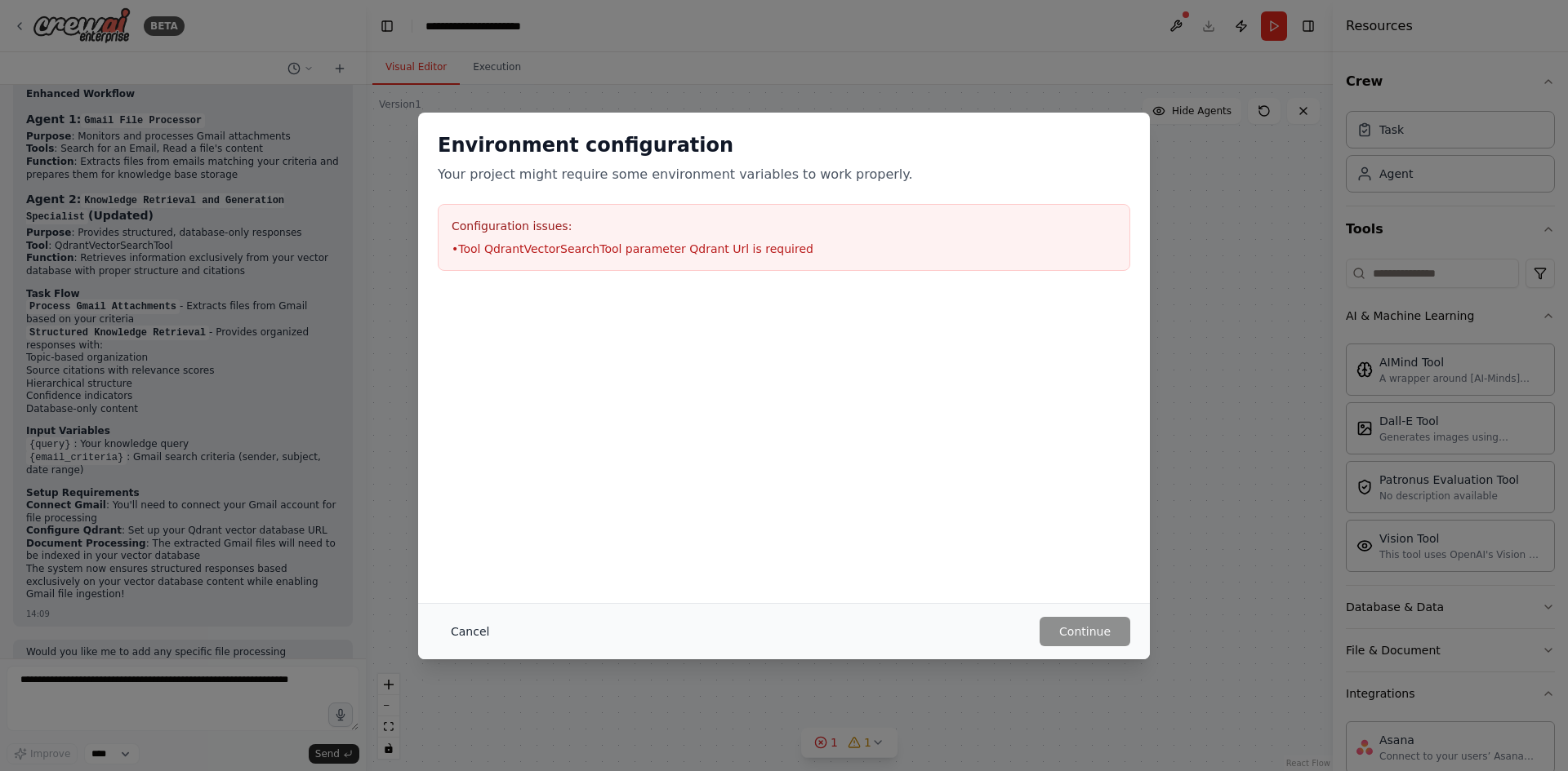
click at [462, 626] on button "Cancel" at bounding box center [470, 632] width 65 height 30
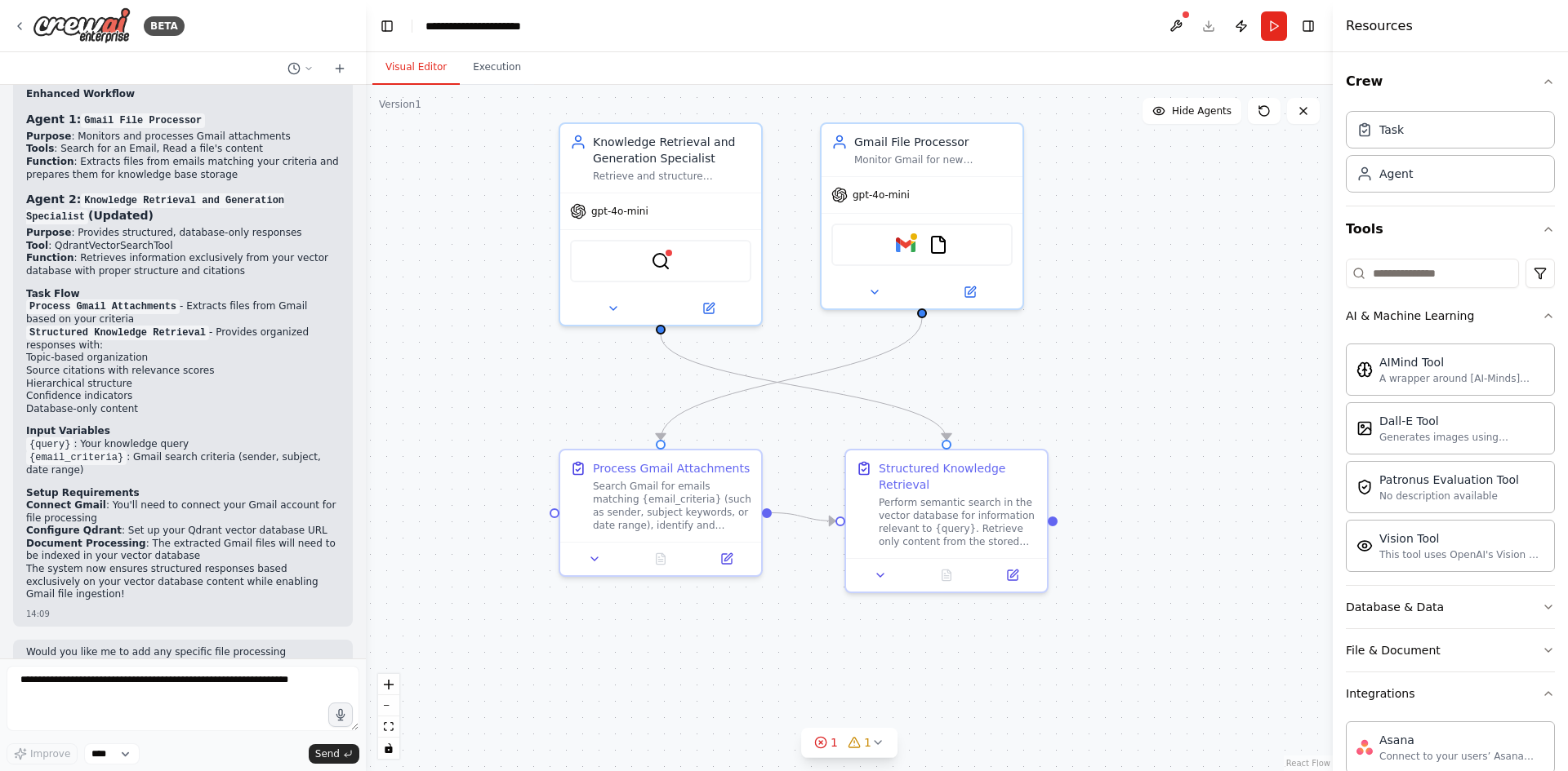
drag, startPoint x: 1003, startPoint y: 691, endPoint x: 1114, endPoint y: 647, distance: 119.4
click at [1114, 647] on div ".deletable-edge-delete-btn { width: 20px; height: 20px; border: 0px solid #ffff…" at bounding box center [848, 428] width 967 height 687
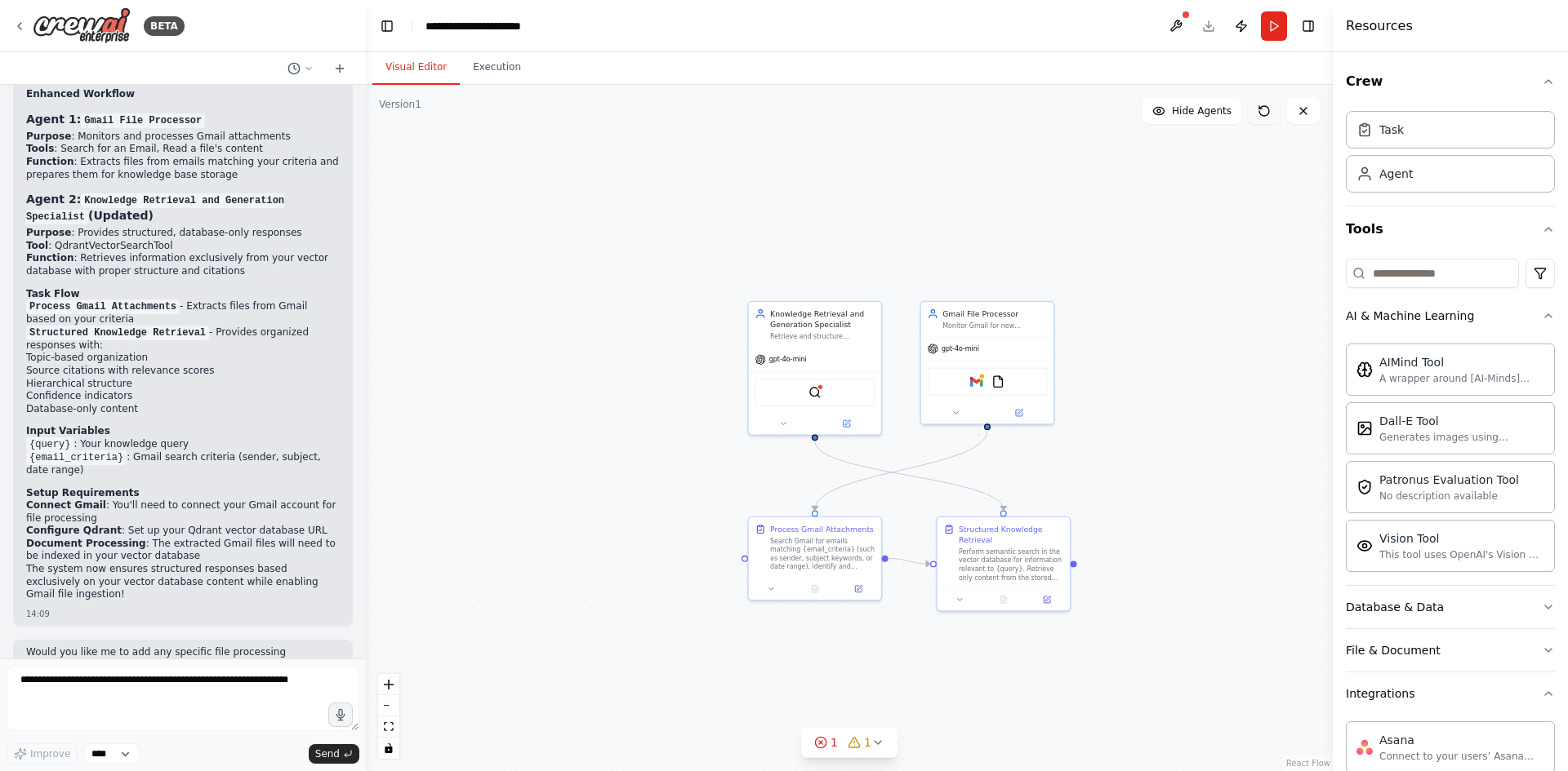
click at [1261, 104] on icon at bounding box center [1264, 110] width 13 height 13
click at [1215, 122] on button "Hide Agents" at bounding box center [1191, 111] width 99 height 26
click at [1186, 121] on button "Show Agents" at bounding box center [1189, 111] width 103 height 26
click at [1186, 121] on button "Hide Agents" at bounding box center [1191, 111] width 99 height 26
click at [1186, 121] on button "Show Agents" at bounding box center [1189, 111] width 103 height 26
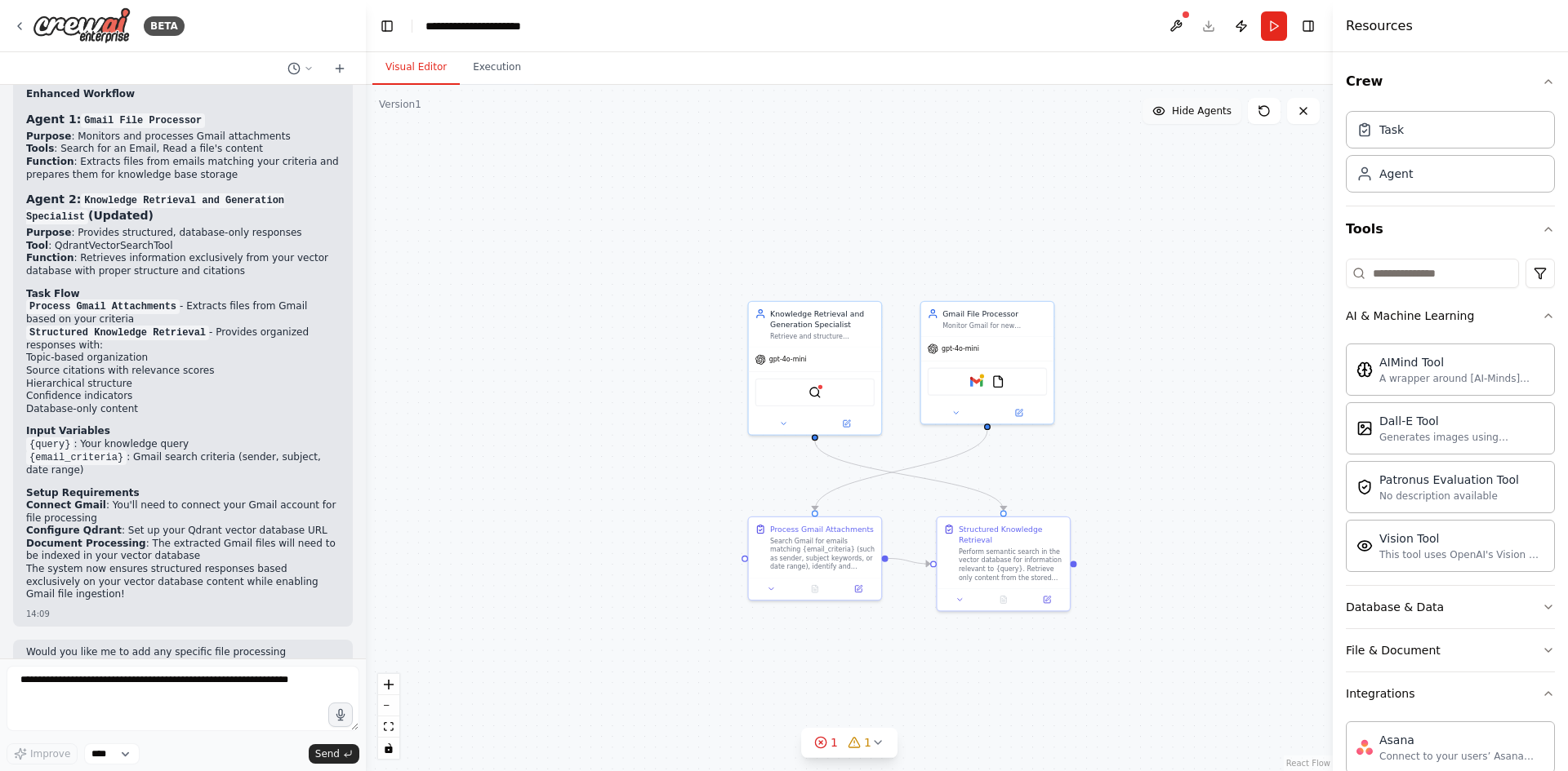
click at [1186, 121] on button "Hide Agents" at bounding box center [1191, 111] width 99 height 26
click at [1186, 121] on button "Show Agents" at bounding box center [1189, 111] width 103 height 26
click at [1186, 121] on button "Hide Agents" at bounding box center [1191, 111] width 99 height 26
click at [1186, 121] on button "Show Agents" at bounding box center [1189, 111] width 103 height 26
click at [486, 75] on button "Execution" at bounding box center [497, 67] width 74 height 34
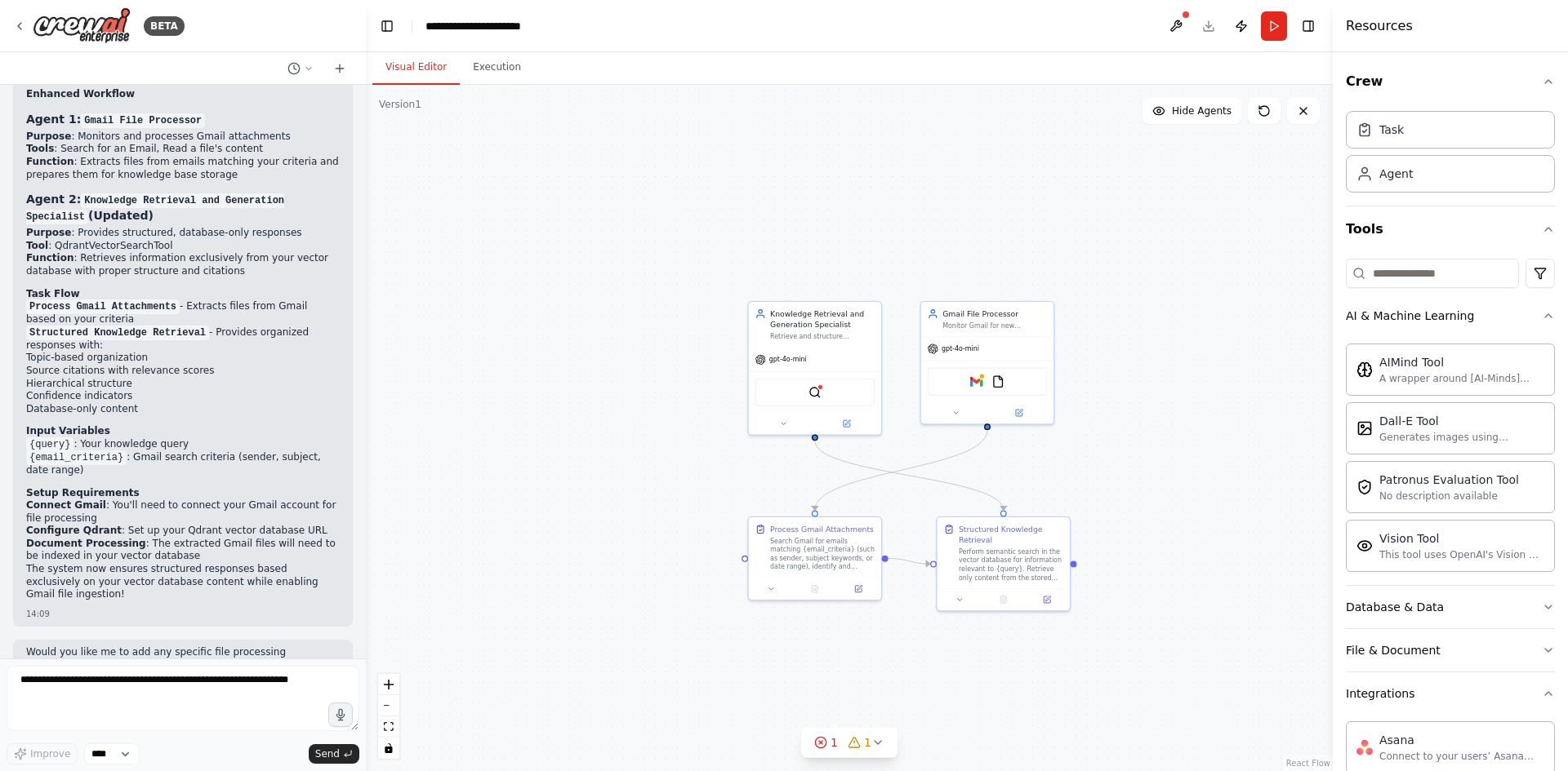
click at [387, 71] on button "Visual Editor" at bounding box center [416, 67] width 88 height 34
click at [392, 690] on button "zoom in" at bounding box center [388, 685] width 21 height 21
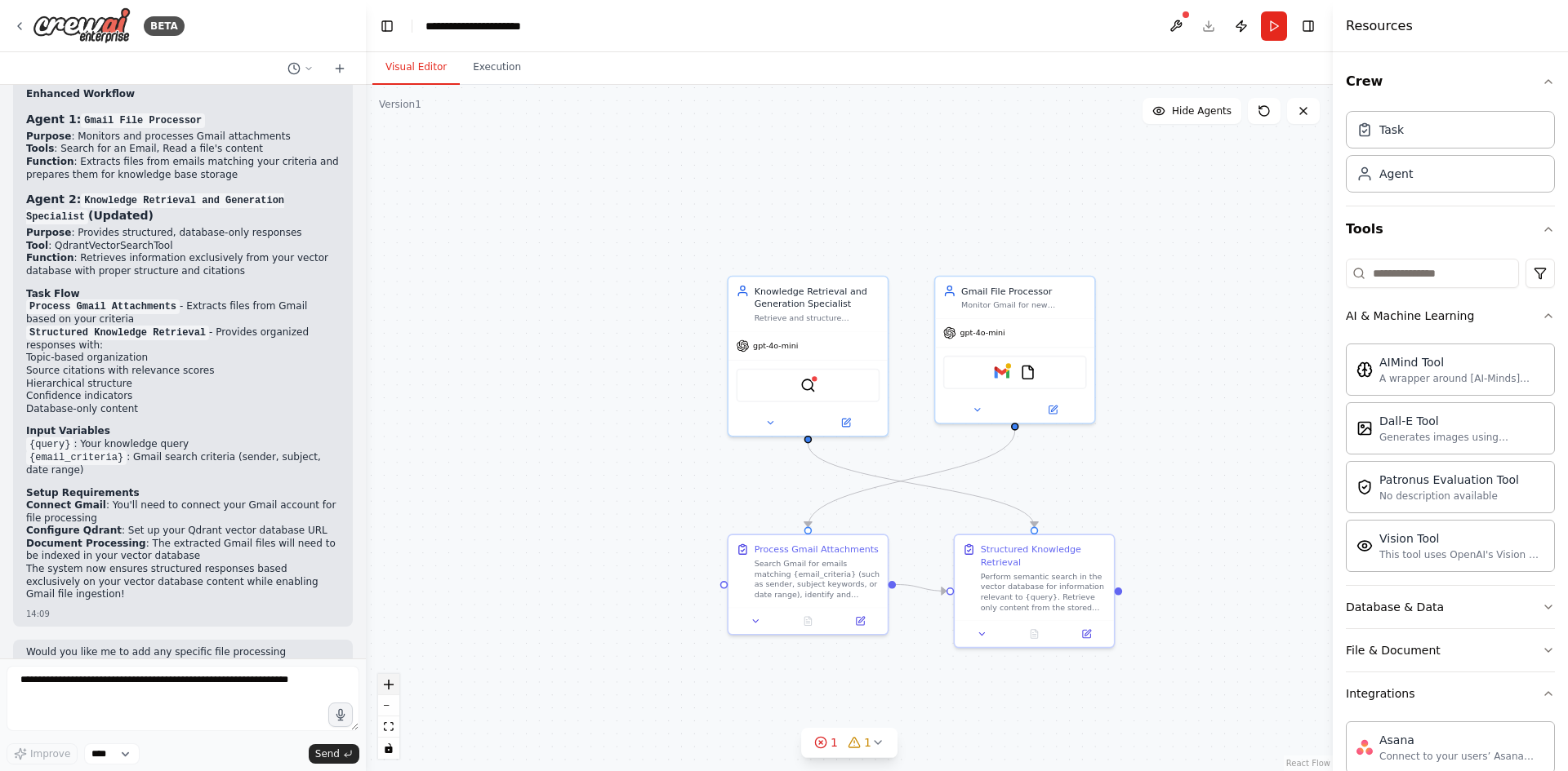
click at [392, 690] on button "zoom in" at bounding box center [388, 685] width 21 height 21
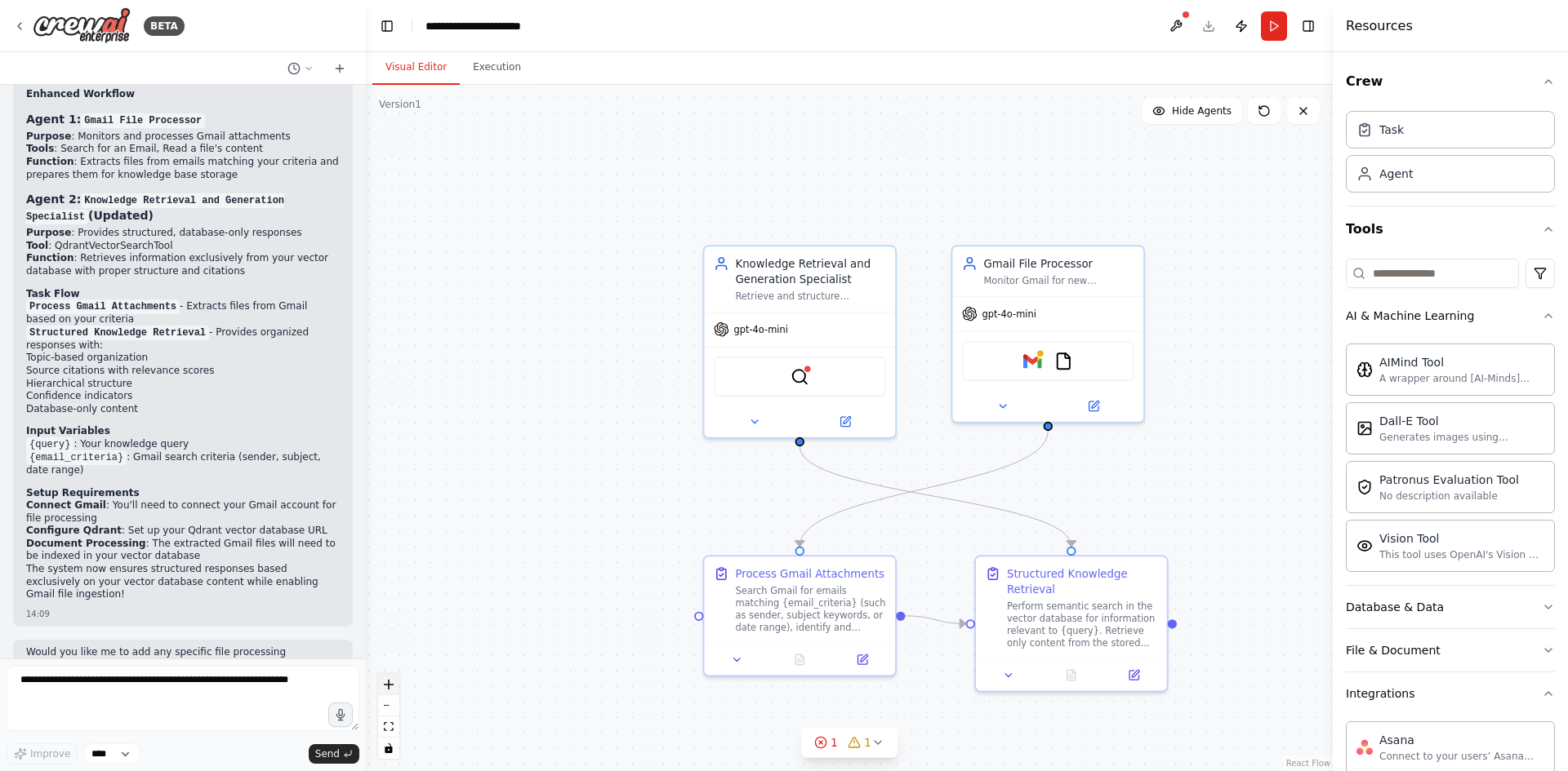
click at [392, 690] on button "zoom in" at bounding box center [388, 685] width 21 height 21
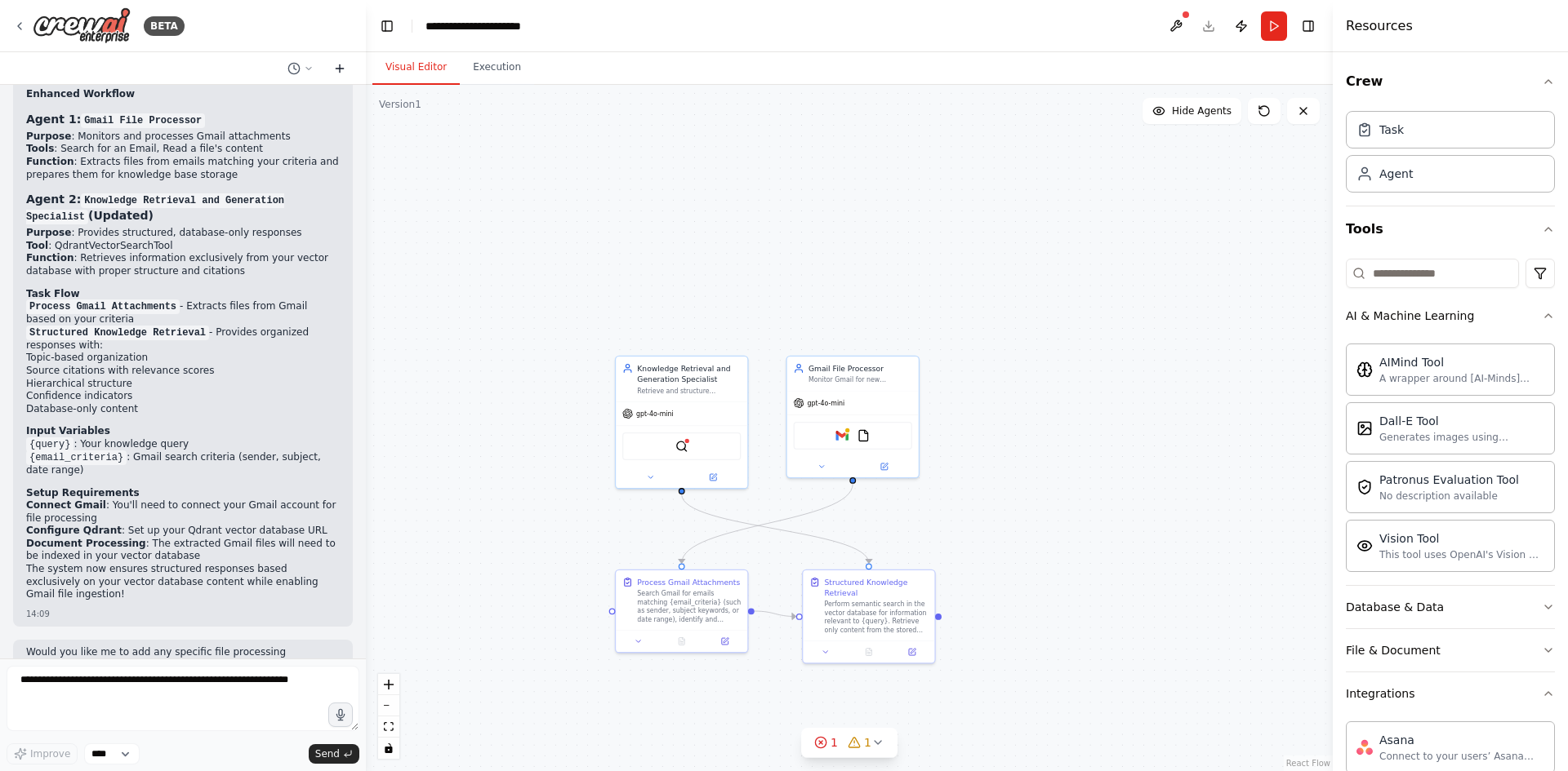
click at [335, 70] on icon at bounding box center [339, 68] width 13 height 13
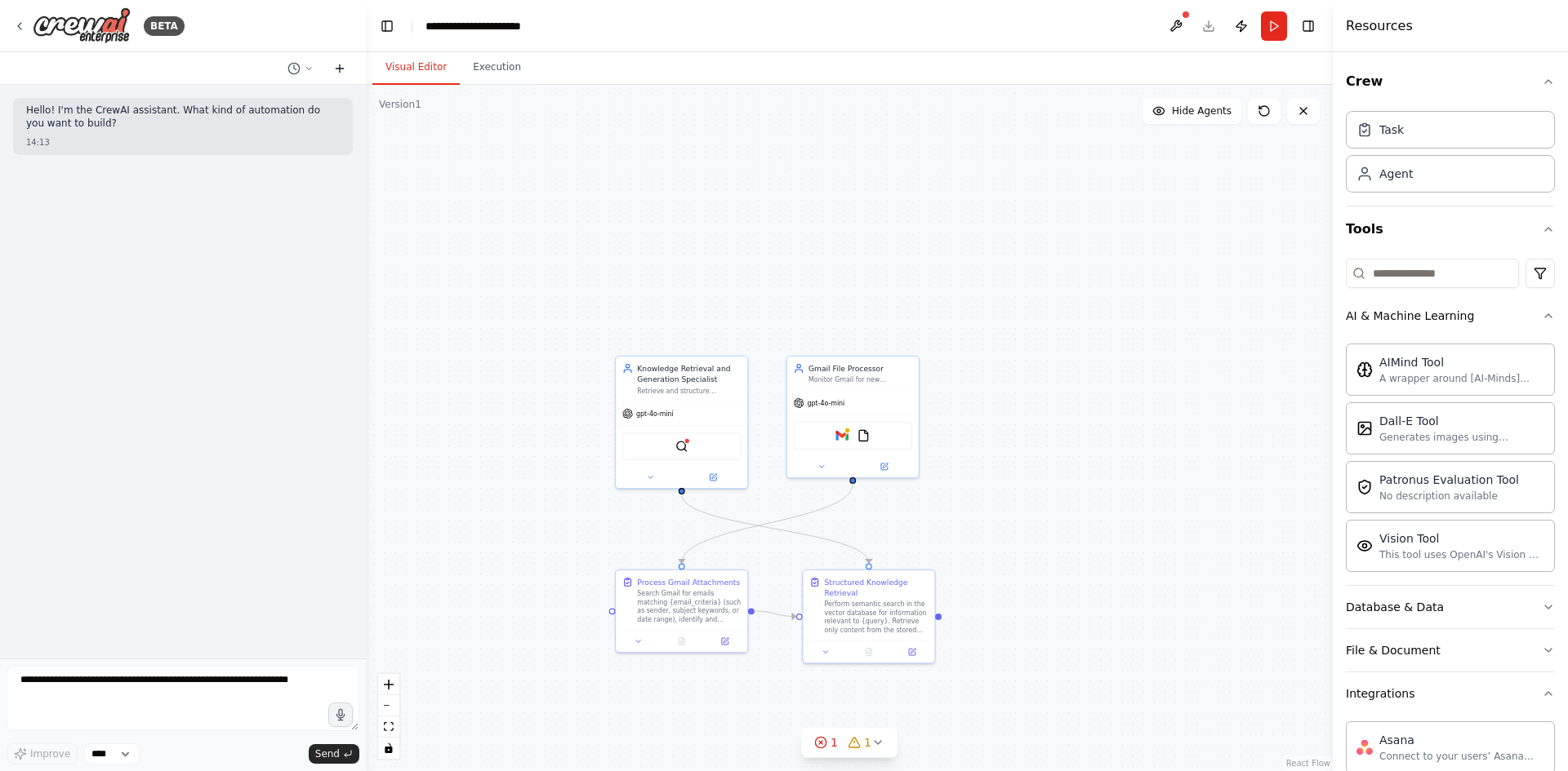
click at [335, 70] on icon at bounding box center [339, 68] width 13 height 13
click at [303, 71] on button at bounding box center [300, 68] width 39 height 19
click at [785, 247] on div ".deletable-edge-delete-btn { width: 20px; height: 20px; border: 0px solid #ffff…" at bounding box center [848, 428] width 967 height 687
click at [1298, 117] on icon at bounding box center [1303, 110] width 13 height 13
click at [1240, 30] on button "Publish" at bounding box center [1241, 26] width 26 height 30
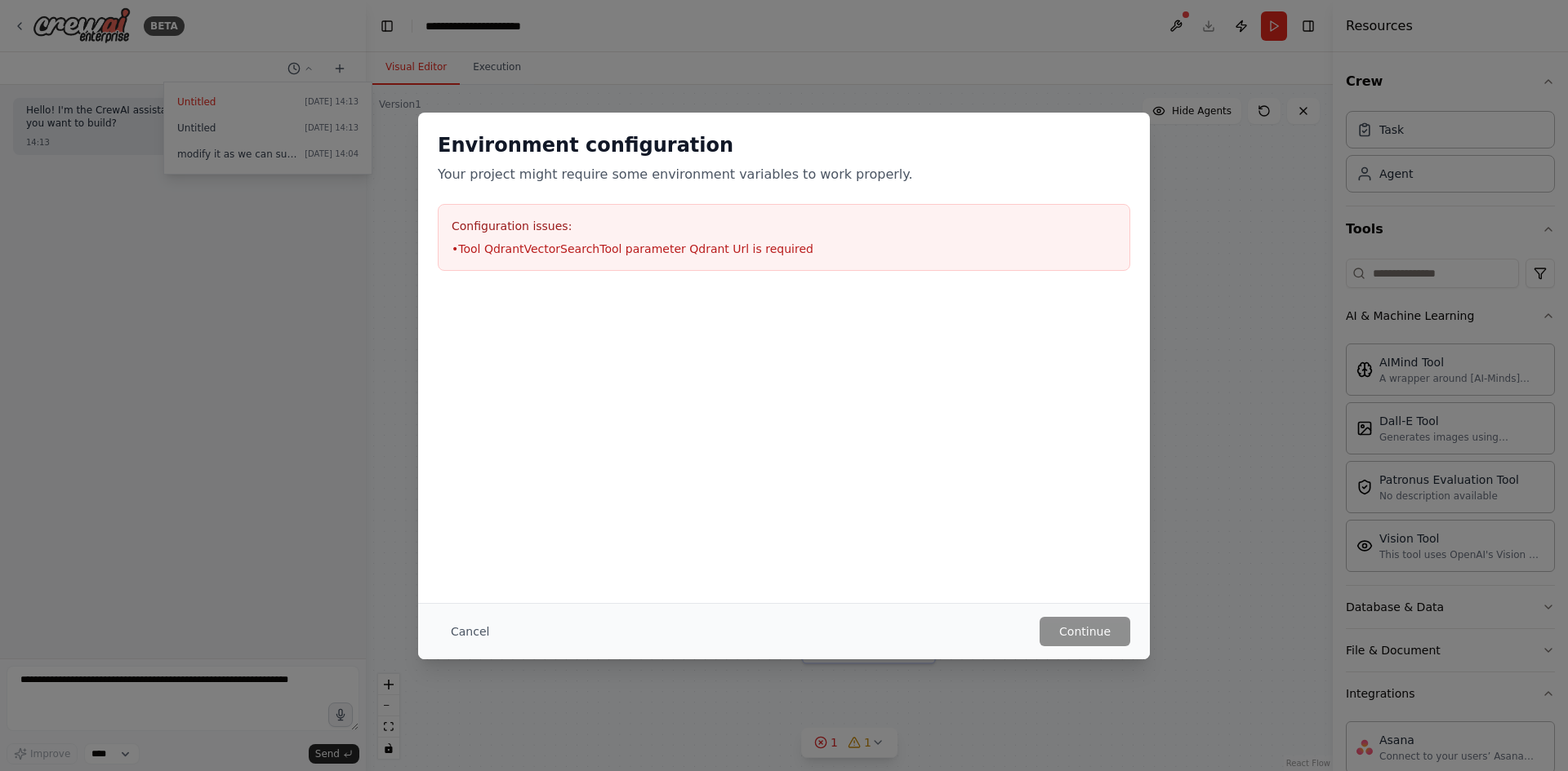
drag, startPoint x: 459, startPoint y: 631, endPoint x: 633, endPoint y: 530, distance: 201.2
click at [461, 630] on button "Cancel" at bounding box center [470, 632] width 65 height 30
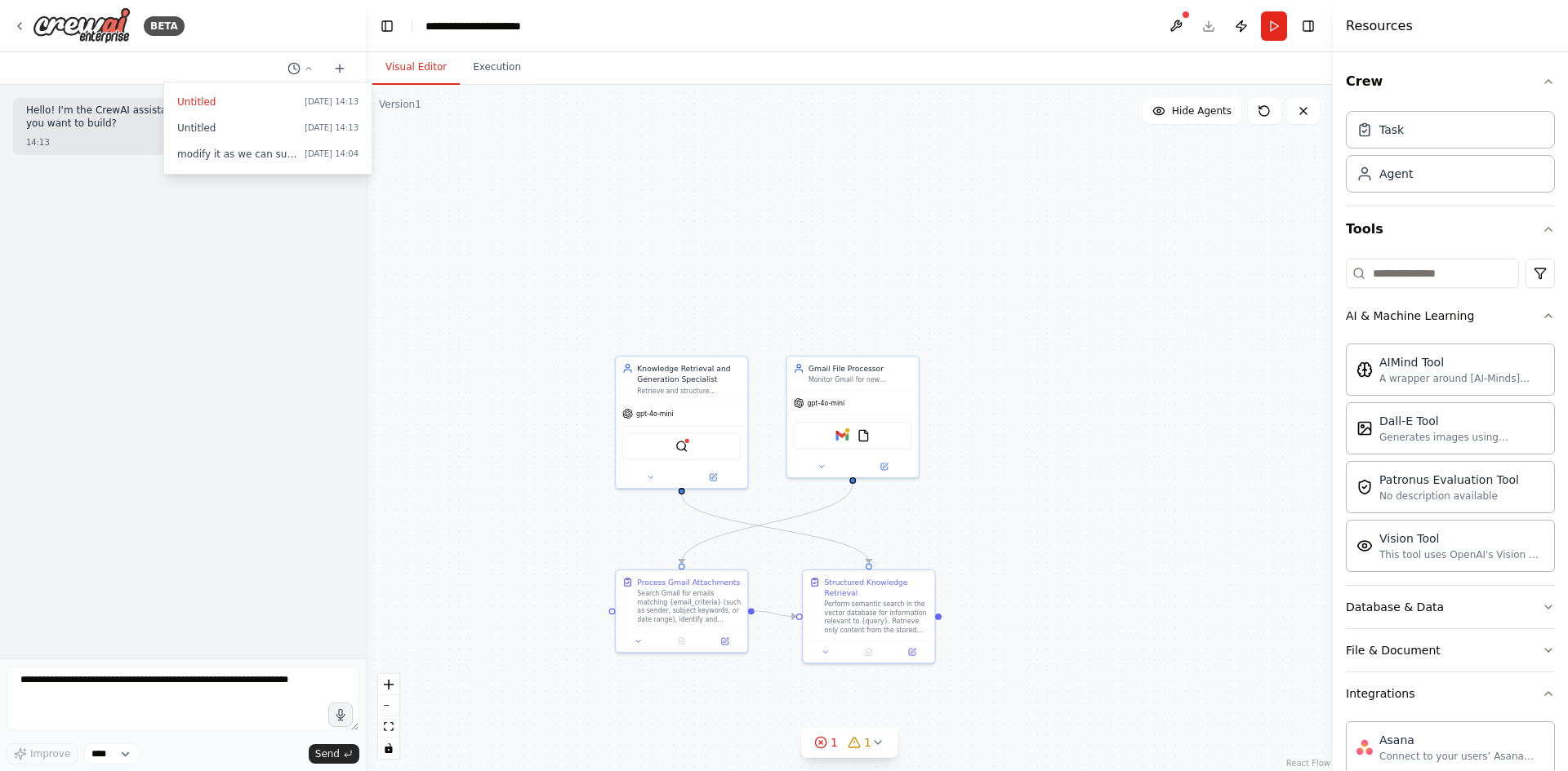
click at [1209, 30] on header "**********" at bounding box center [848, 26] width 967 height 53
click at [1203, 21] on header "**********" at bounding box center [848, 26] width 967 height 53
click at [1167, 29] on button at bounding box center [1176, 26] width 26 height 30
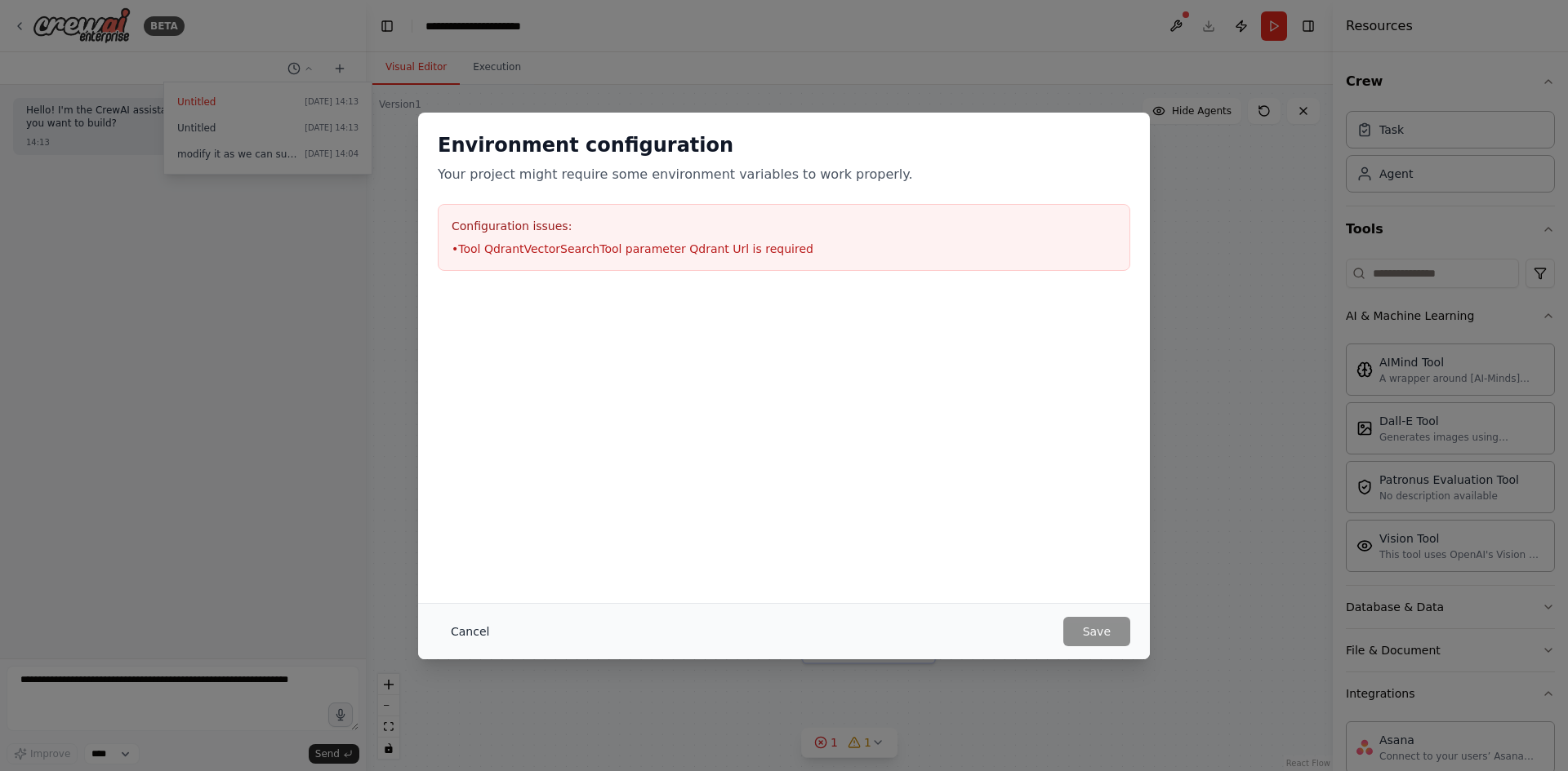
click at [465, 628] on button "Cancel" at bounding box center [470, 632] width 65 height 30
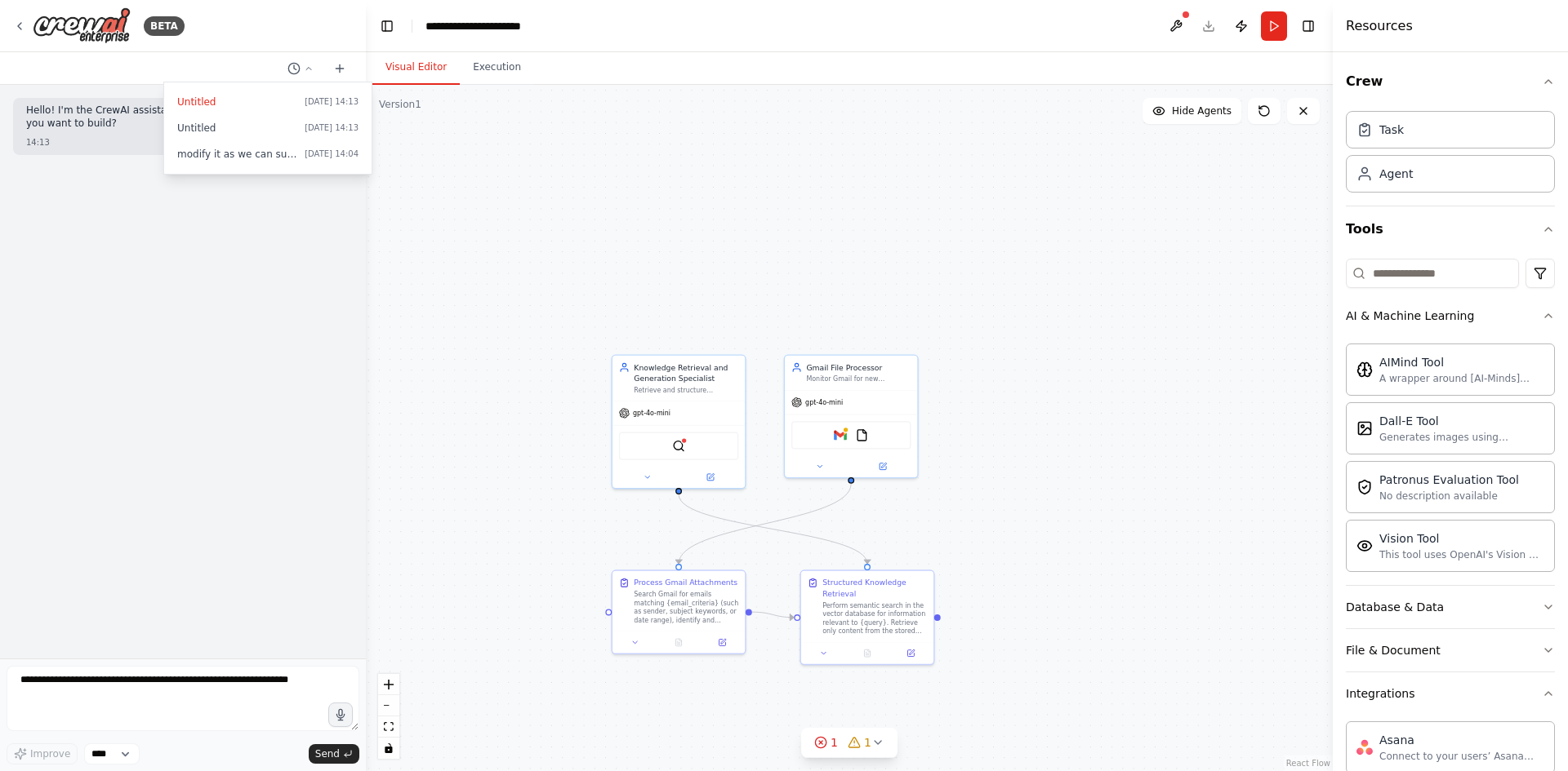
drag, startPoint x: 1009, startPoint y: 494, endPoint x: 1059, endPoint y: 393, distance: 112.7
click at [1059, 393] on div ".deletable-edge-delete-btn { width: 20px; height: 20px; border: 0px solid #ffff…" at bounding box center [848, 428] width 967 height 687
drag, startPoint x: 976, startPoint y: 502, endPoint x: 1049, endPoint y: 410, distance: 117.4
click at [1049, 410] on div ".deletable-edge-delete-btn { width: 20px; height: 20px; border: 0px solid #ffff…" at bounding box center [848, 428] width 967 height 687
drag, startPoint x: 945, startPoint y: 494, endPoint x: 1023, endPoint y: 429, distance: 101.5
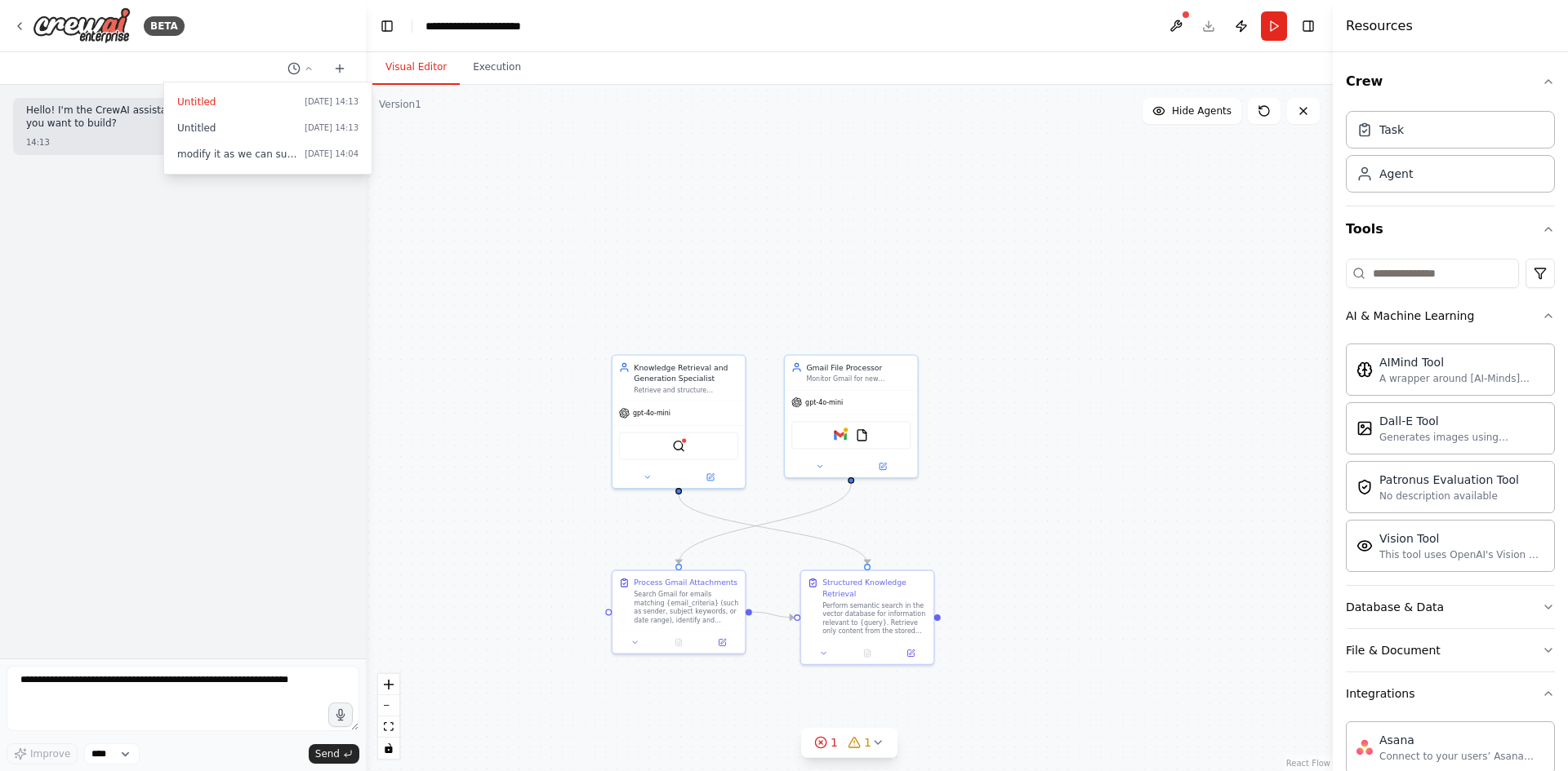
click at [1023, 429] on div ".deletable-edge-delete-btn { width: 20px; height: 20px; border: 0px solid #ffff…" at bounding box center [848, 428] width 967 height 687
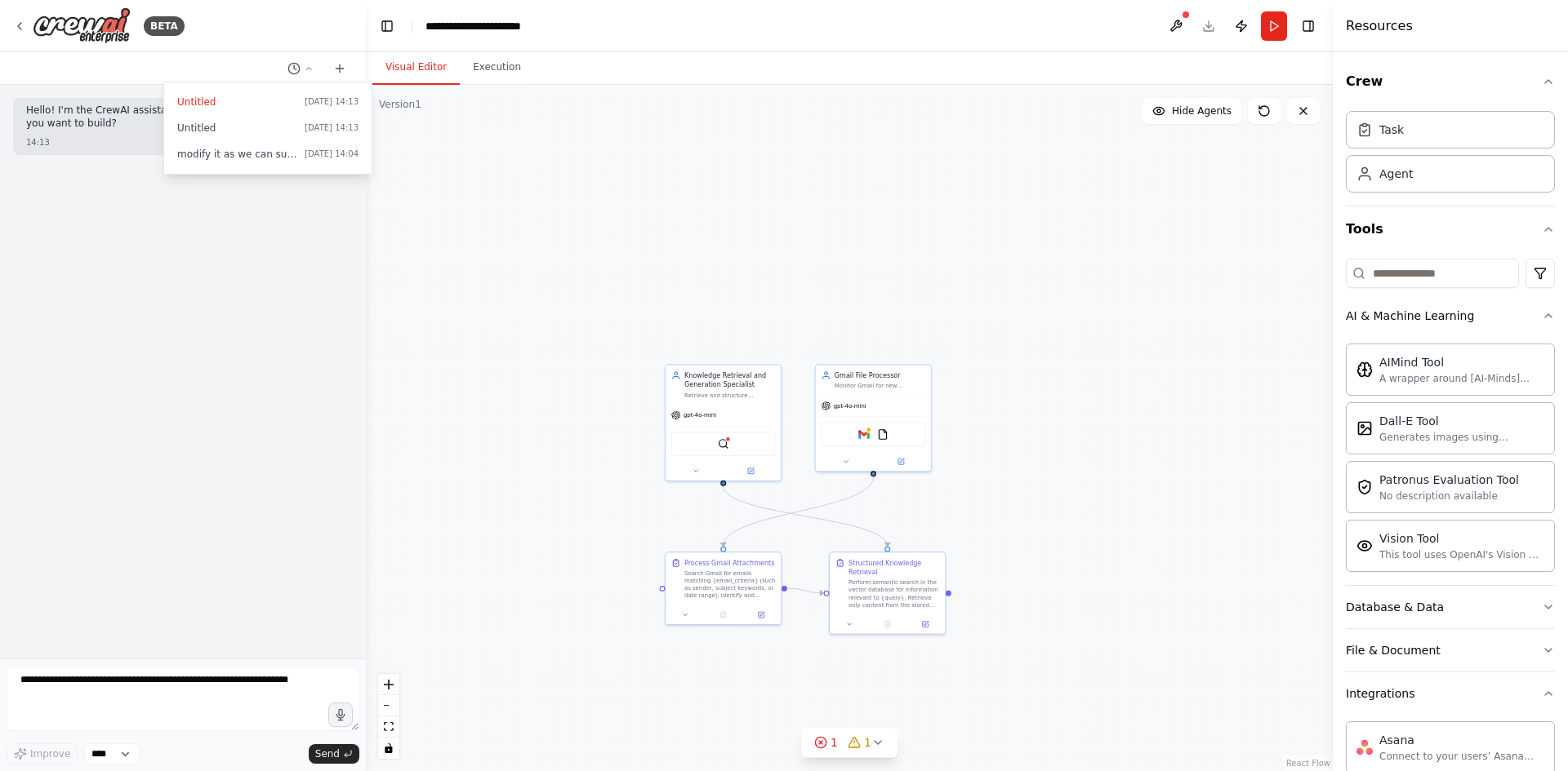
drag, startPoint x: 953, startPoint y: 496, endPoint x: 1007, endPoint y: 400, distance: 110.1
click at [1007, 400] on div ".deletable-edge-delete-btn { width: 20px; height: 20px; border: 0px solid #ffff…" at bounding box center [848, 428] width 967 height 687
